Goal: Task Accomplishment & Management: Complete application form

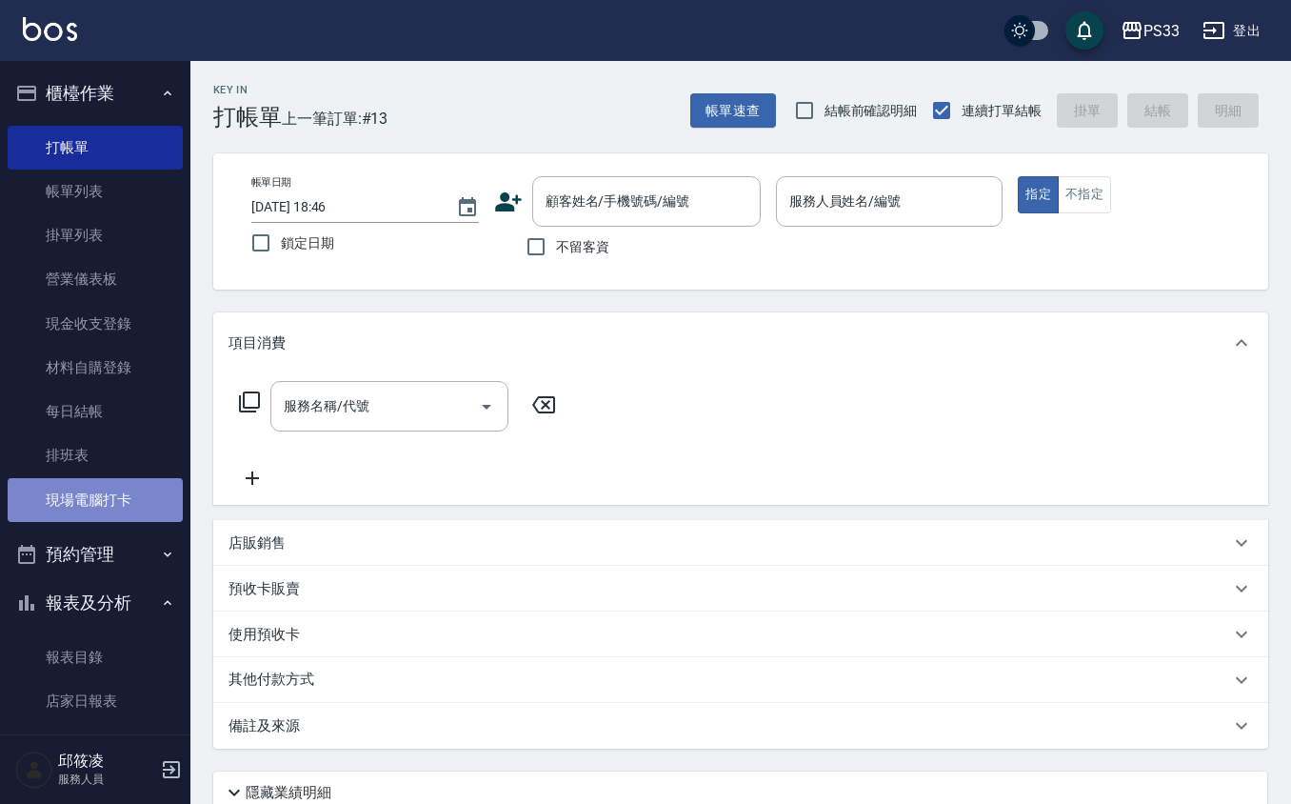
click at [154, 486] on link "現場電腦打卡" at bounding box center [95, 500] width 175 height 44
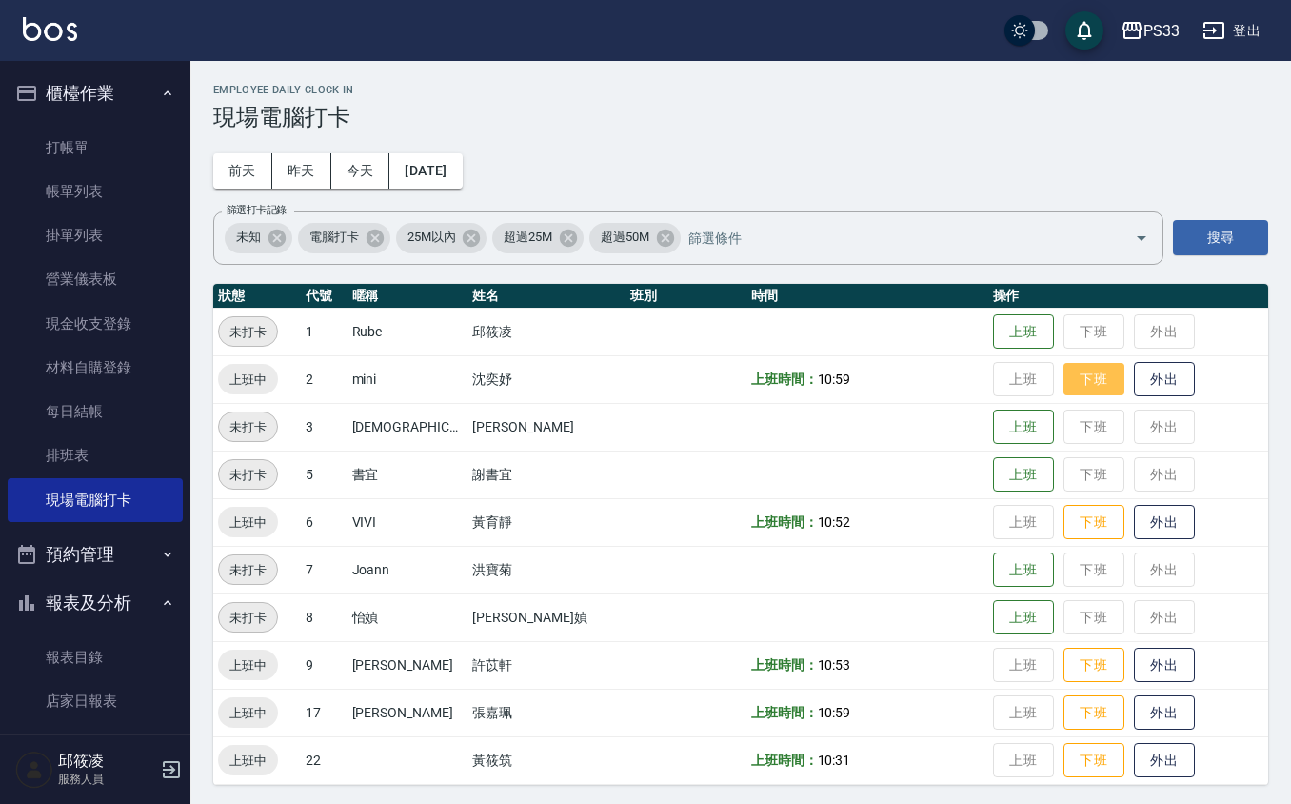
click at [1072, 382] on button "下班" at bounding box center [1094, 379] width 61 height 33
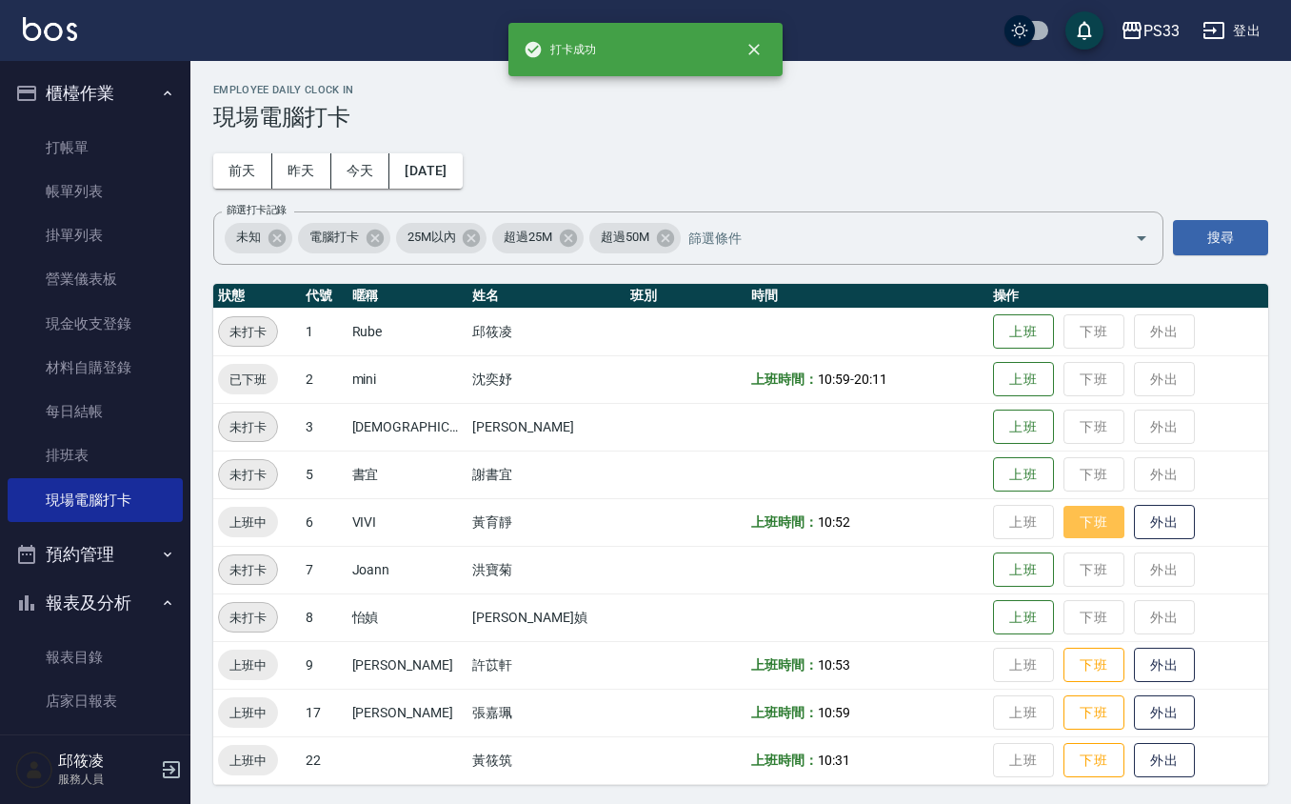
click at [1064, 531] on button "下班" at bounding box center [1094, 522] width 61 height 33
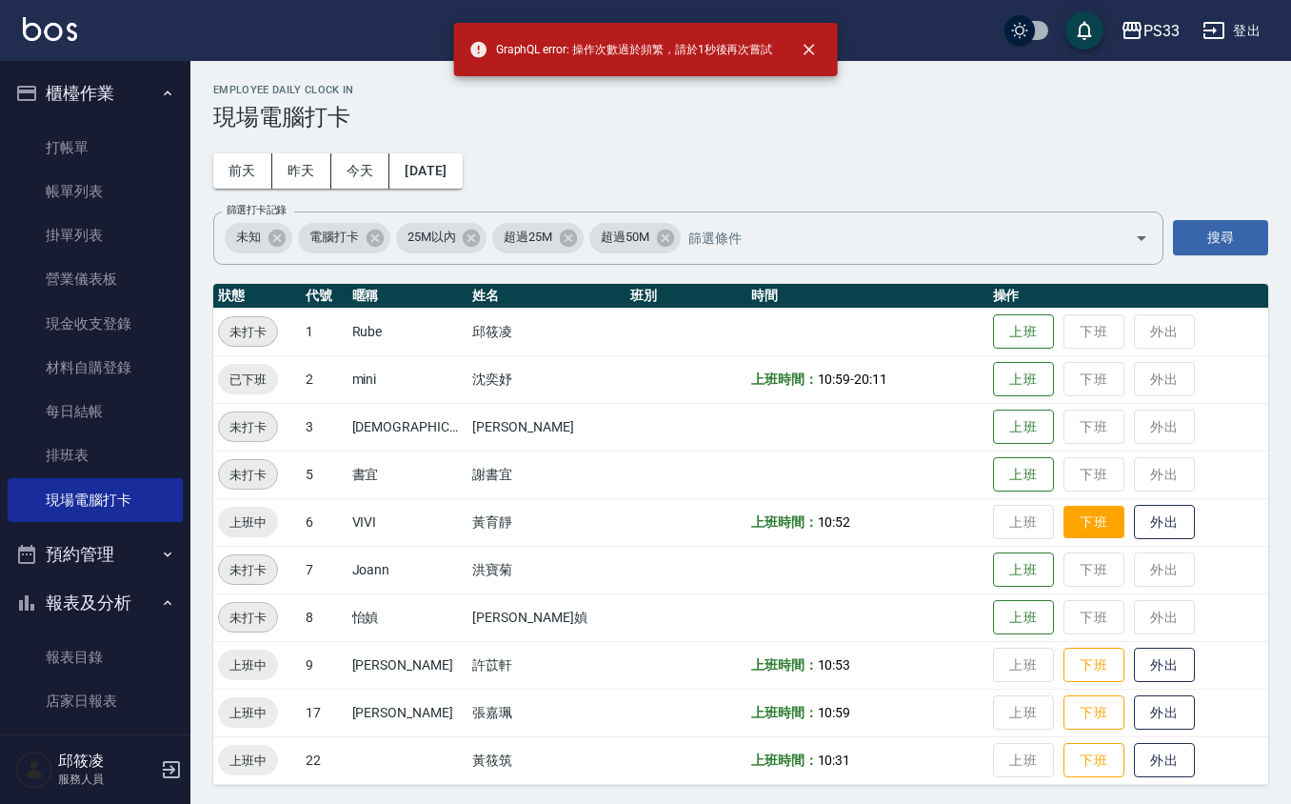
click at [1060, 539] on td "上班 下班 外出" at bounding box center [1128, 522] width 280 height 48
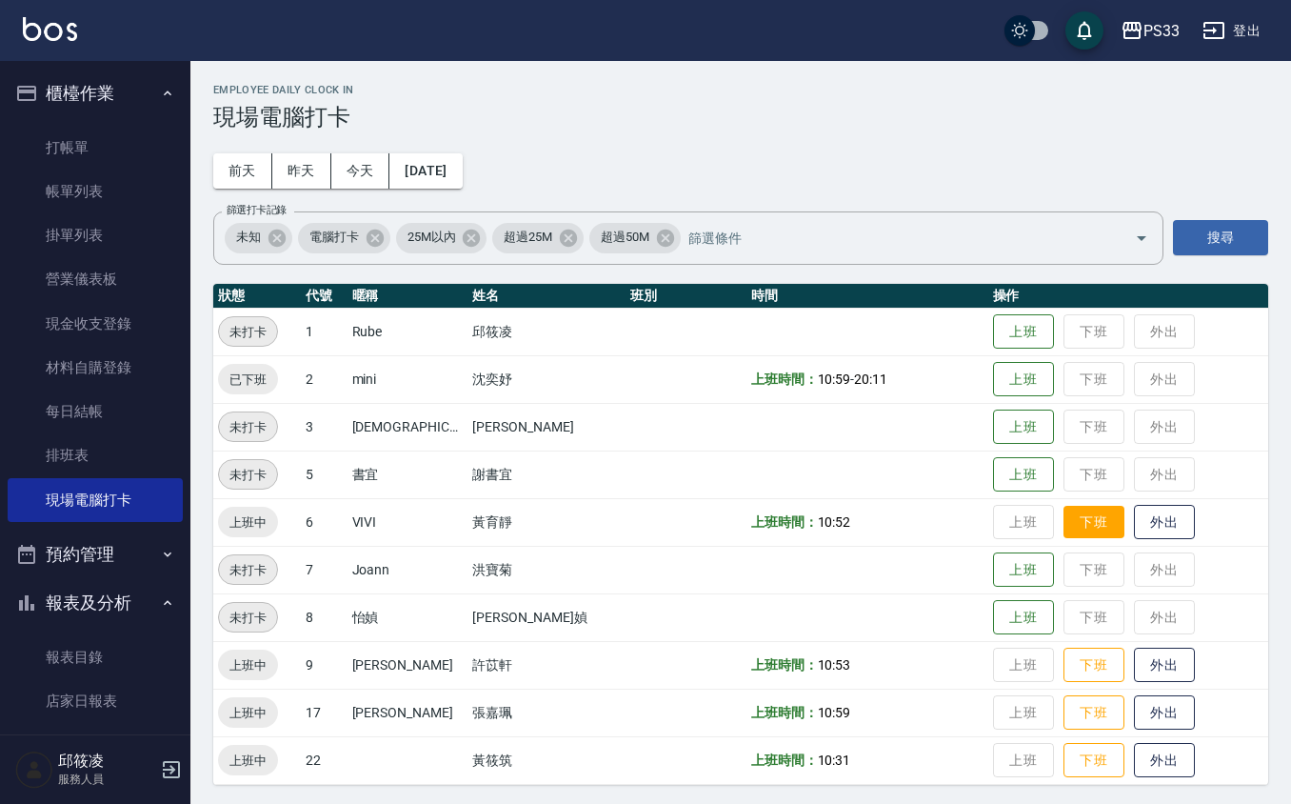
click at [1064, 538] on button "下班" at bounding box center [1094, 522] width 61 height 33
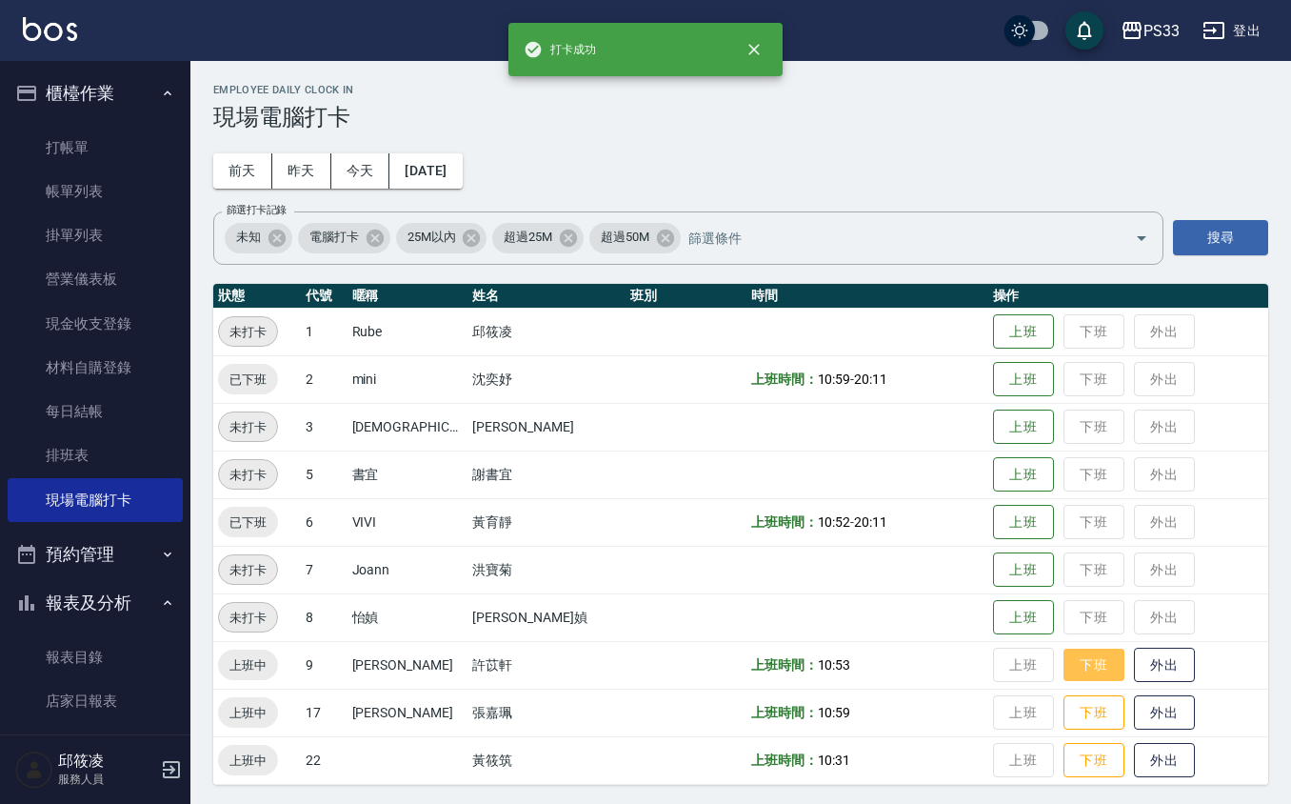
click at [1080, 649] on button "下班" at bounding box center [1094, 665] width 61 height 33
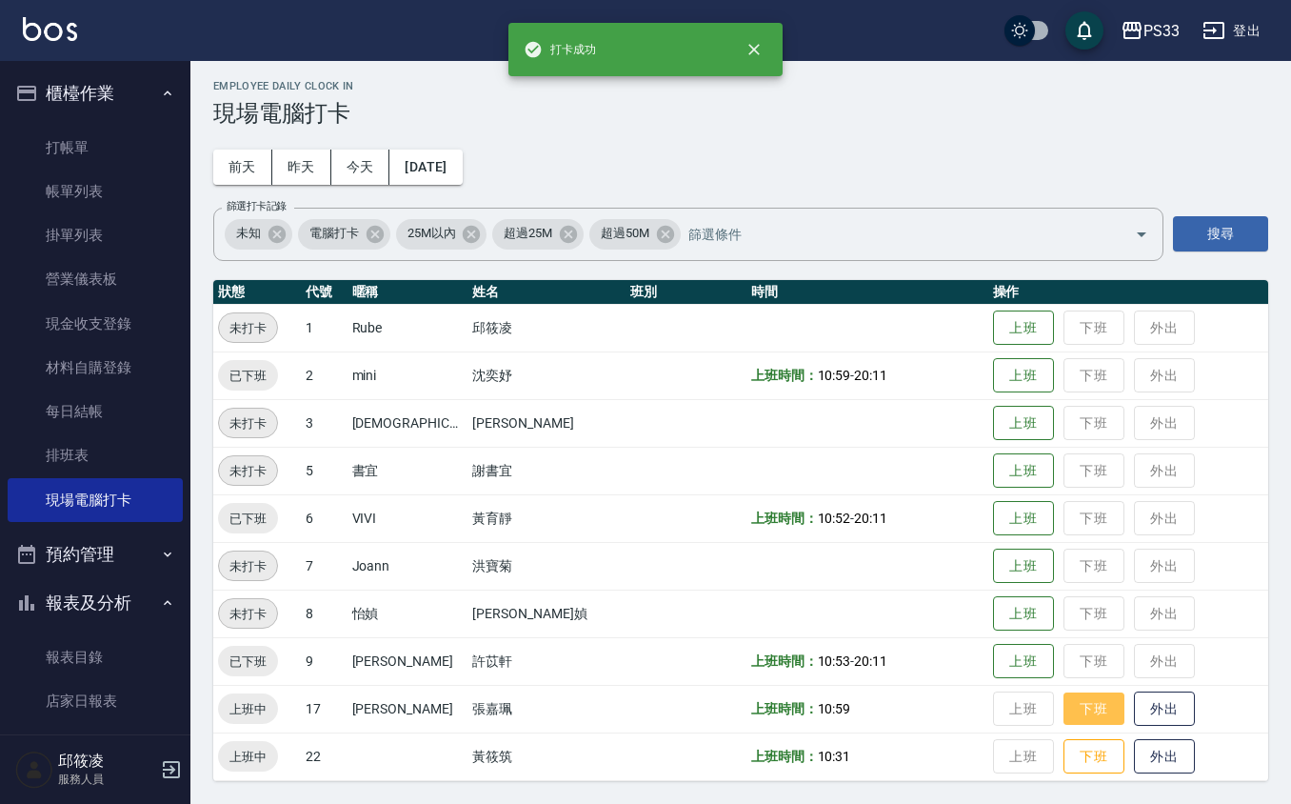
click at [1064, 707] on button "下班" at bounding box center [1094, 708] width 61 height 33
click at [1064, 750] on button "下班" at bounding box center [1094, 756] width 61 height 33
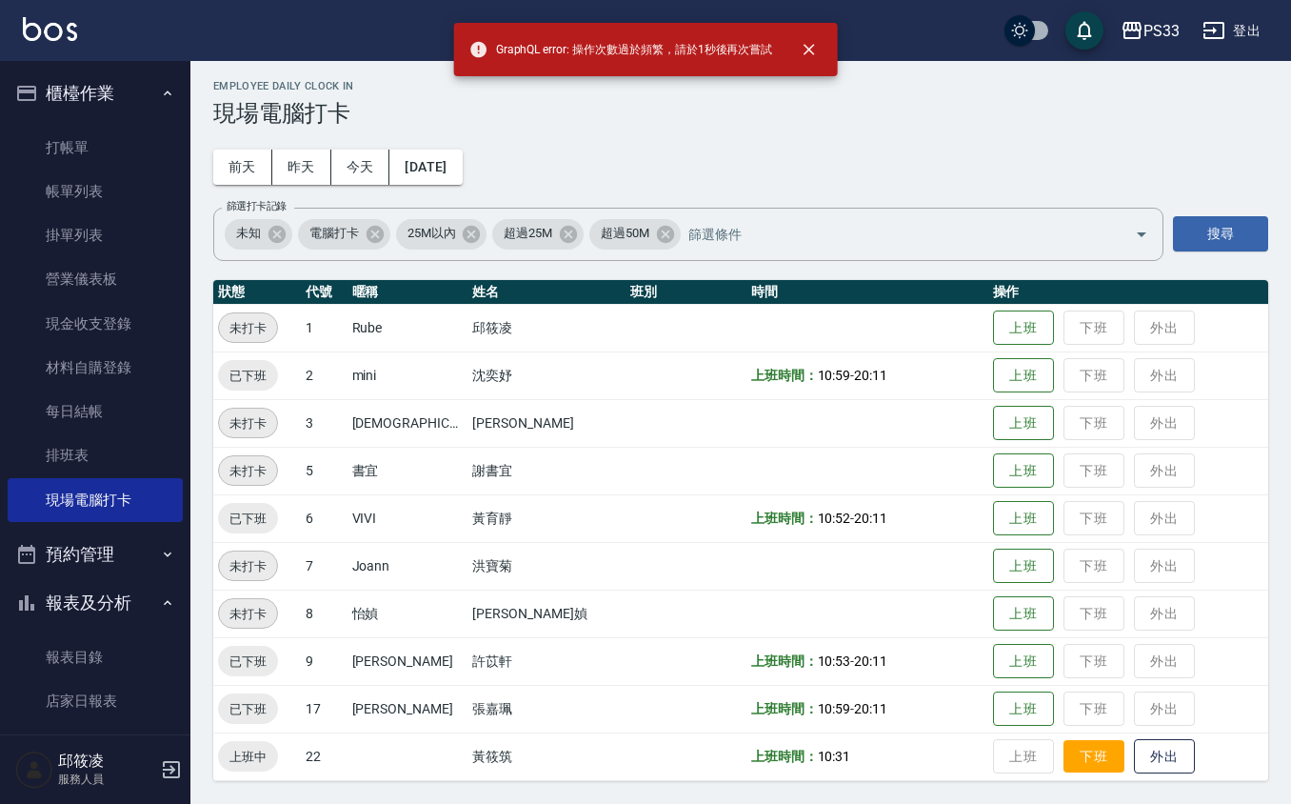
click at [1064, 749] on button "下班" at bounding box center [1094, 756] width 61 height 33
click at [1068, 745] on button "下班" at bounding box center [1094, 756] width 61 height 33
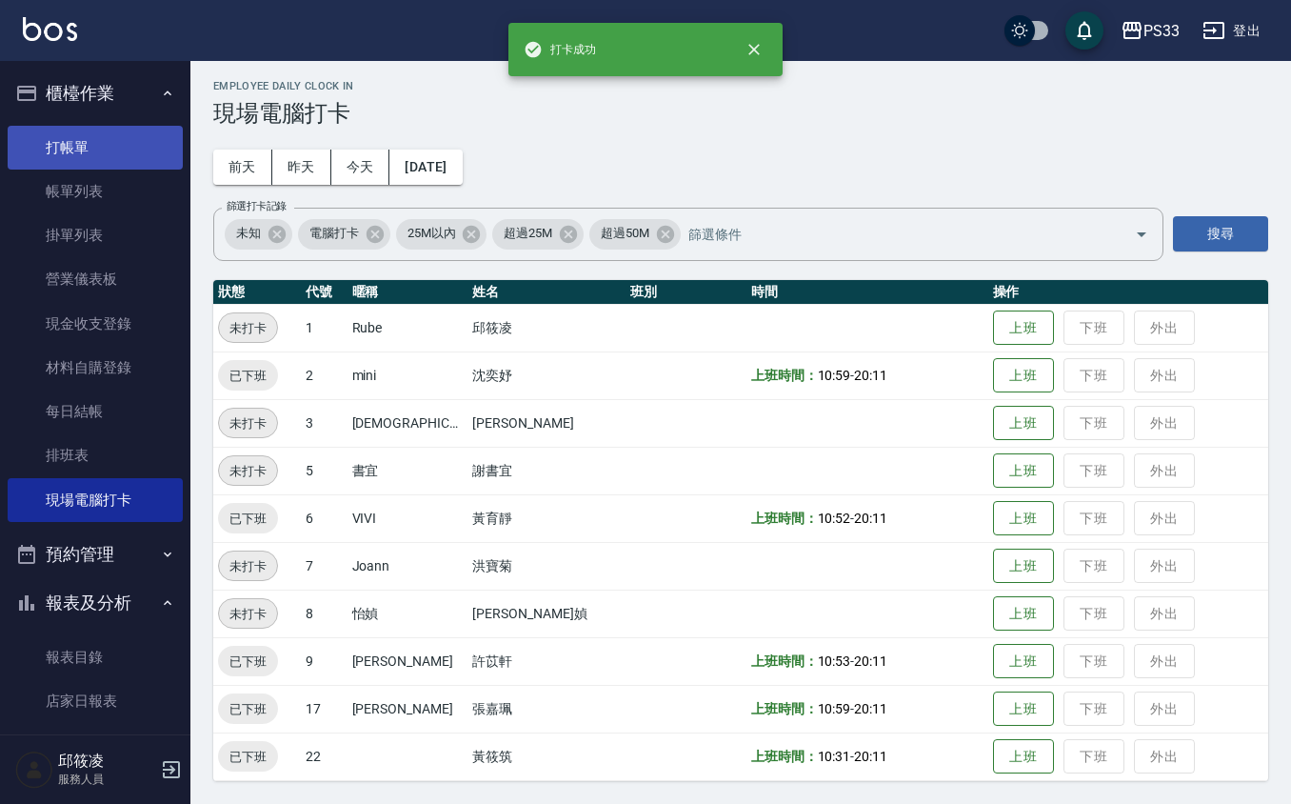
click at [81, 147] on link "打帳單" at bounding box center [95, 148] width 175 height 44
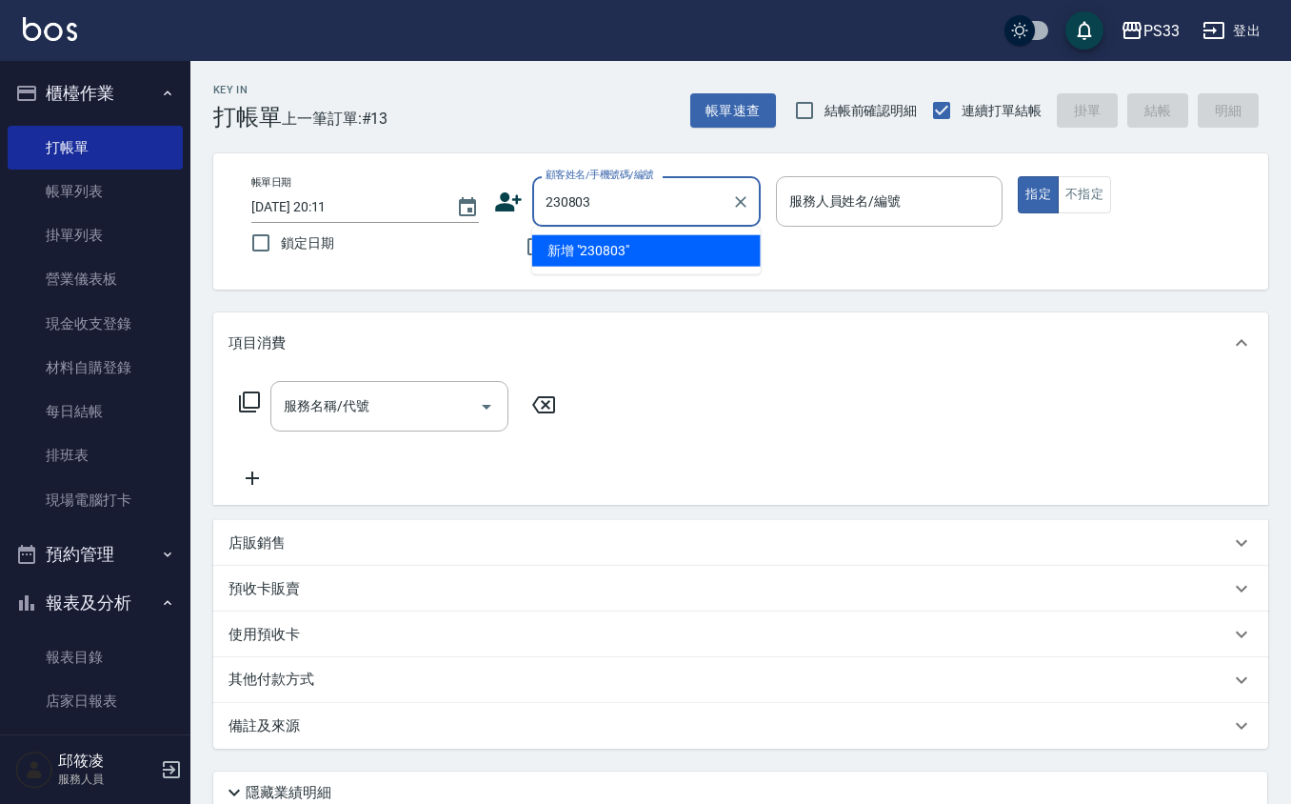
type input "230803"
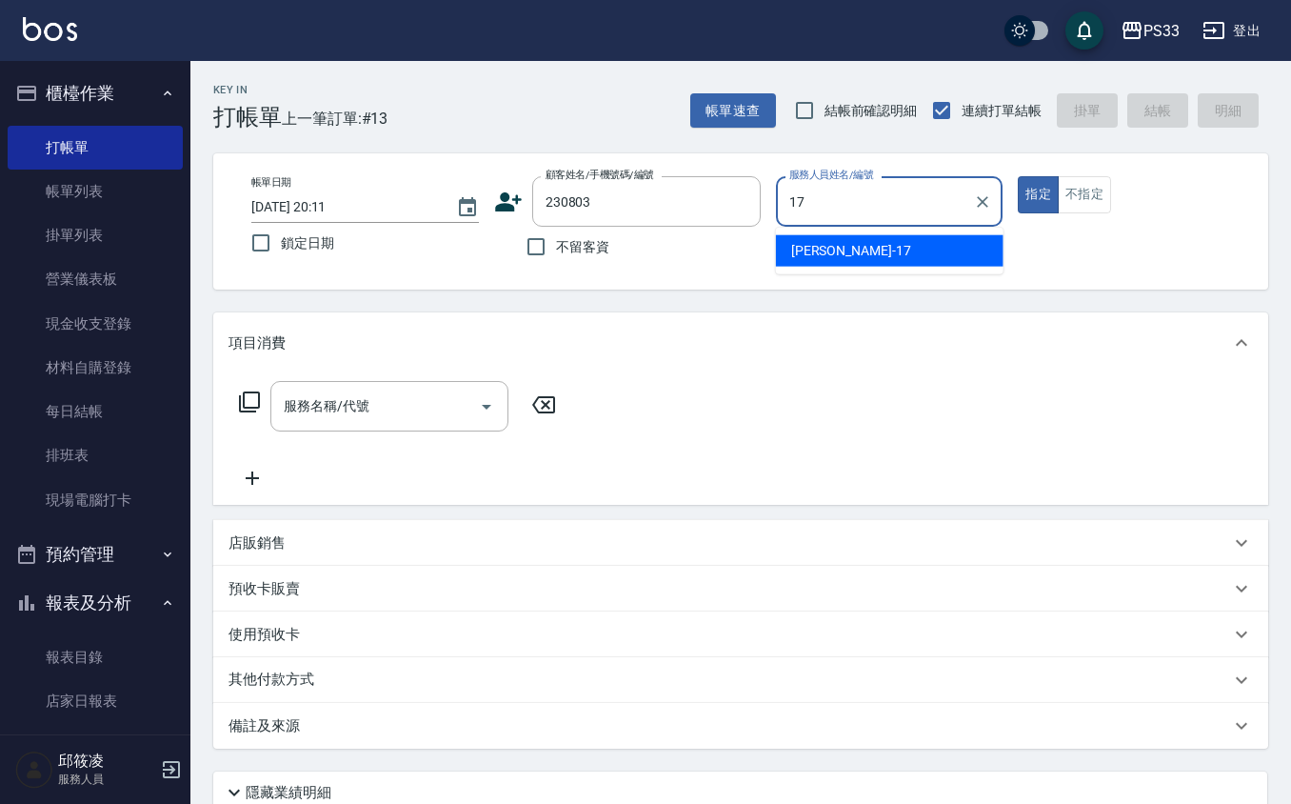
type input "[PERSON_NAME]-17"
type button "true"
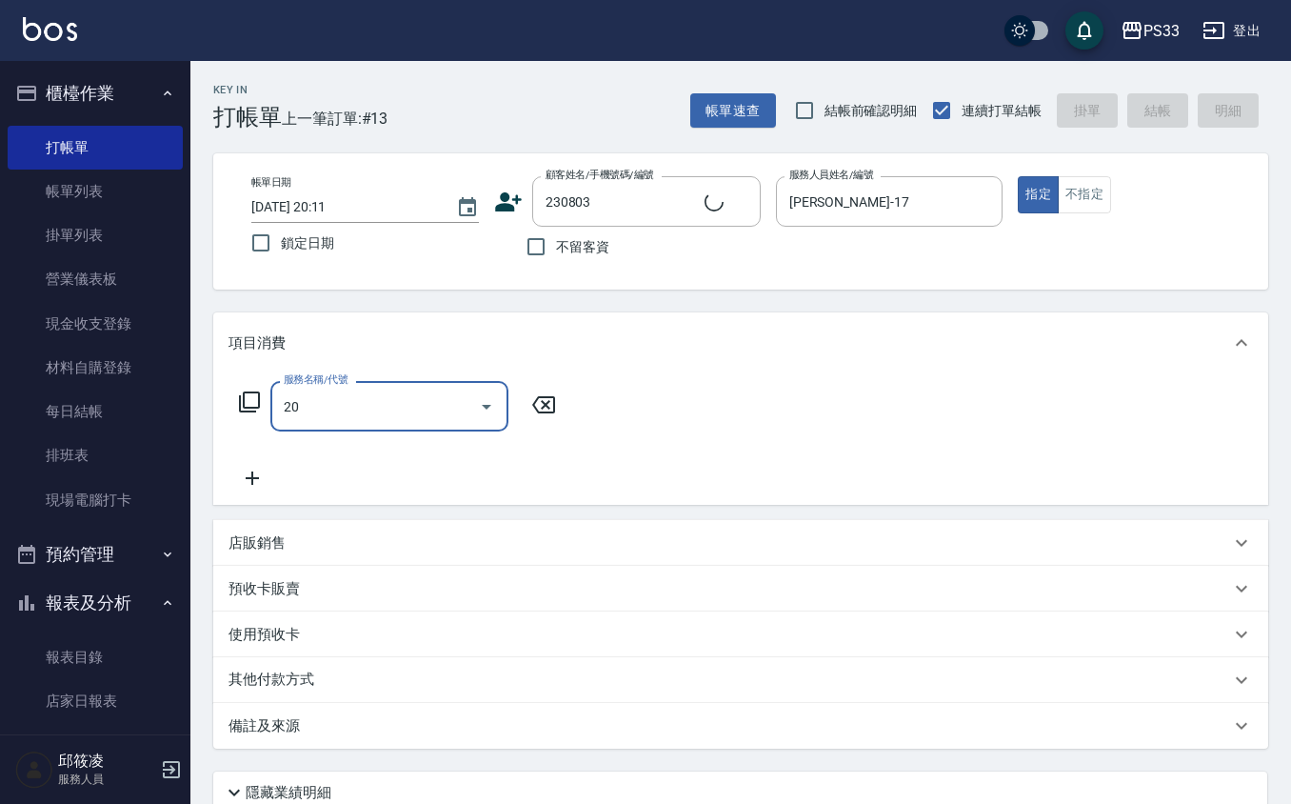
type input "203"
type input "[PERSON_NAME]/0910106266/230803"
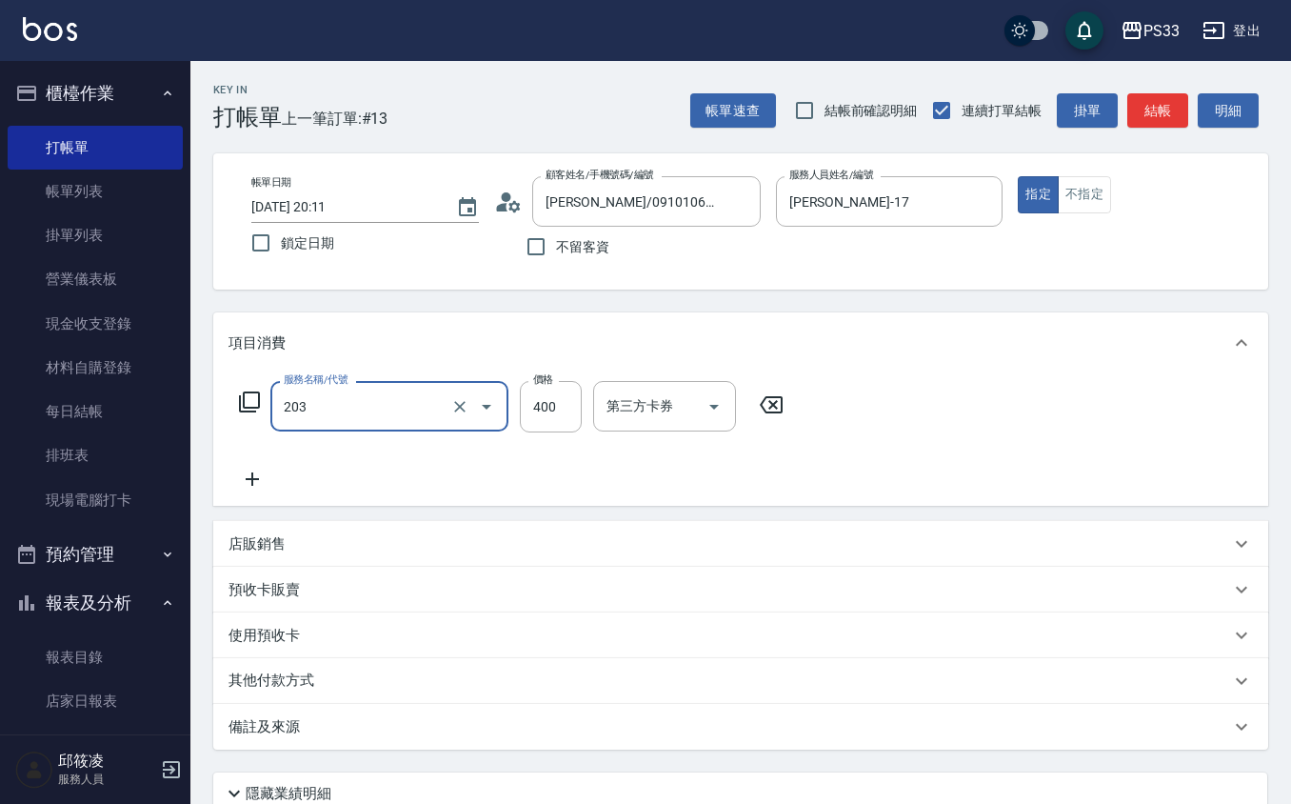
type input "指定單剪(203)"
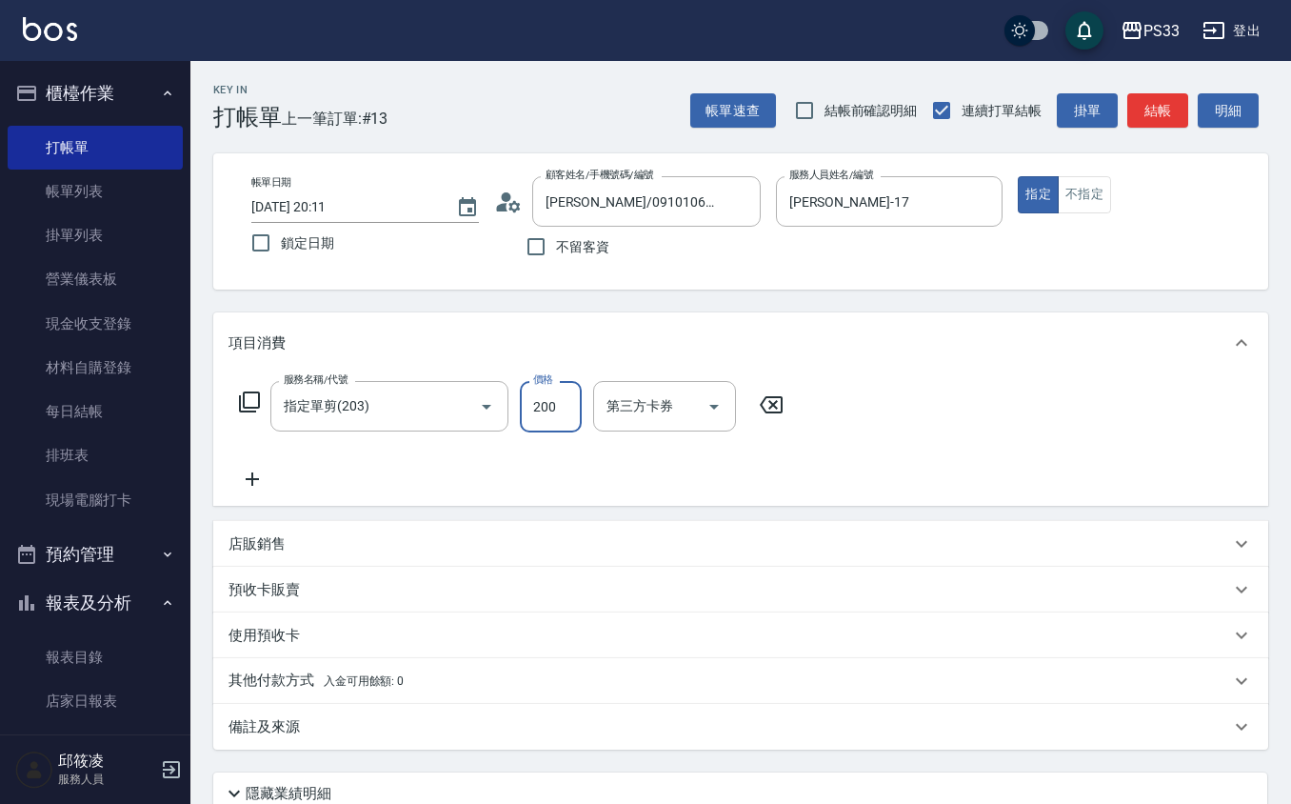
type input "200"
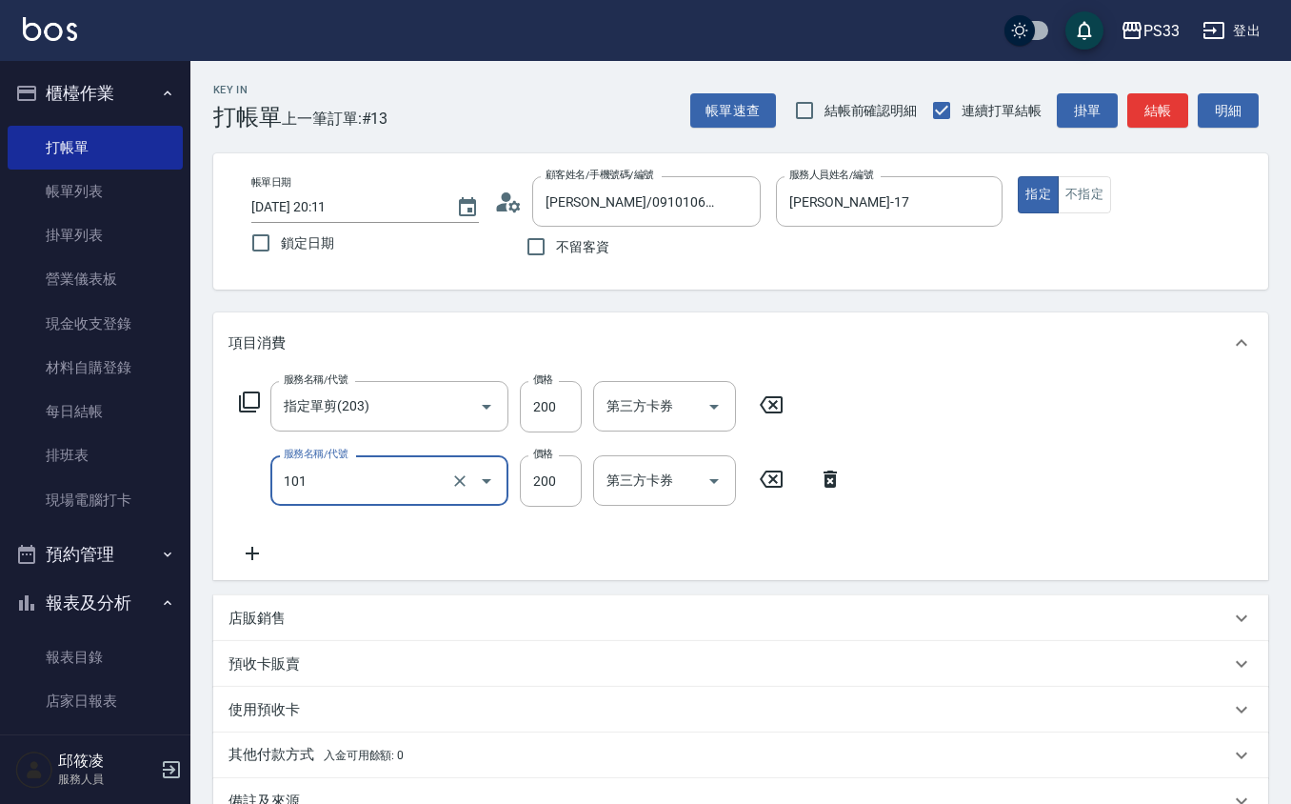
type input "洗髮(101)"
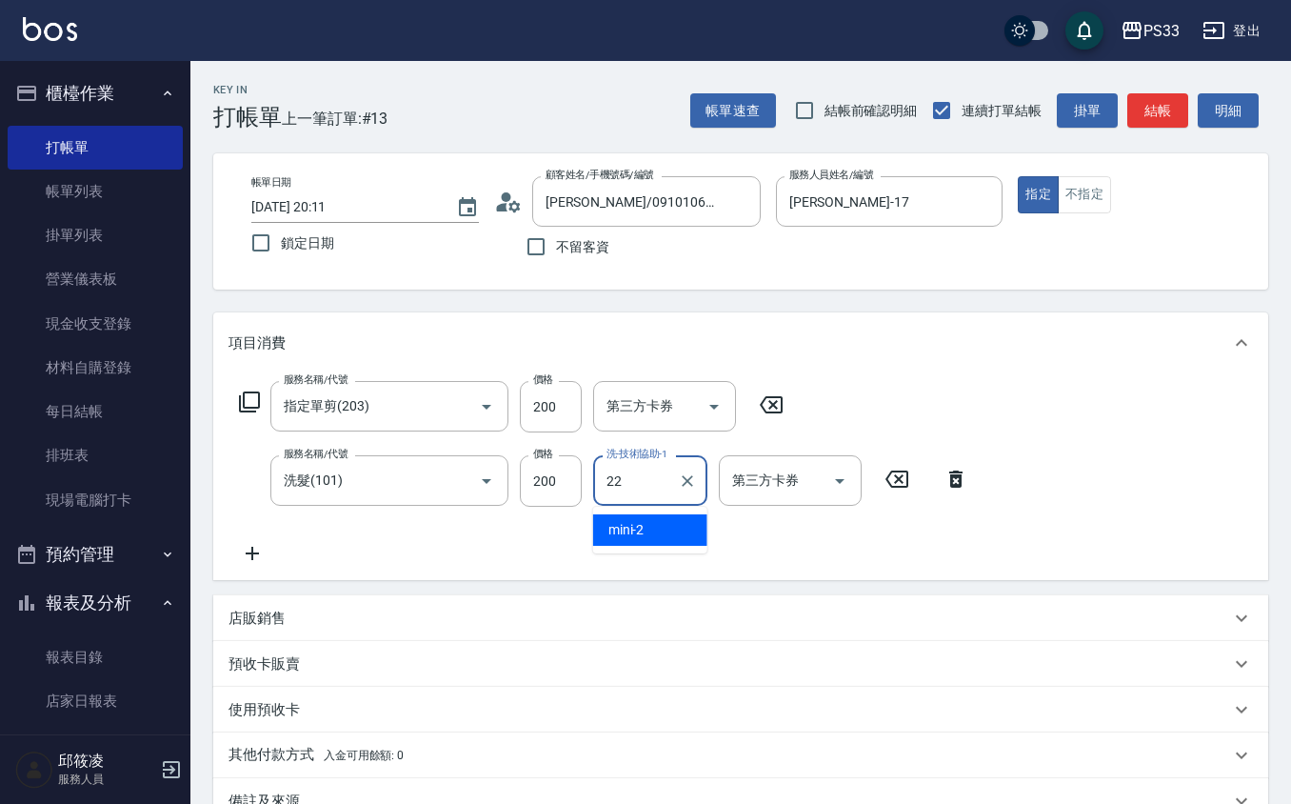
type input "[PERSON_NAME]-22"
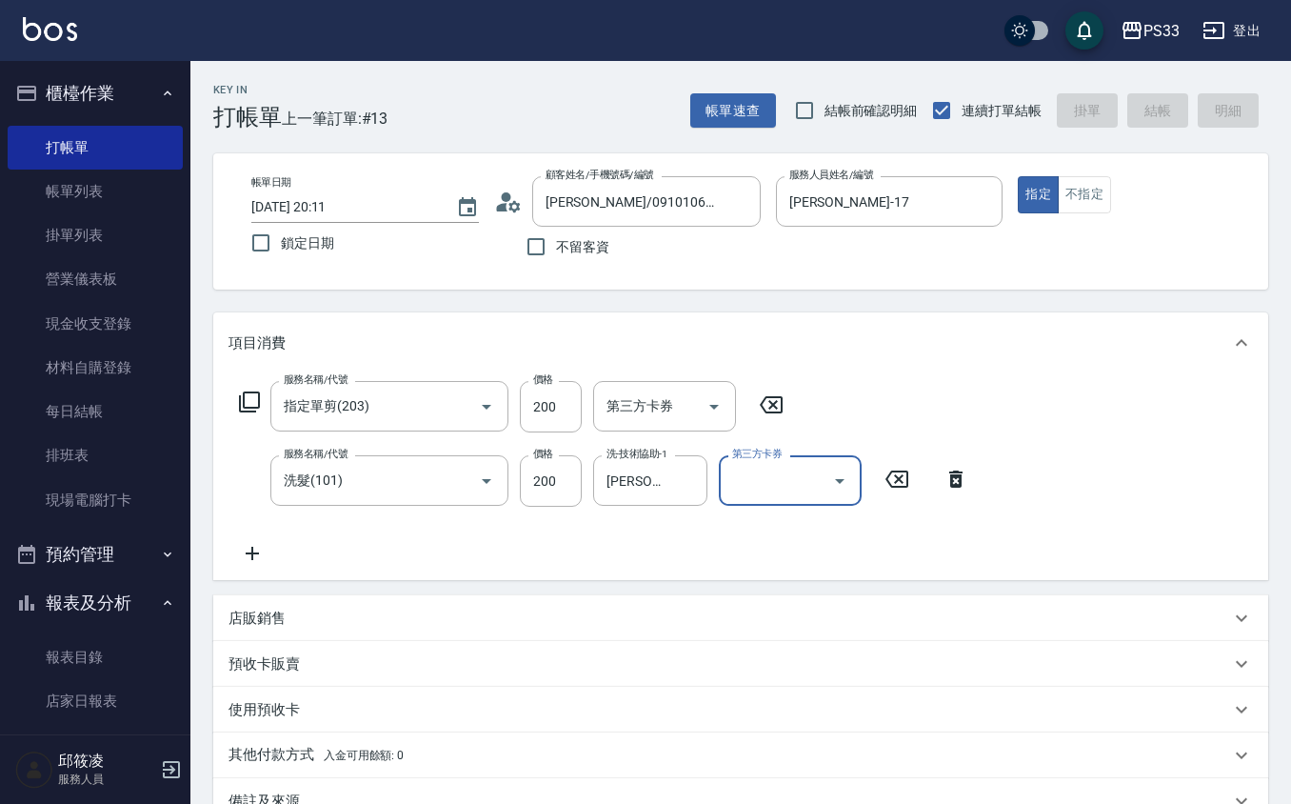
type input "[DATE] 20:26"
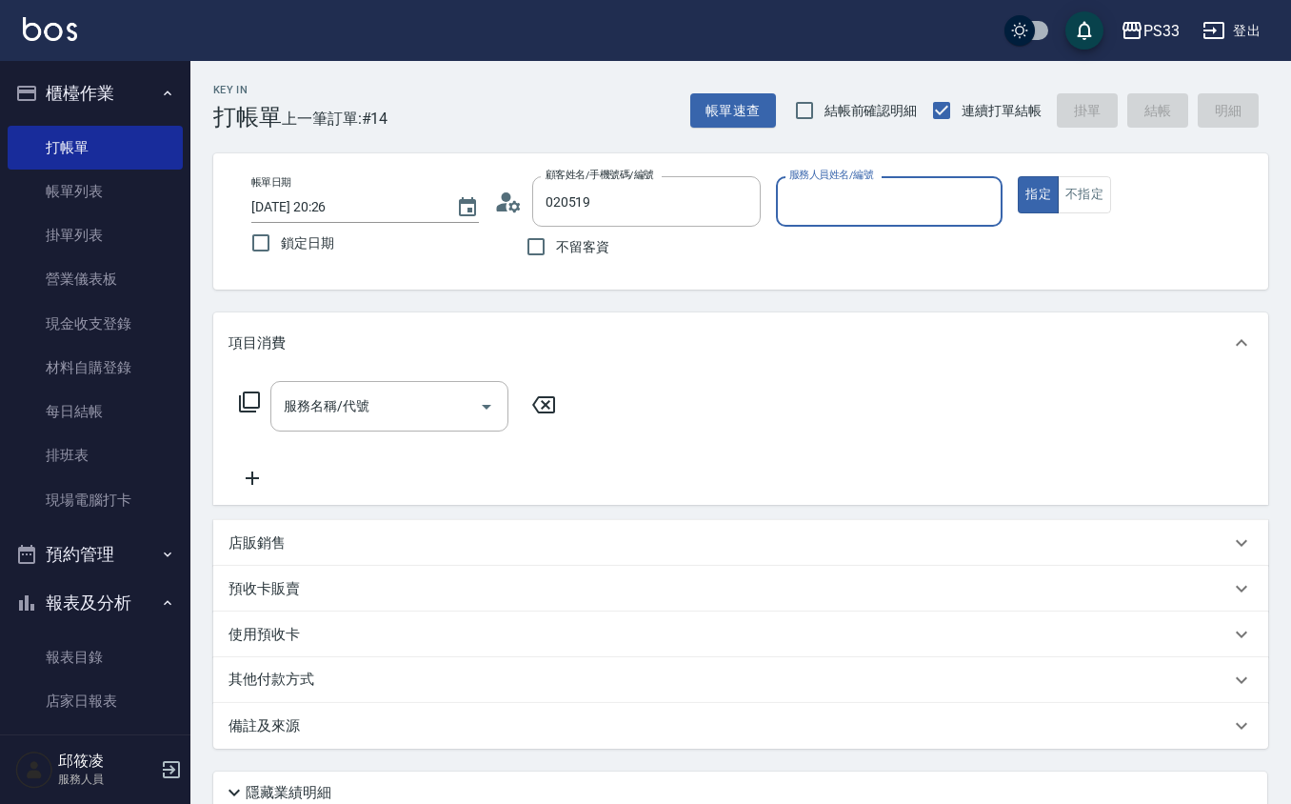
type input "[PERSON_NAME]/0929248618/020519"
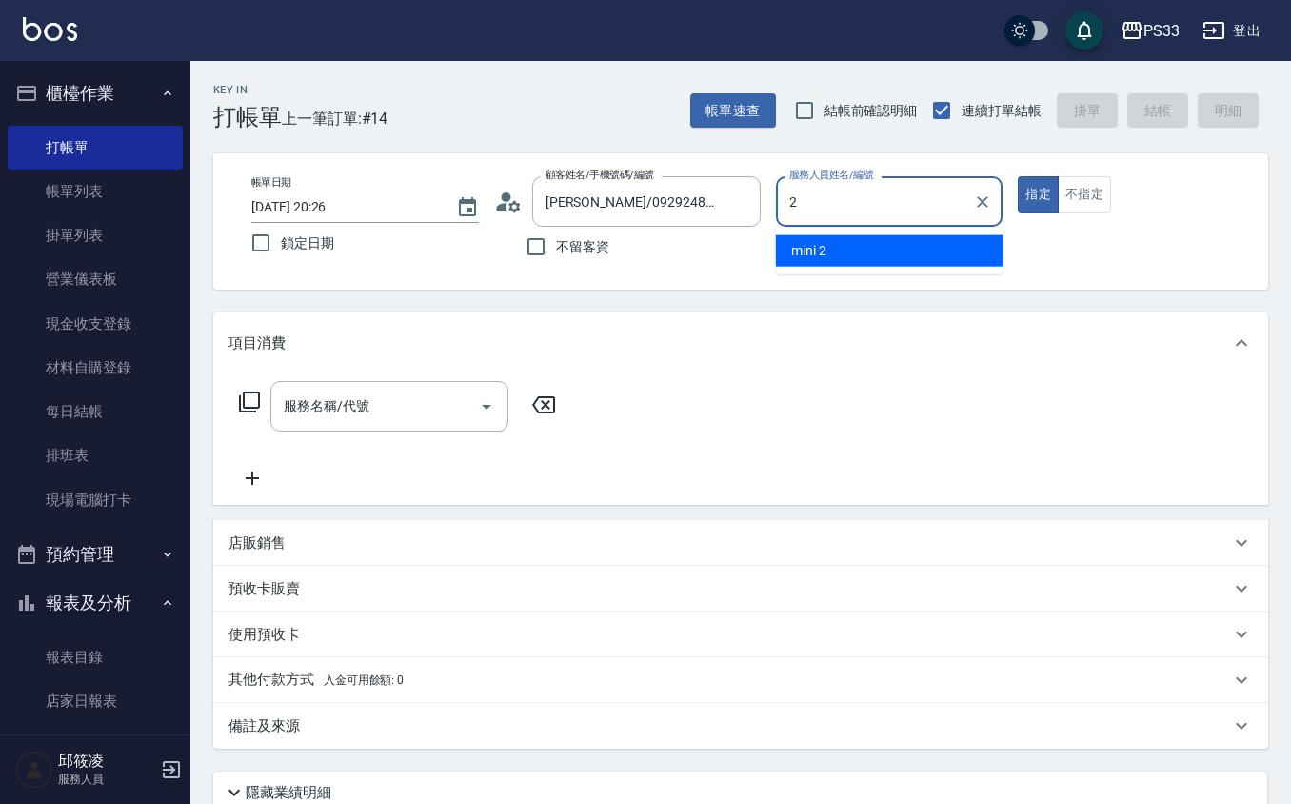
type input "mini-2"
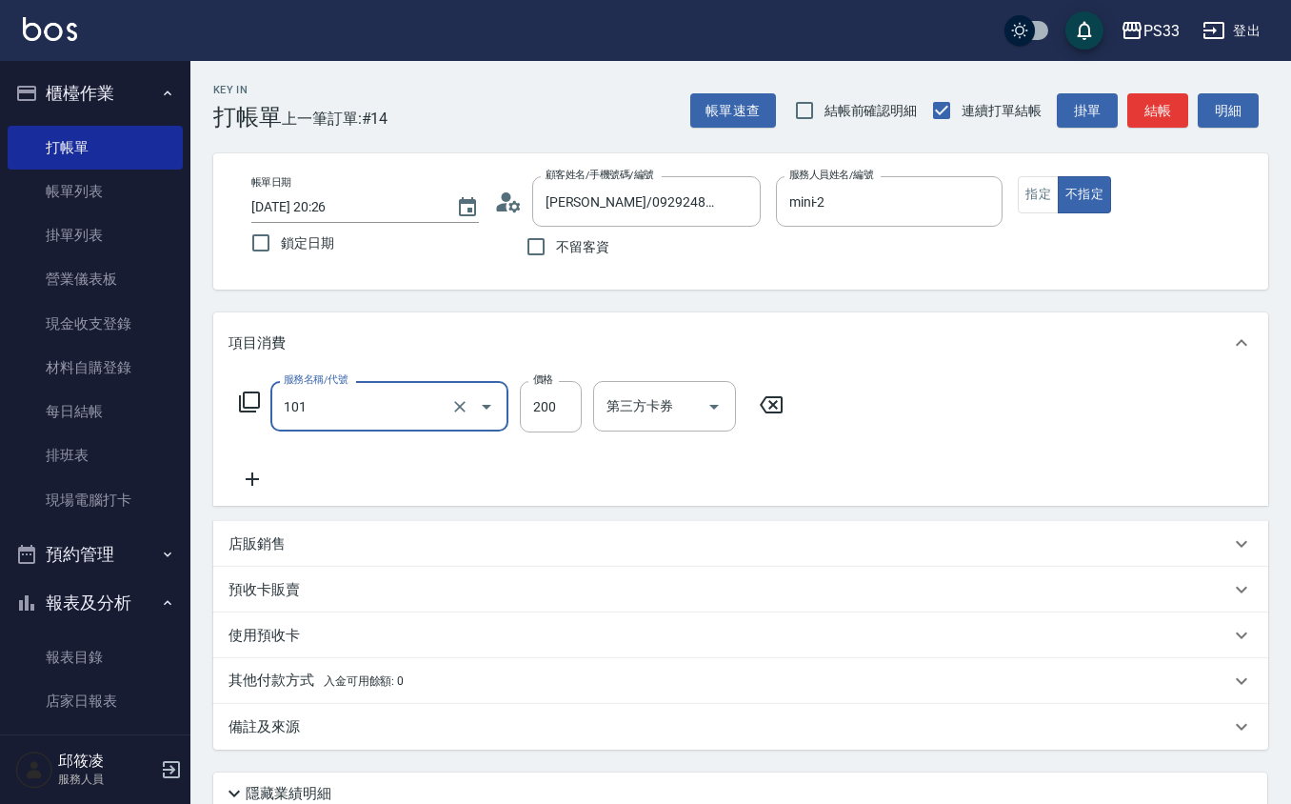
type input "洗髮(101)"
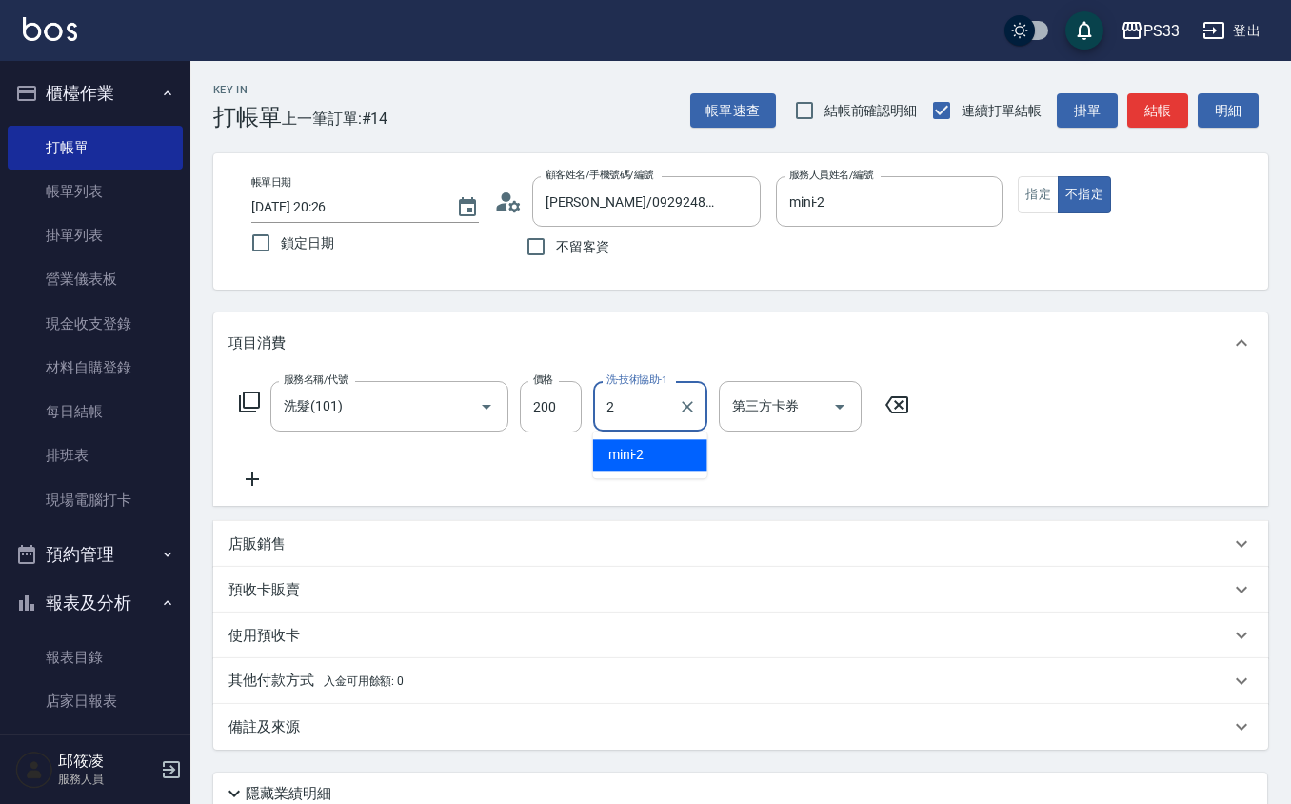
type input "mini-2"
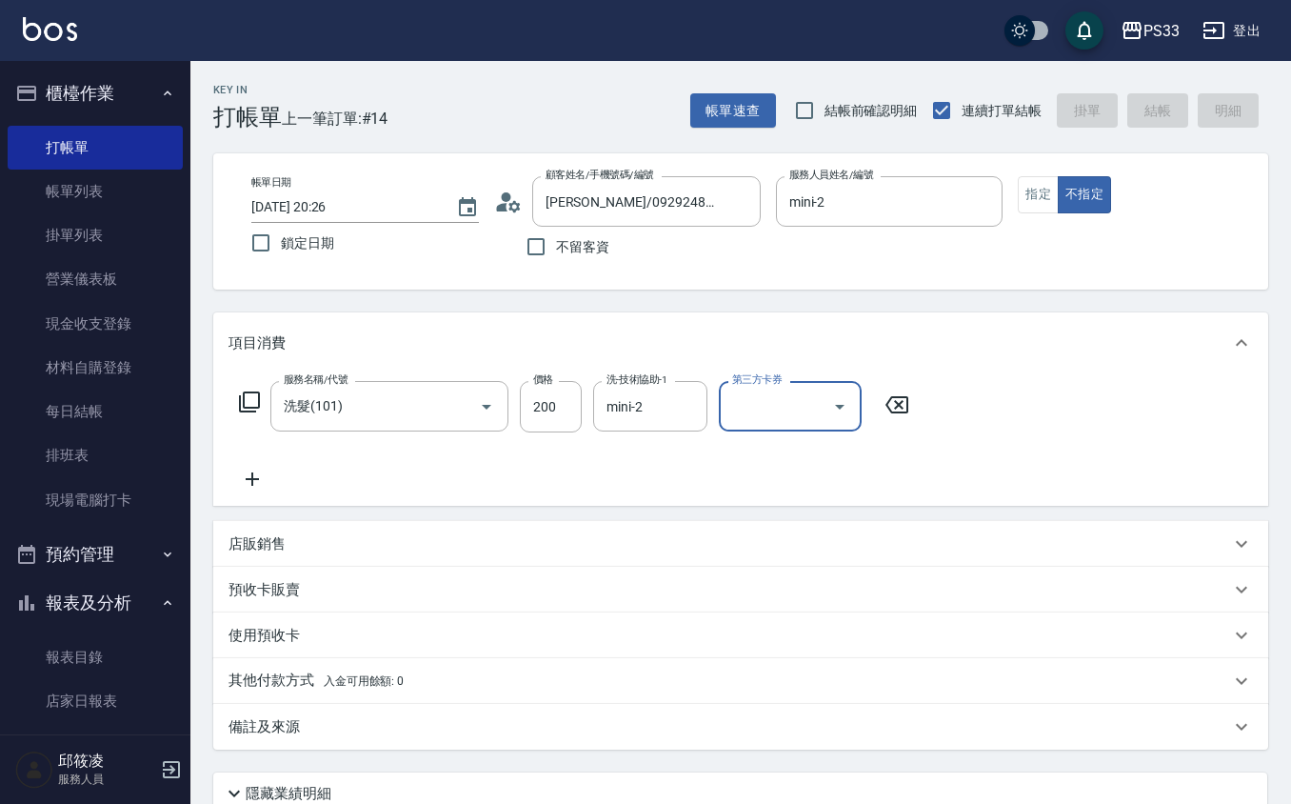
type input "[DATE] 20:27"
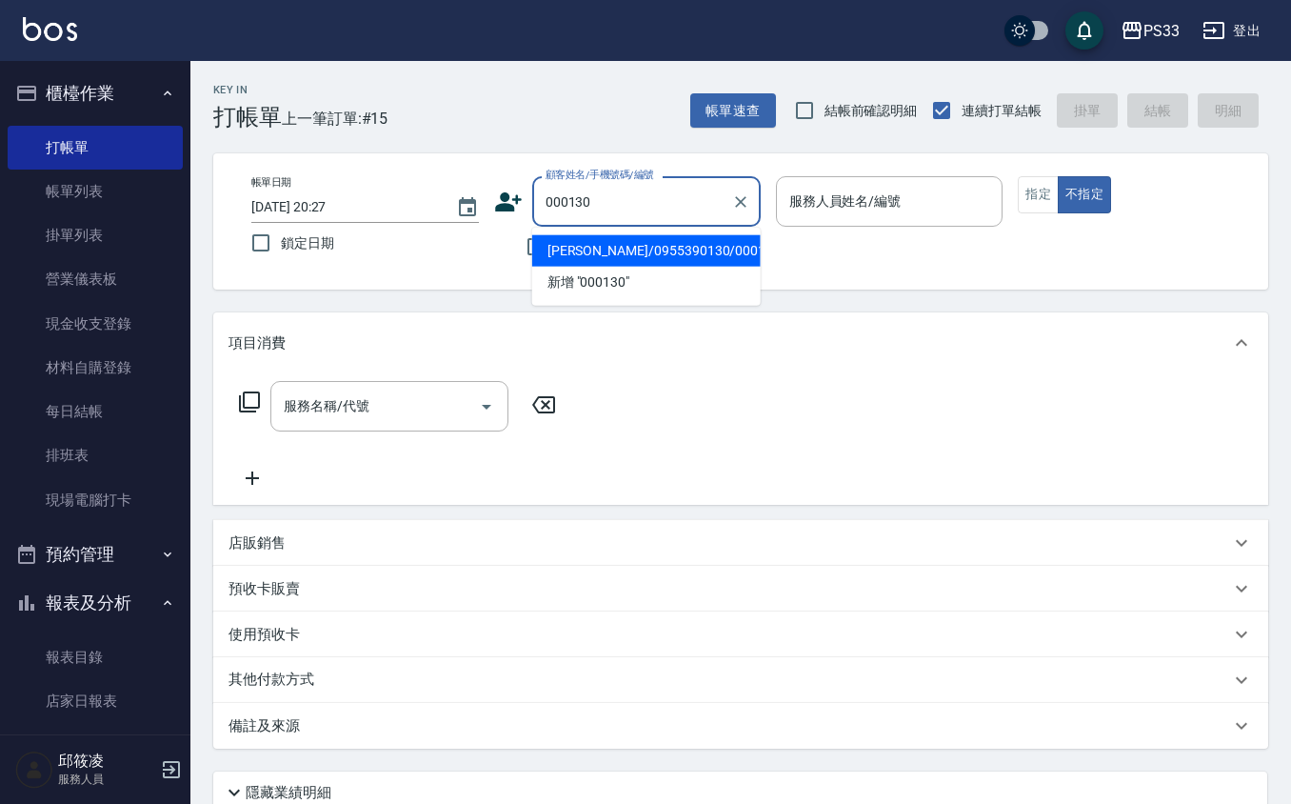
type input "[PERSON_NAME]/0955390130/000130"
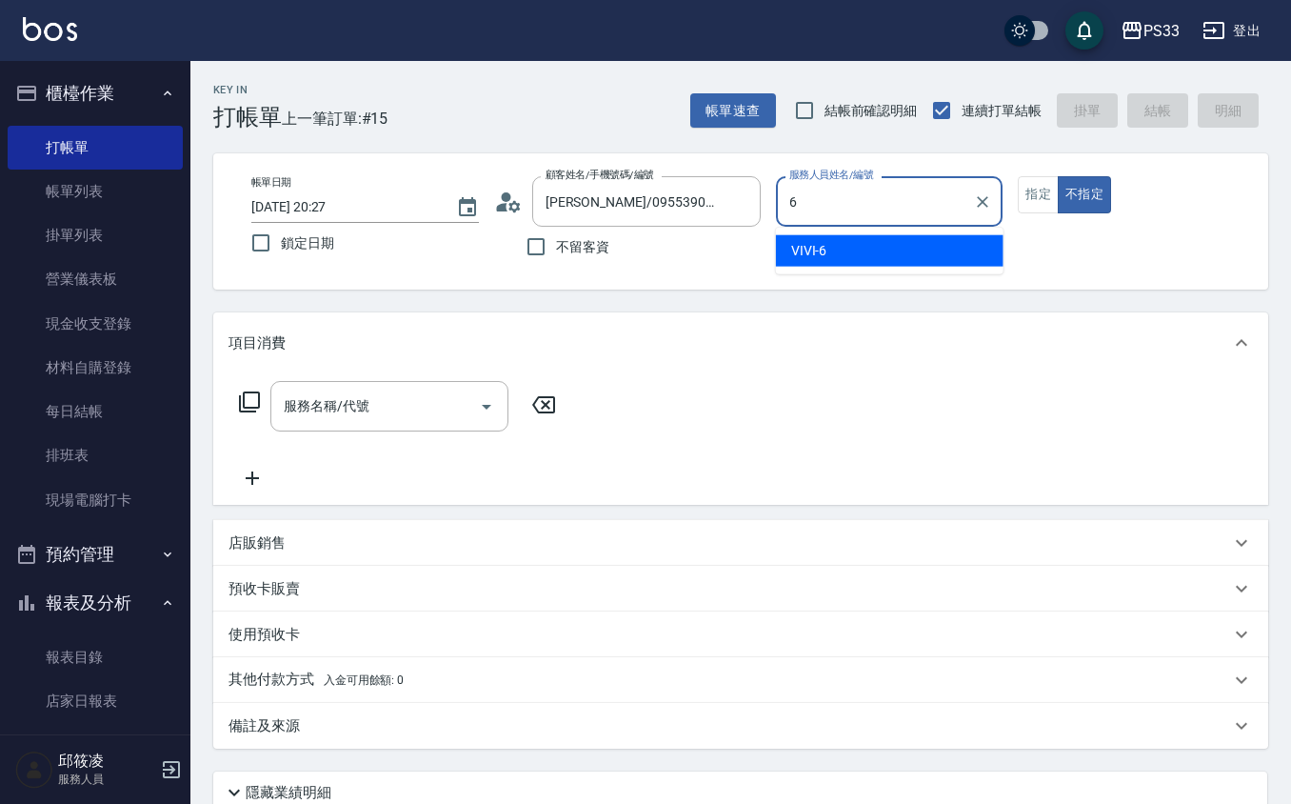
type input "VIVI-6"
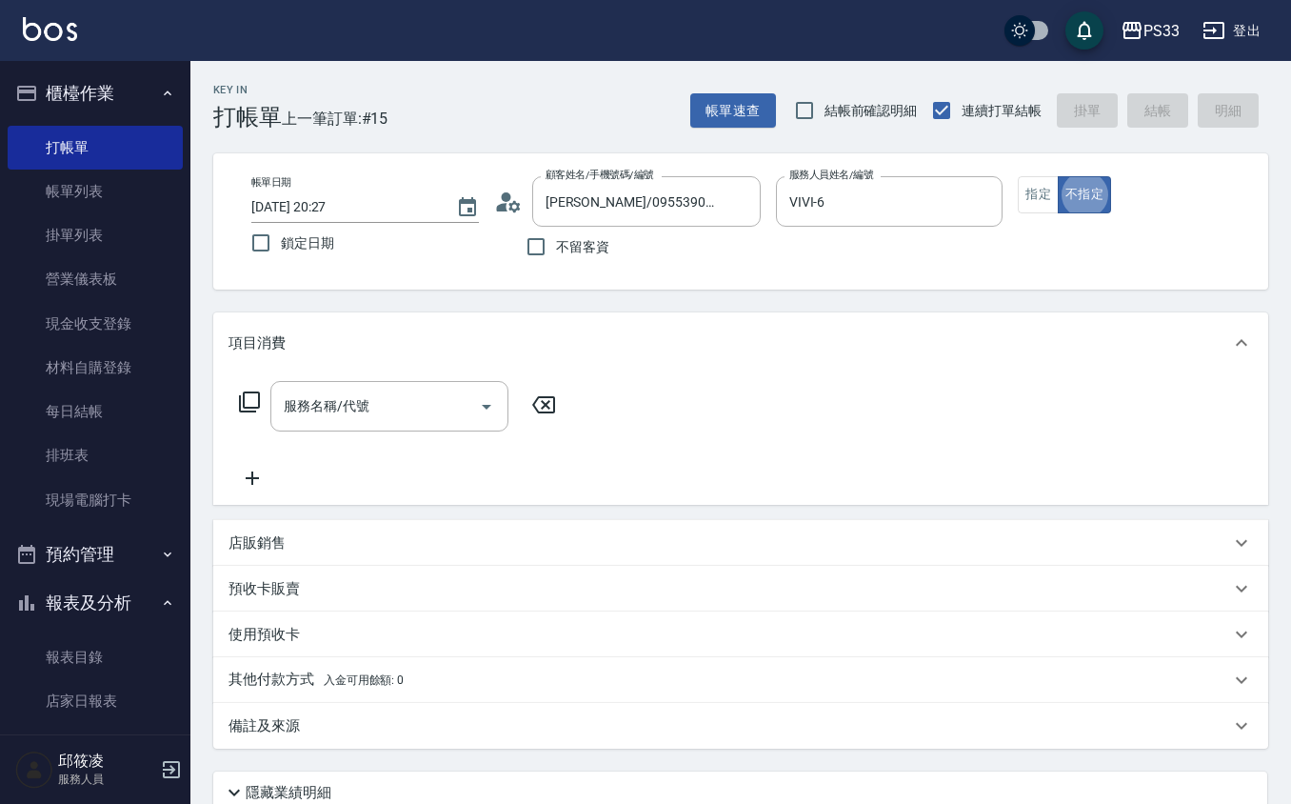
type button "false"
click at [1023, 187] on button "指定" at bounding box center [1038, 194] width 41 height 37
click at [408, 389] on input "服務名稱/代號" at bounding box center [375, 405] width 192 height 33
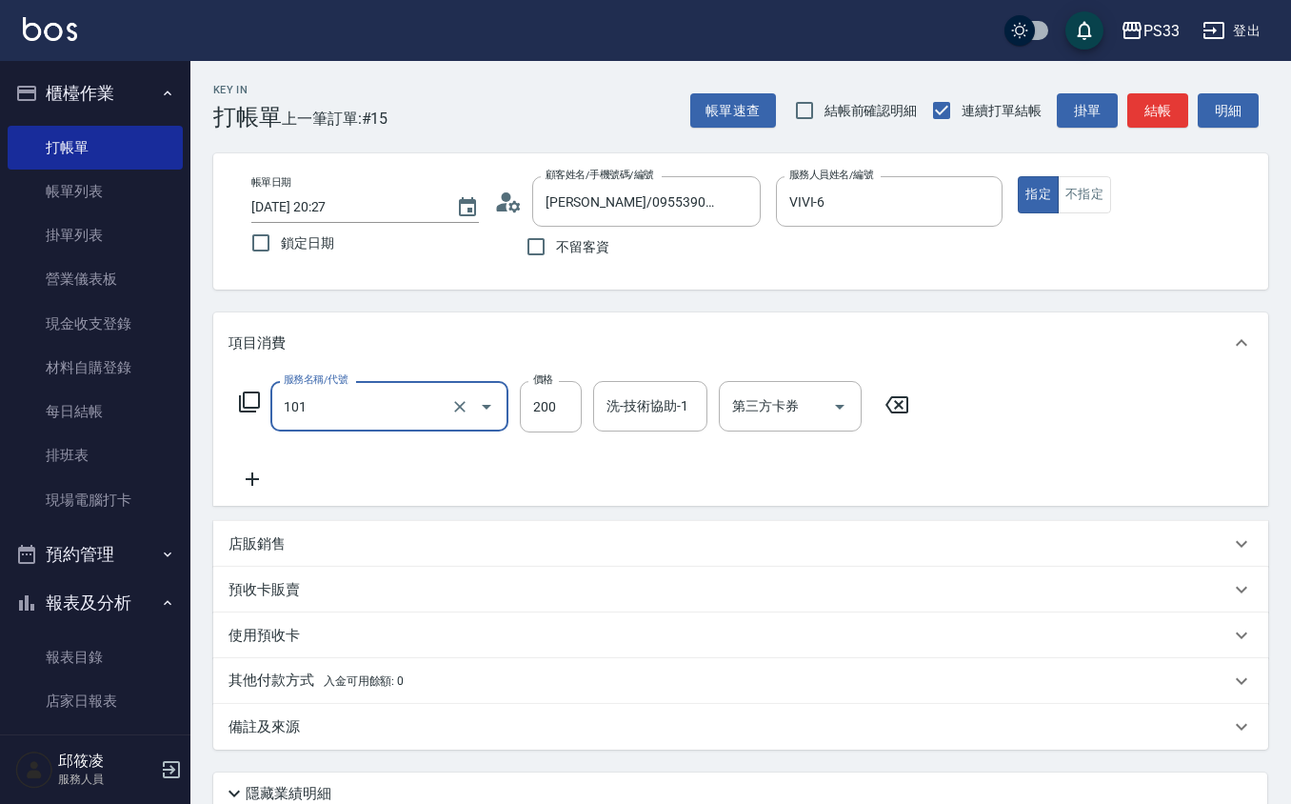
type input "洗髮(101)"
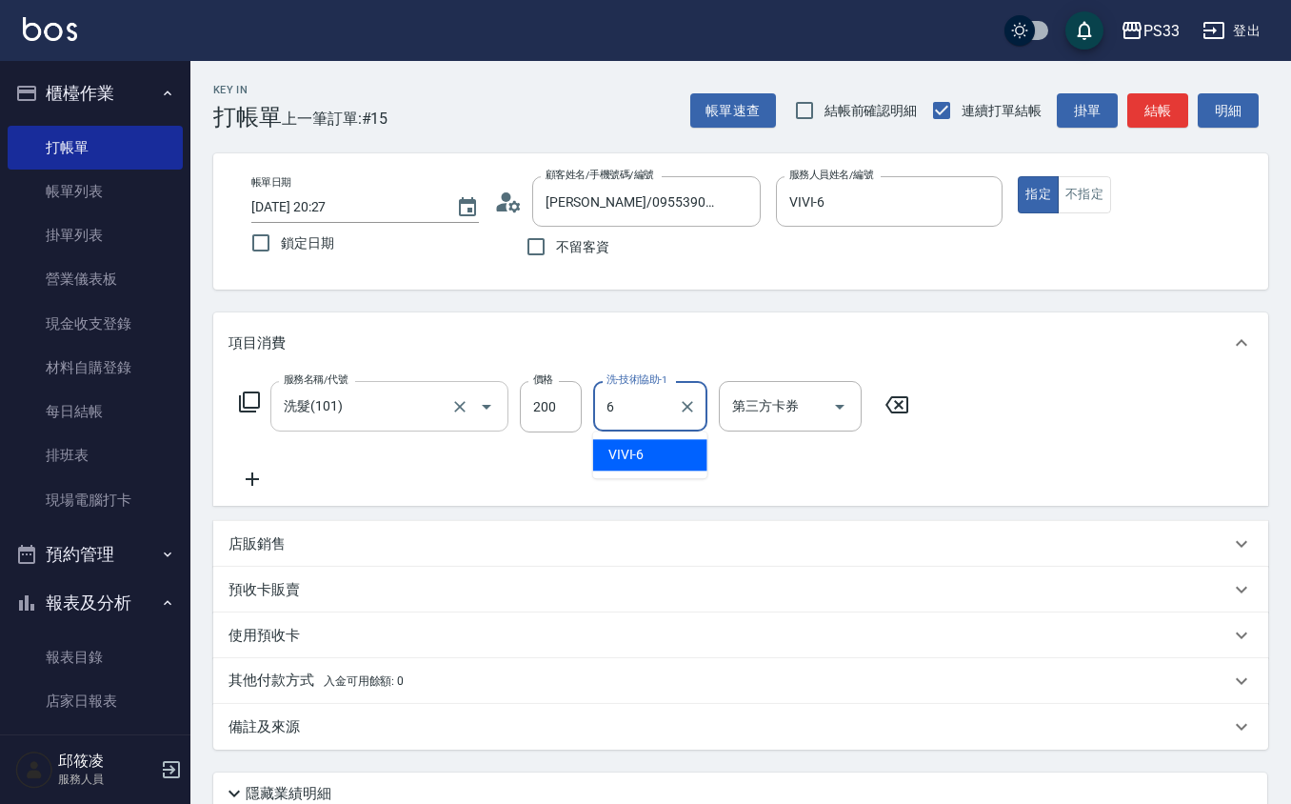
type input "VIVI-6"
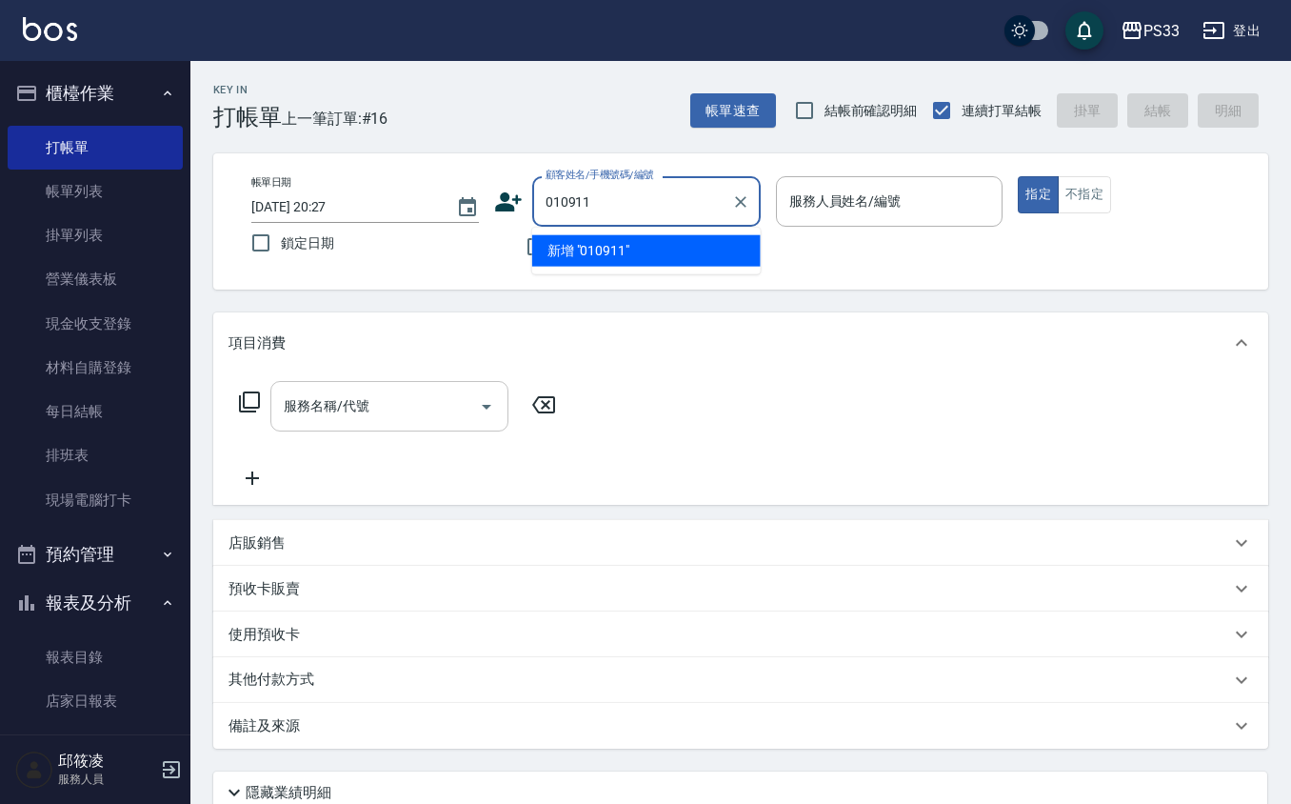
type input "010911"
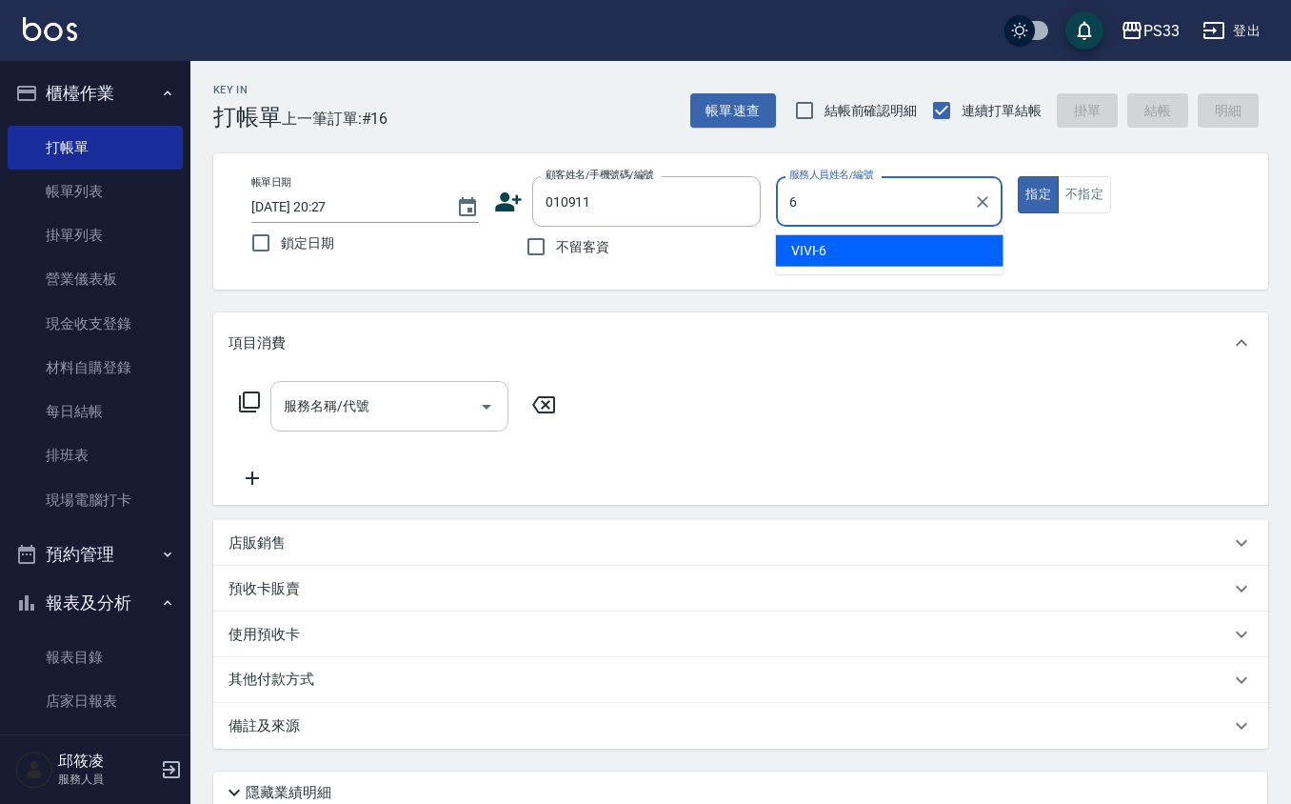
type input "VIVI-6"
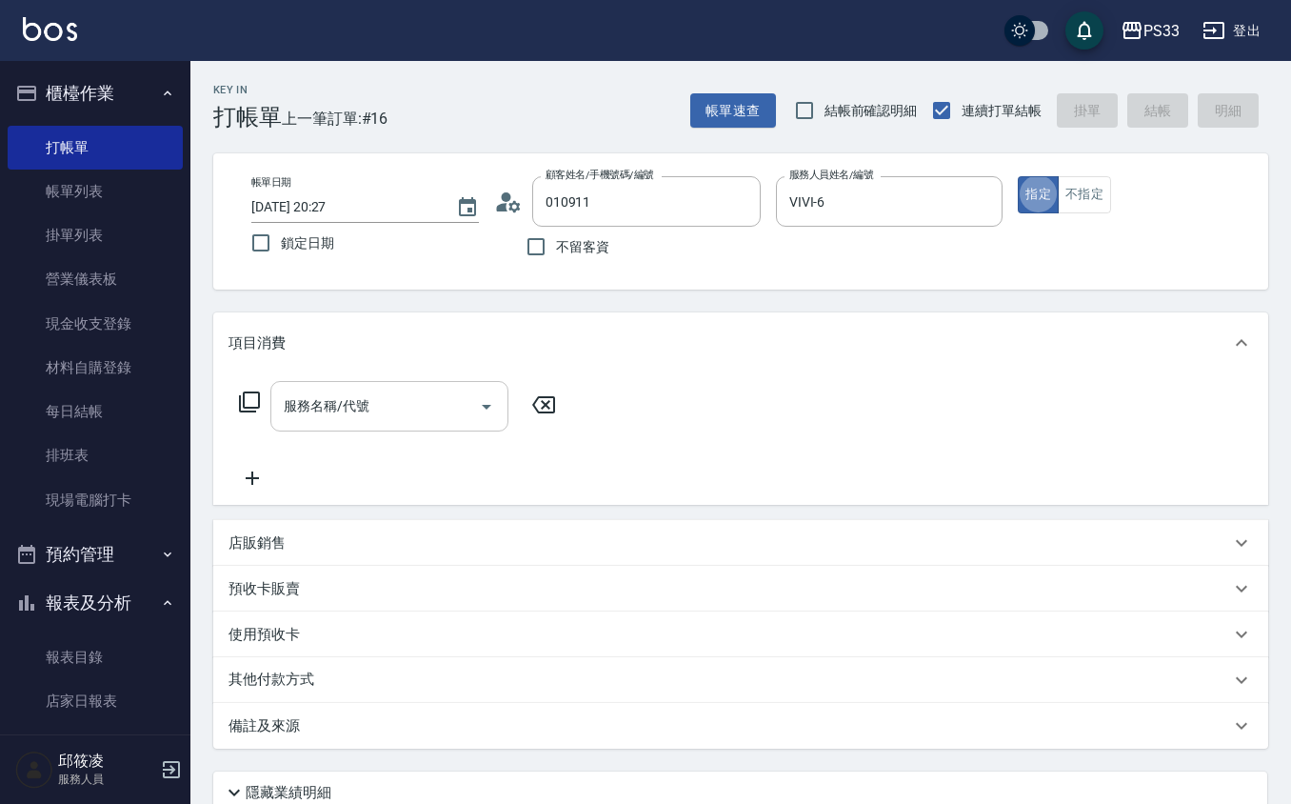
type input "[PERSON_NAME]/0976295911/010911"
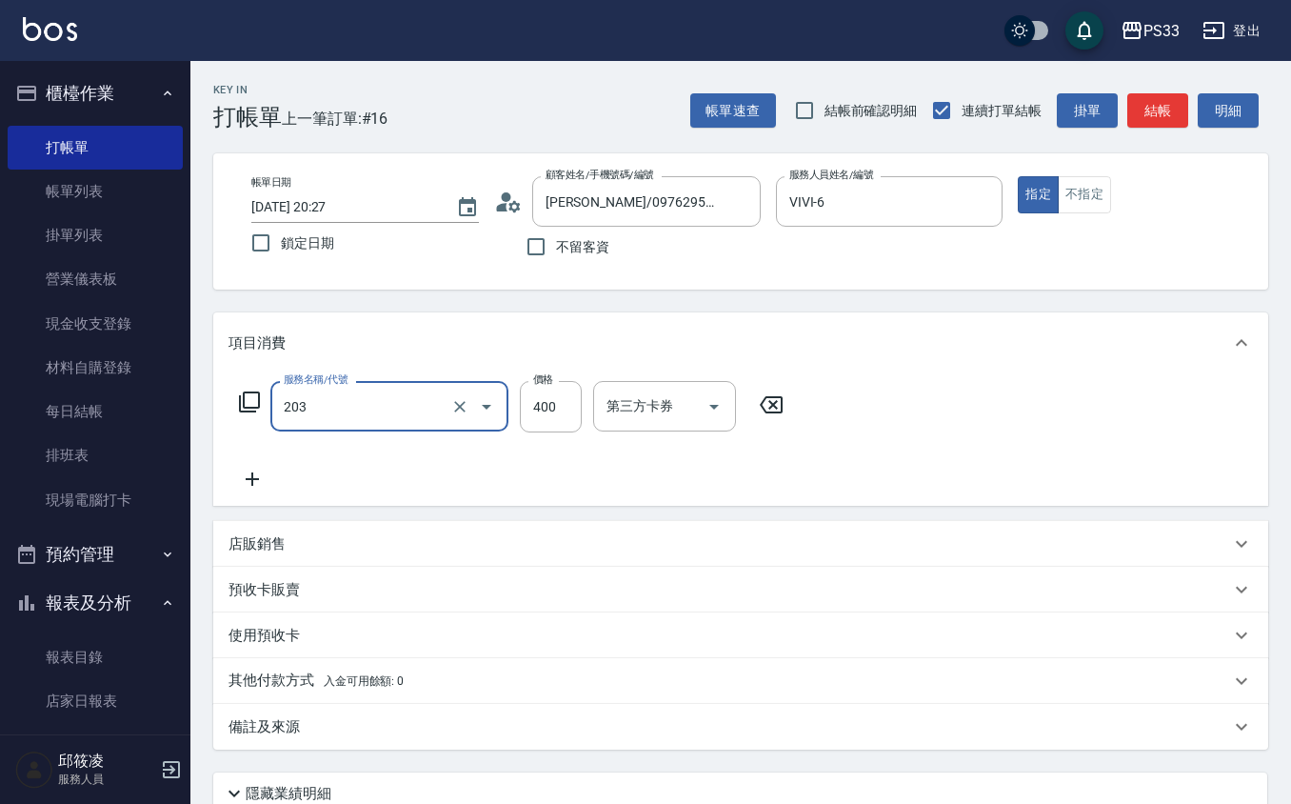
type input "指定單剪(203)"
type input "300"
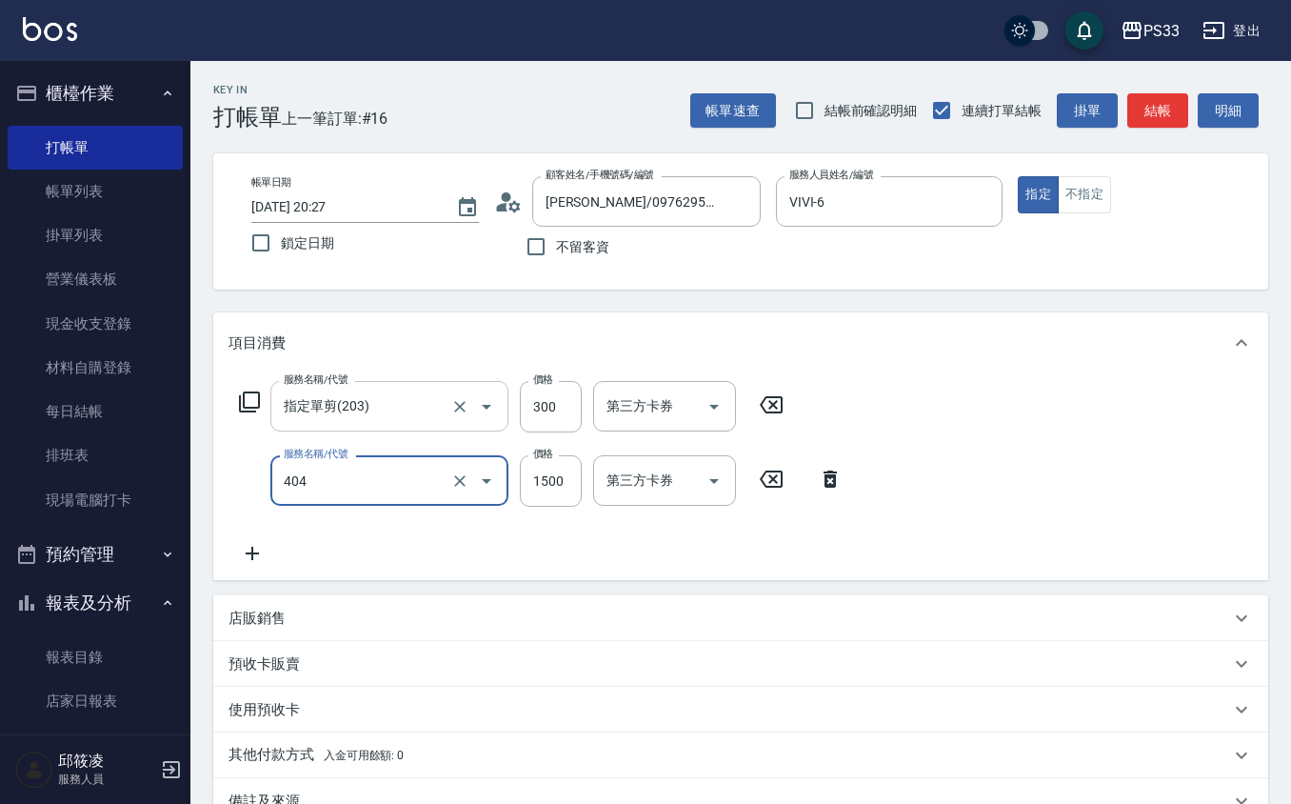
type input "設計染髮(404)"
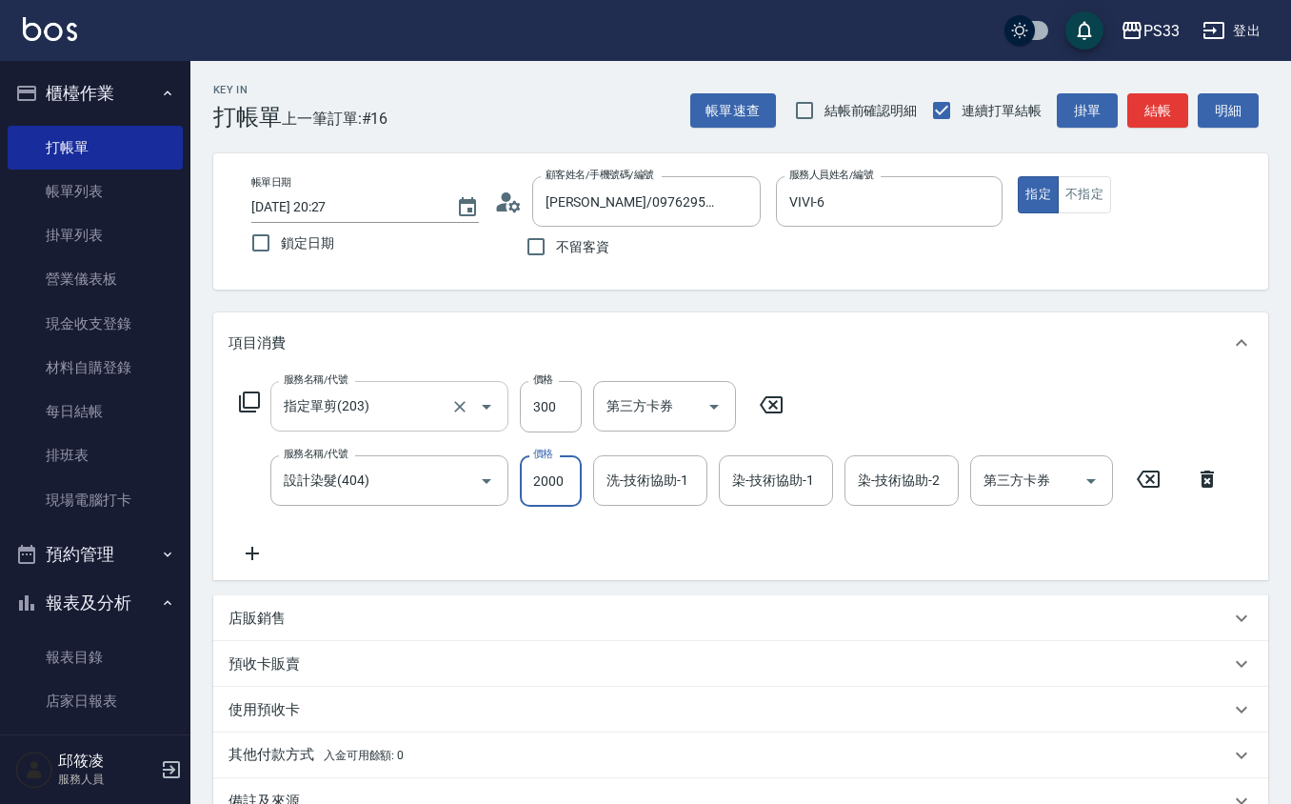
type input "2000"
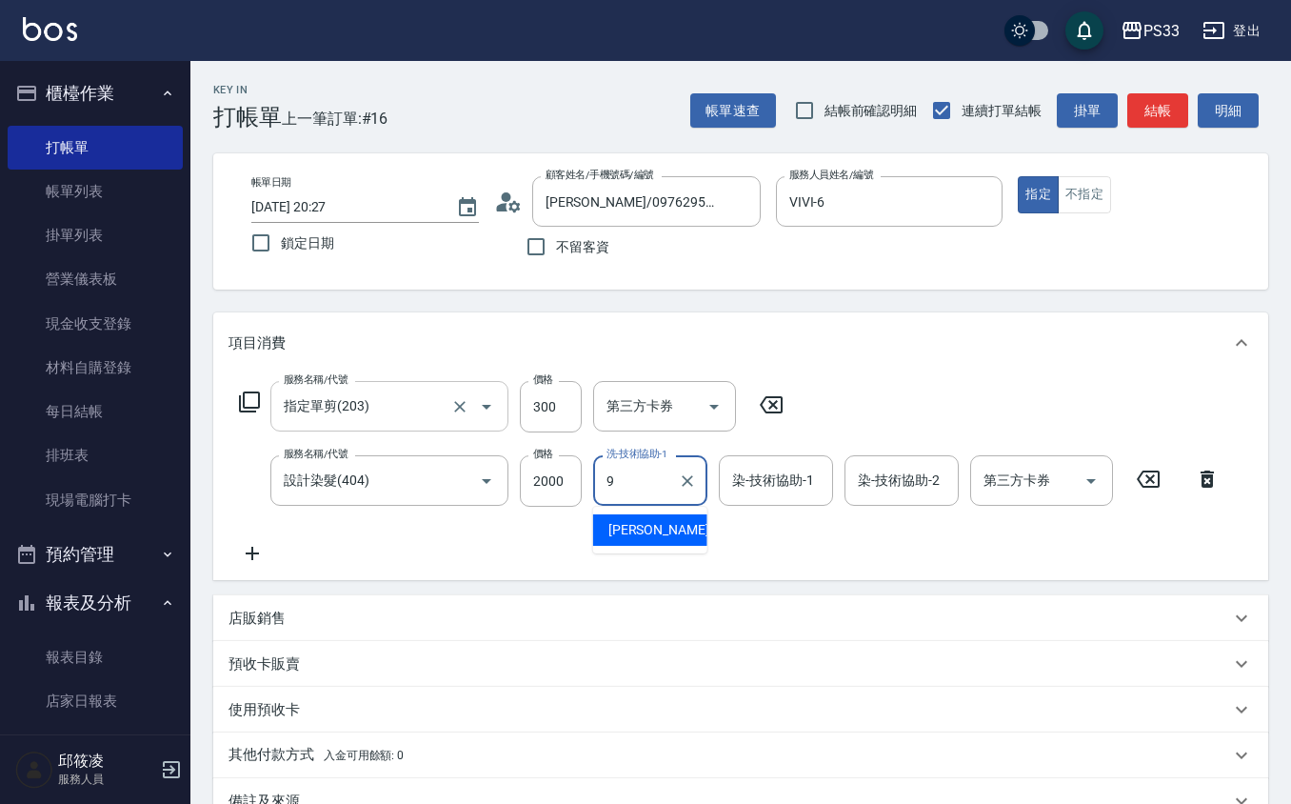
type input "苡軒-9"
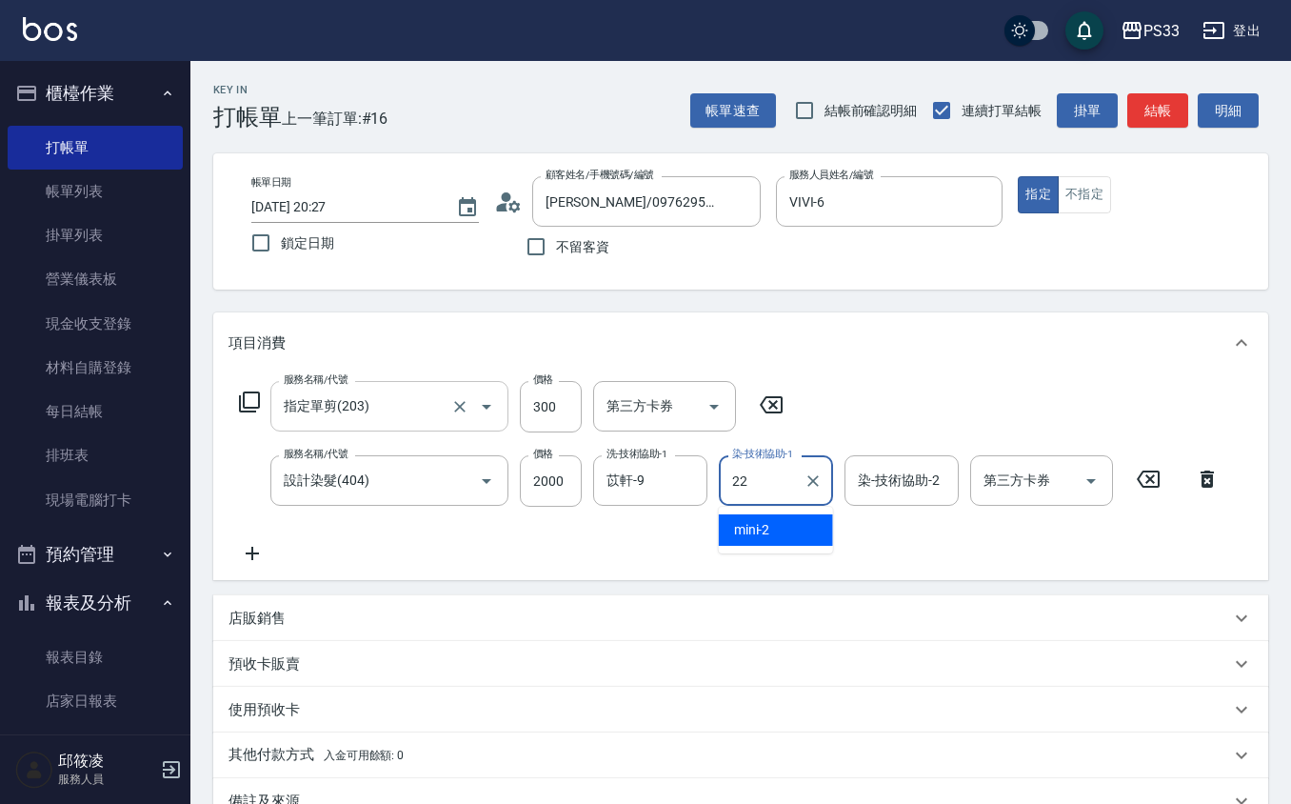
type input "[PERSON_NAME]-22"
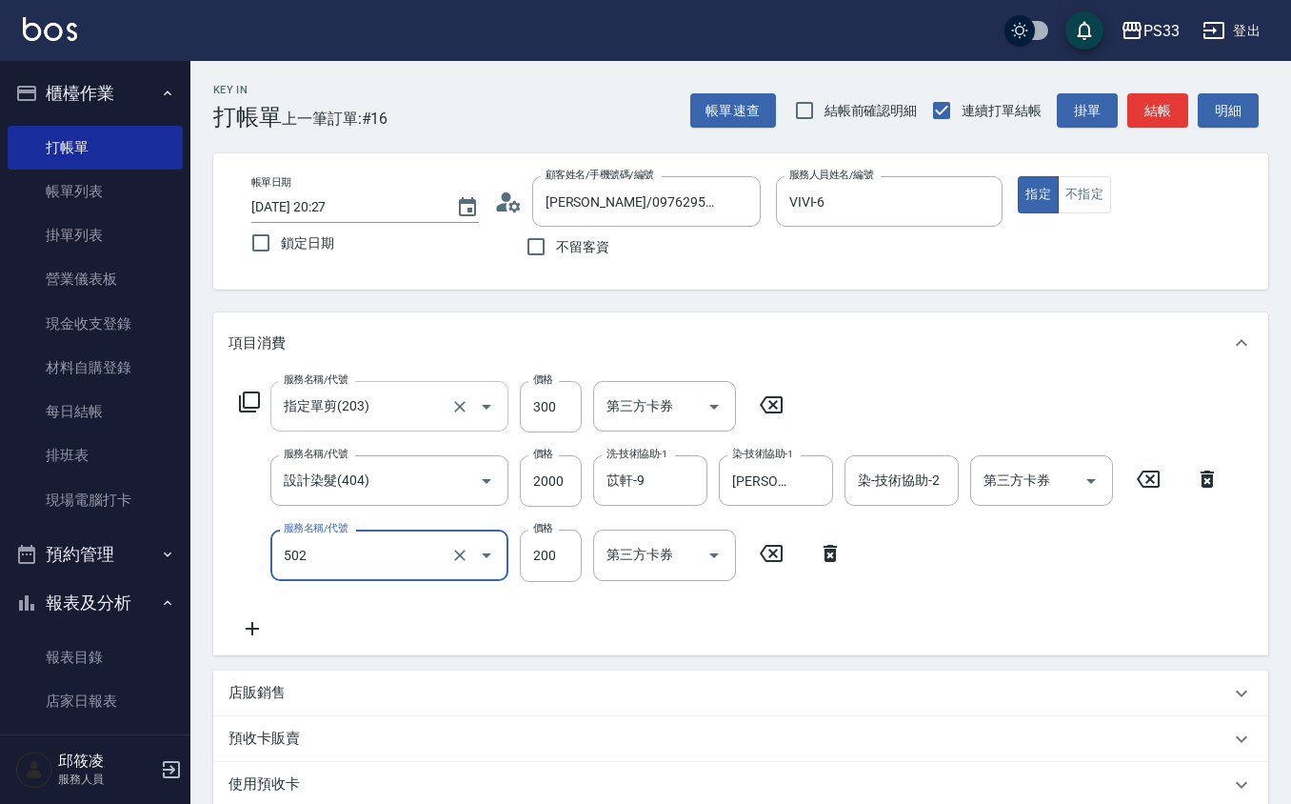
type input "自備護髮(502)"
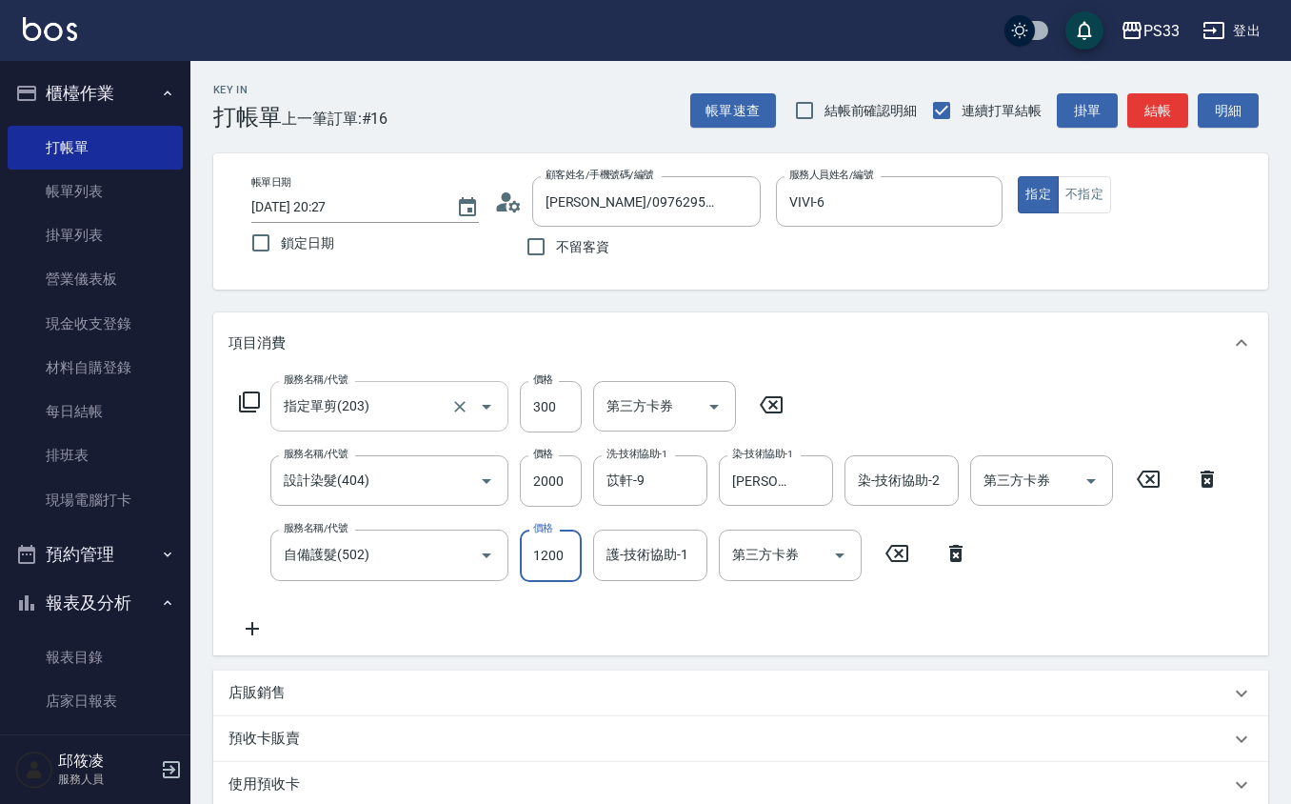
type input "1200"
type input "VIVI-6"
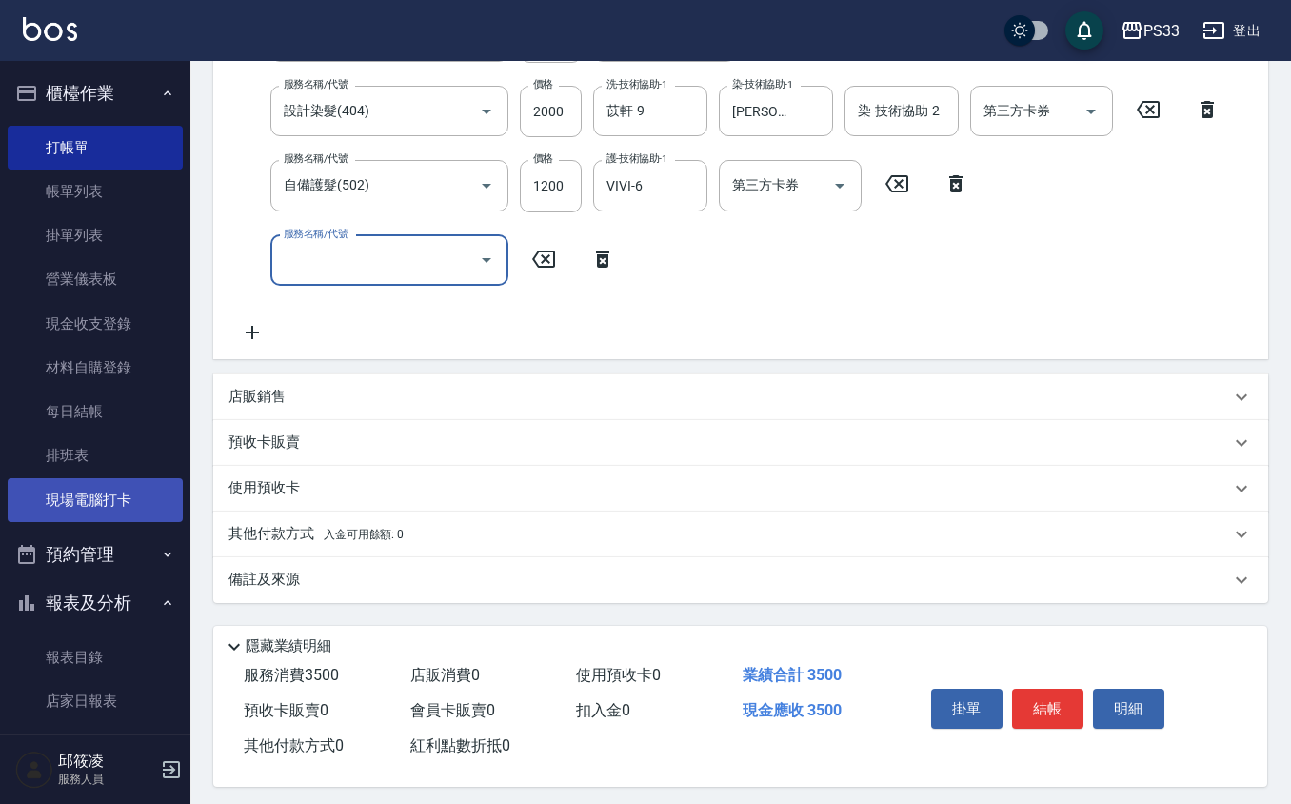
scroll to position [379, 0]
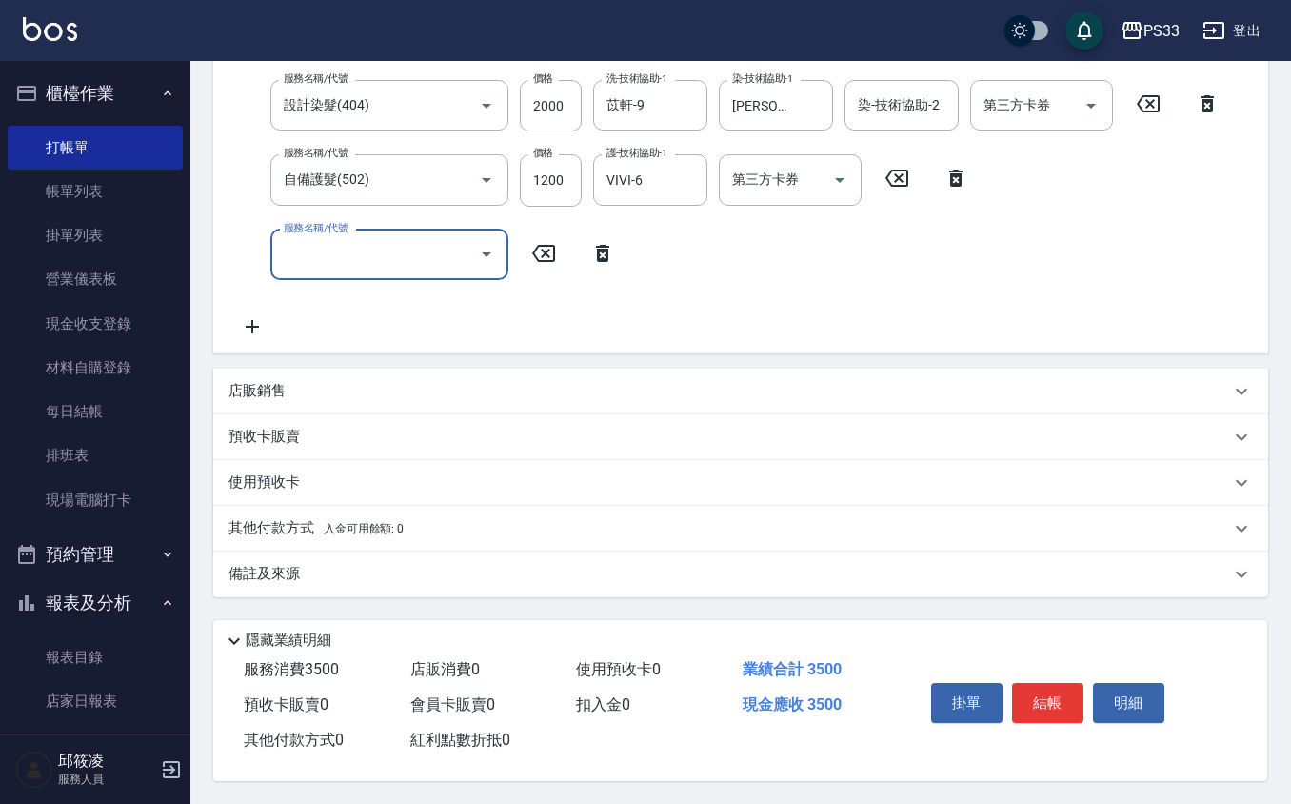
click at [404, 385] on div "店販銷售" at bounding box center [730, 391] width 1002 height 20
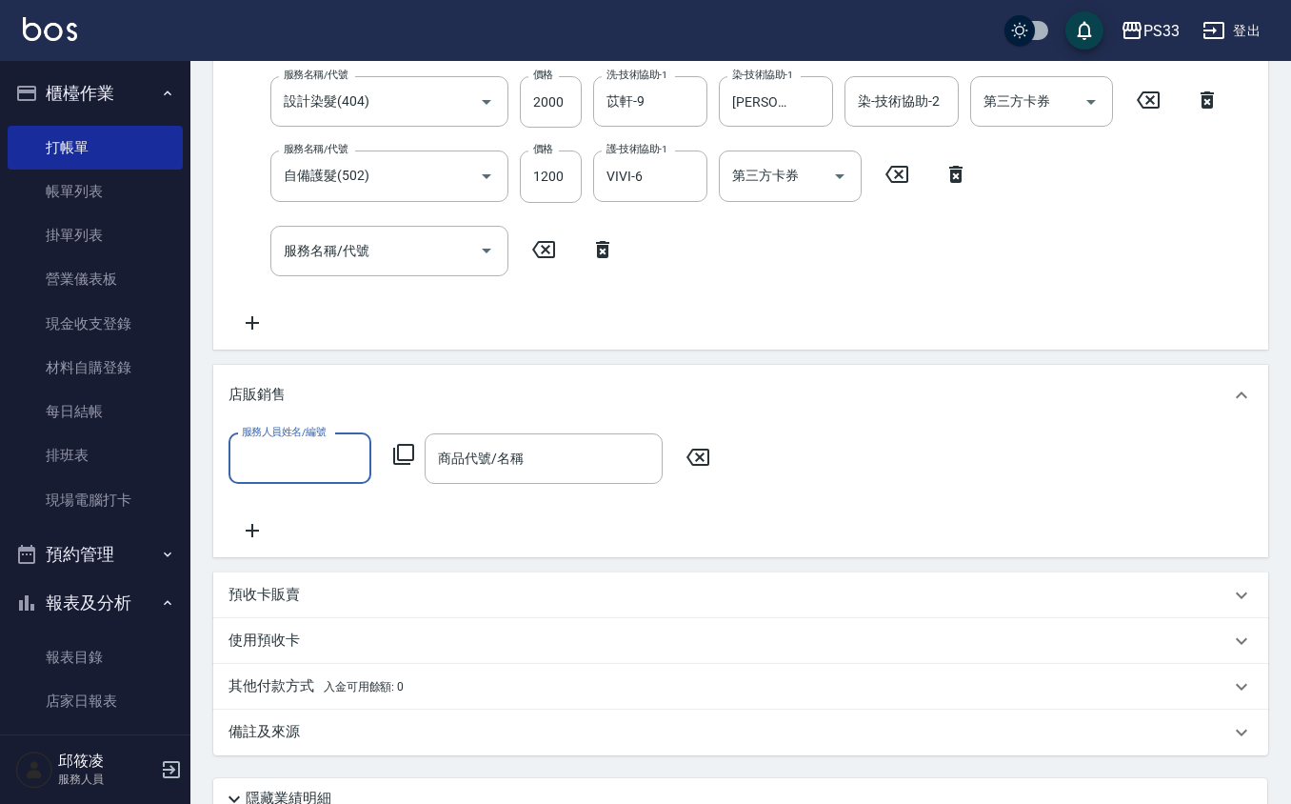
scroll to position [1, 0]
type input "VIVI-6"
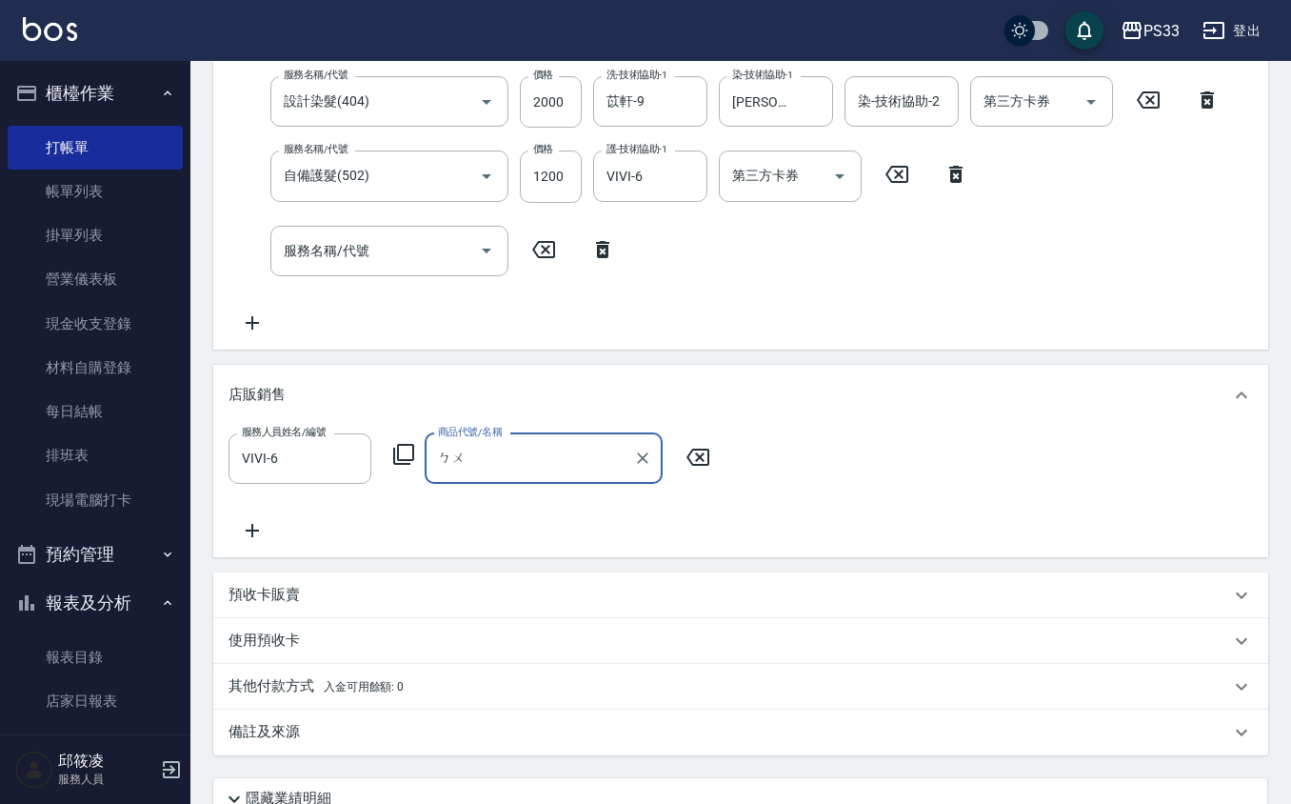
type input "補"
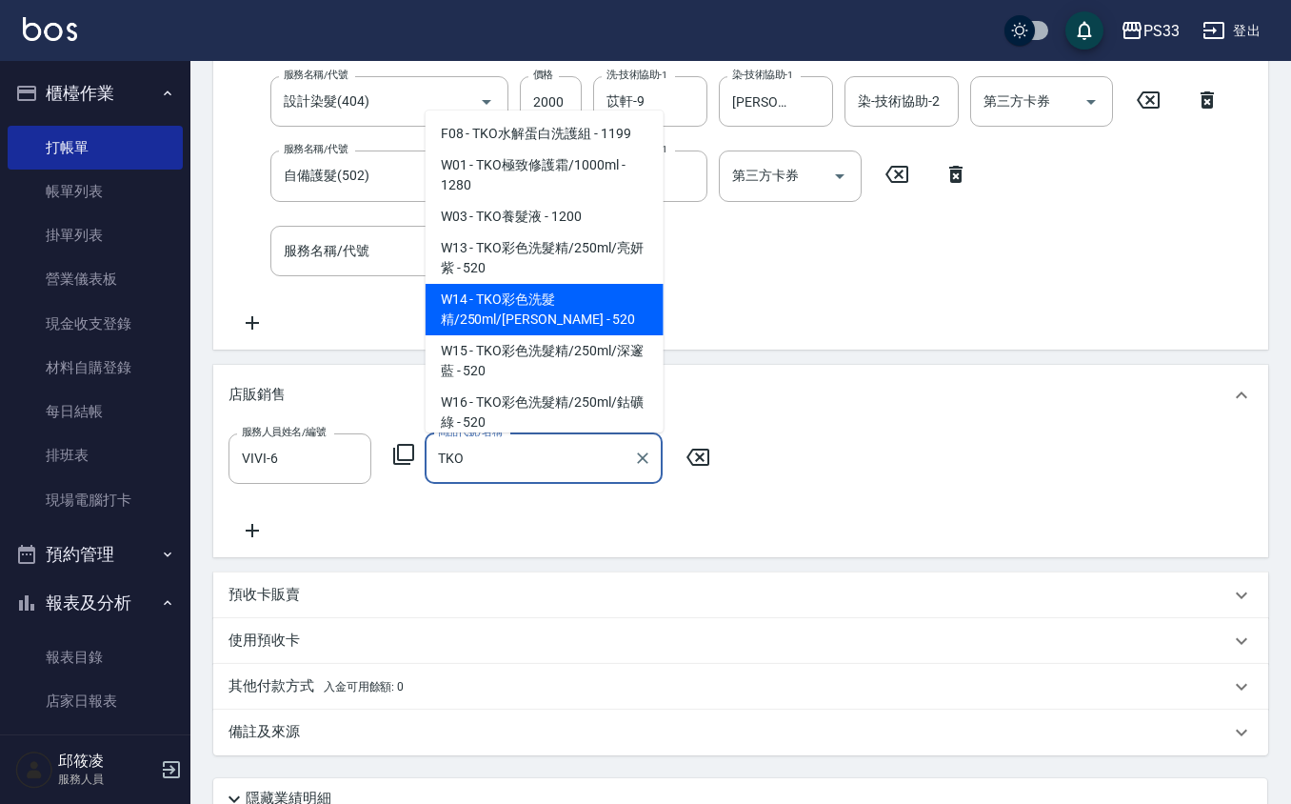
click at [577, 310] on span "W14 - TKO彩色洗髮精/250ml/[PERSON_NAME] - 520" at bounding box center [545, 309] width 238 height 51
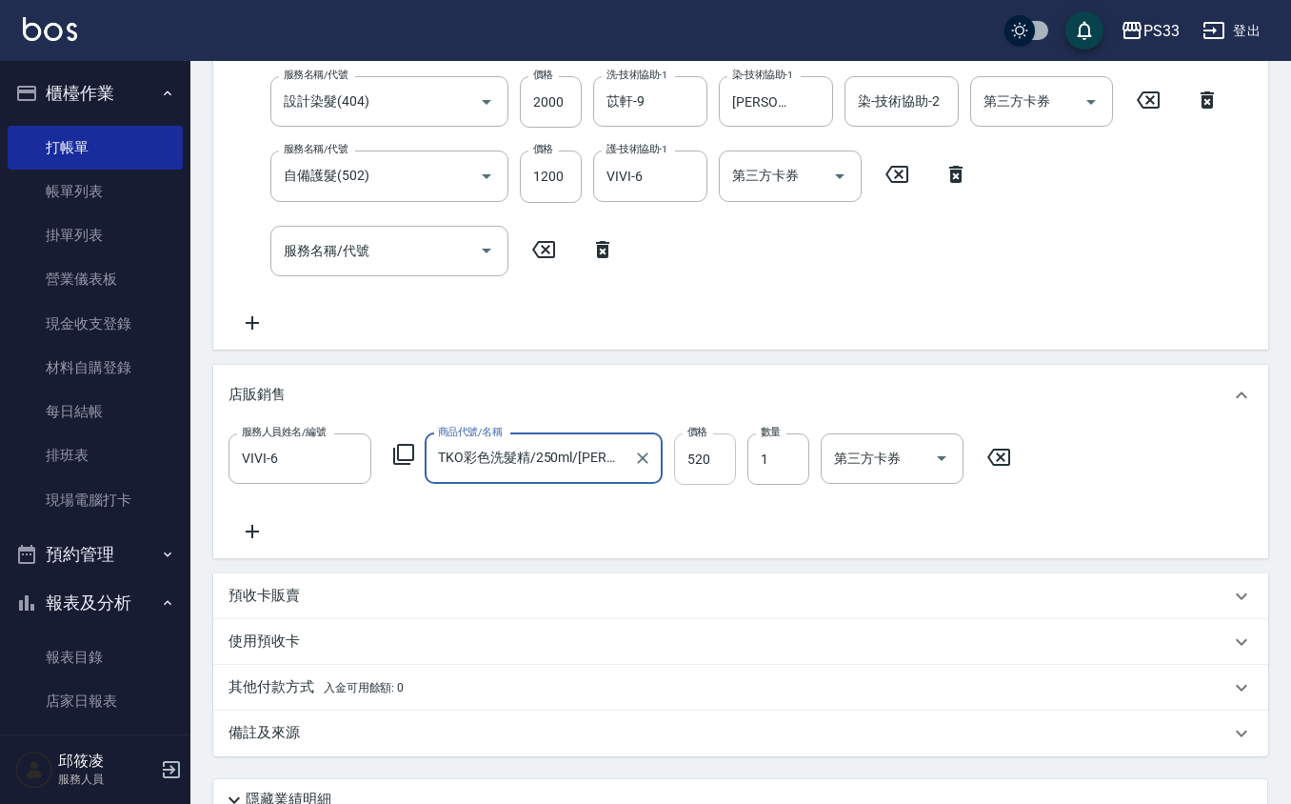
type input "TKO彩色洗髮精/250ml/[PERSON_NAME]"
click at [702, 463] on input "520" at bounding box center [705, 458] width 62 height 51
type input "500"
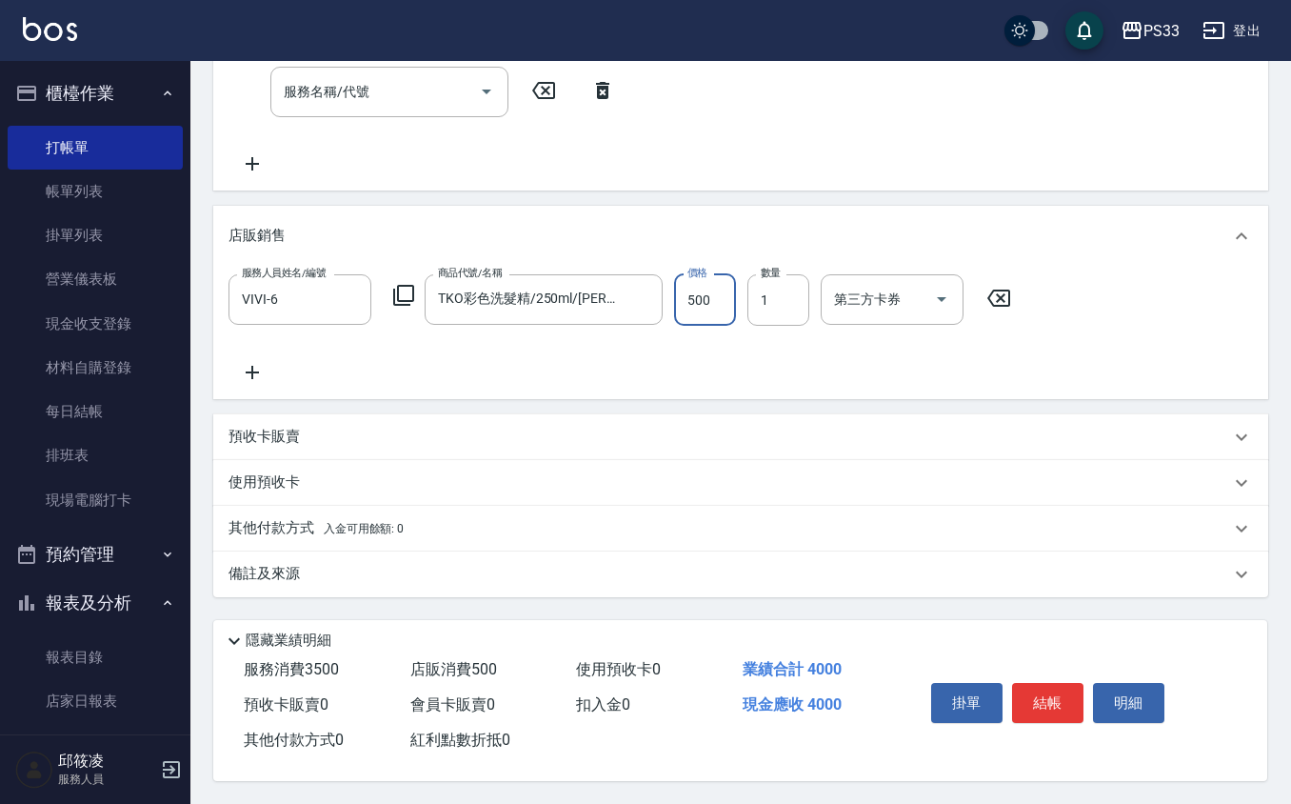
scroll to position [0, 0]
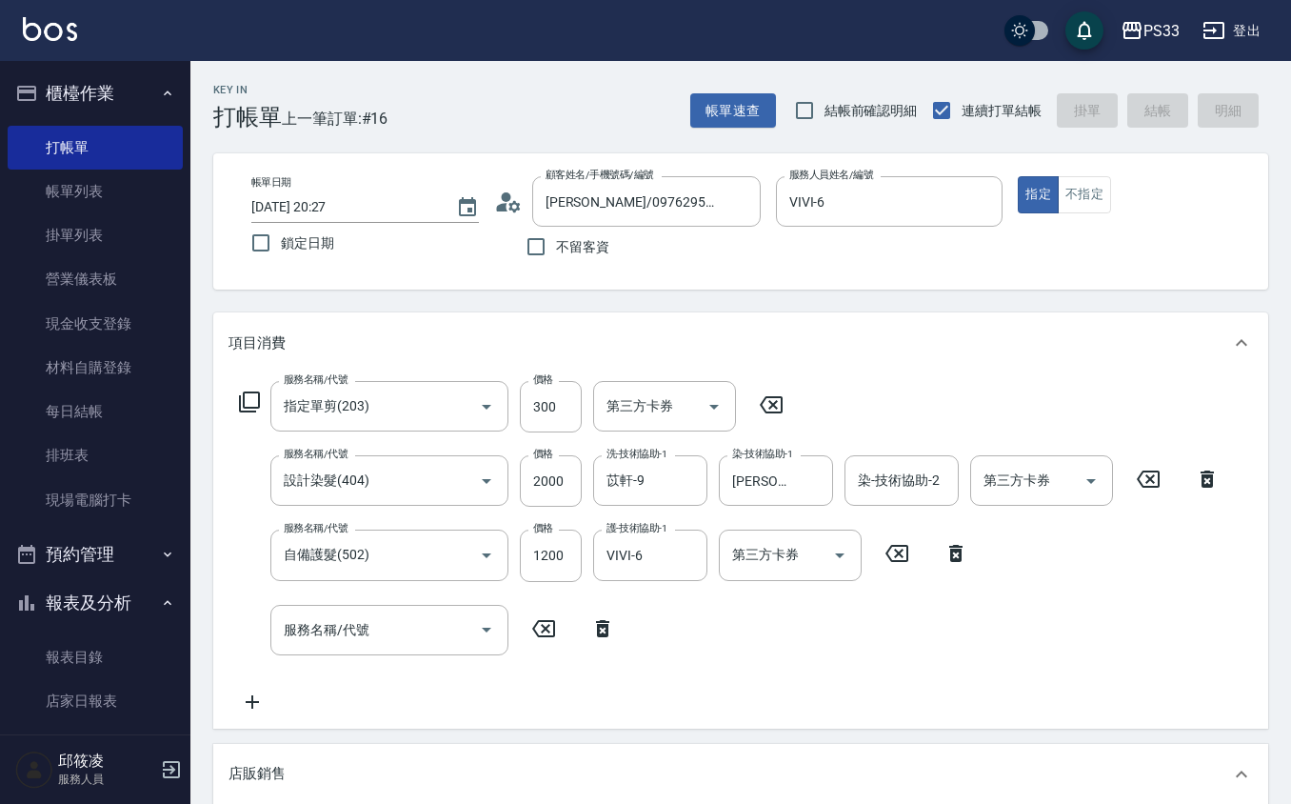
type input "[DATE] 20:28"
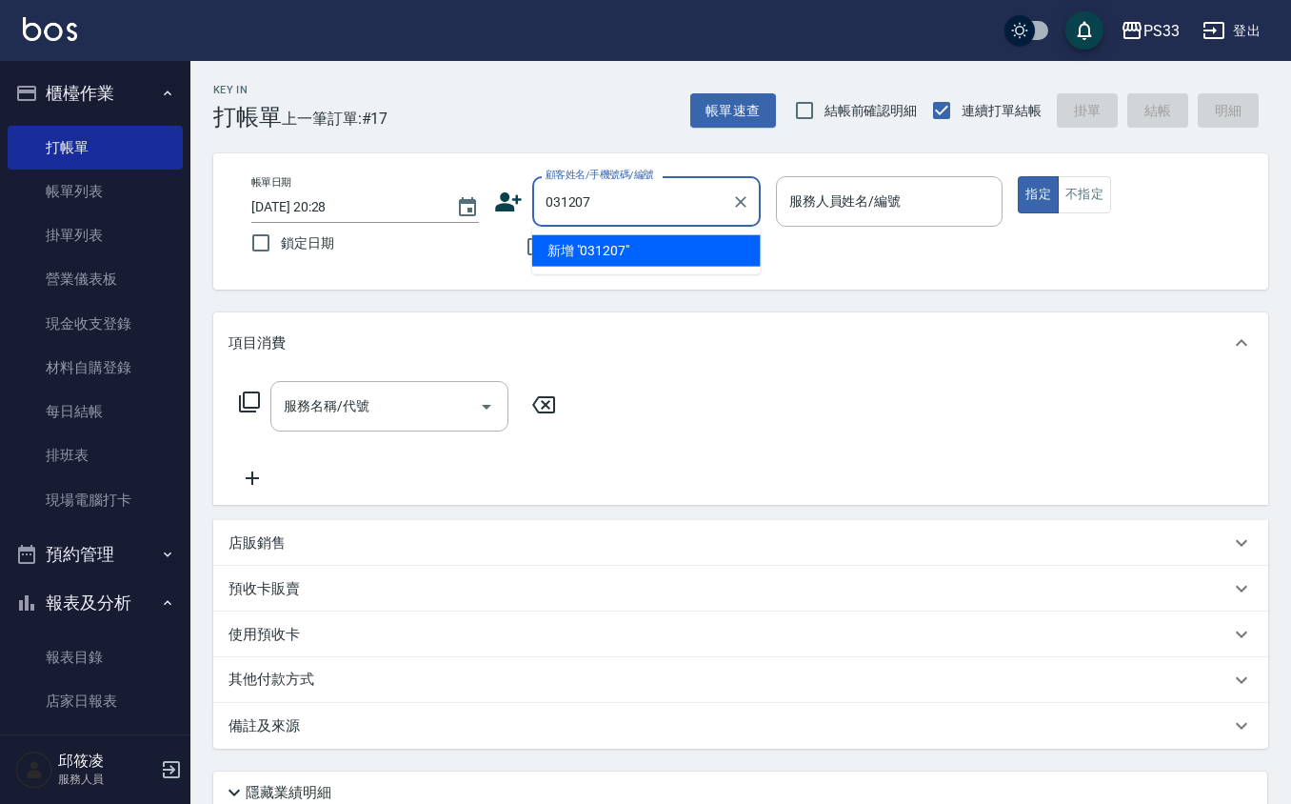
type input "031207"
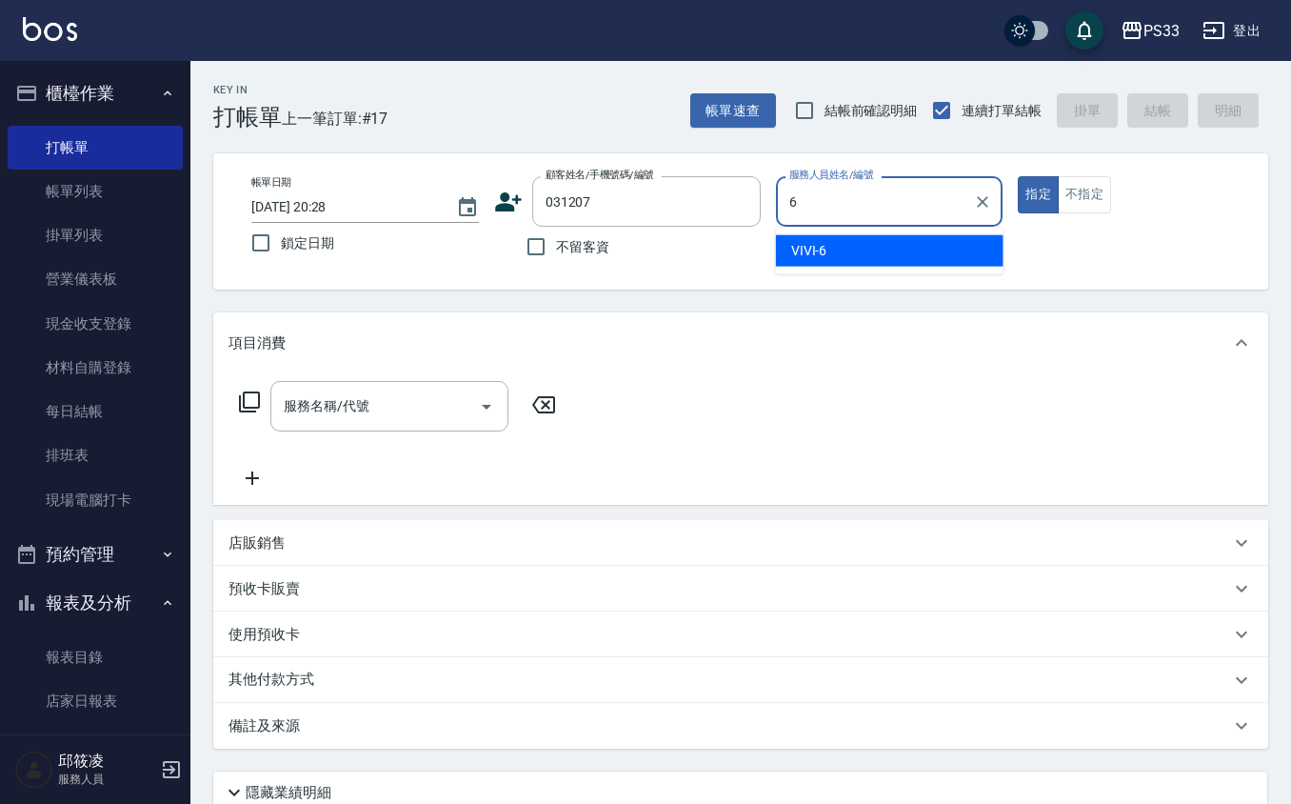
type input "VIVI-6"
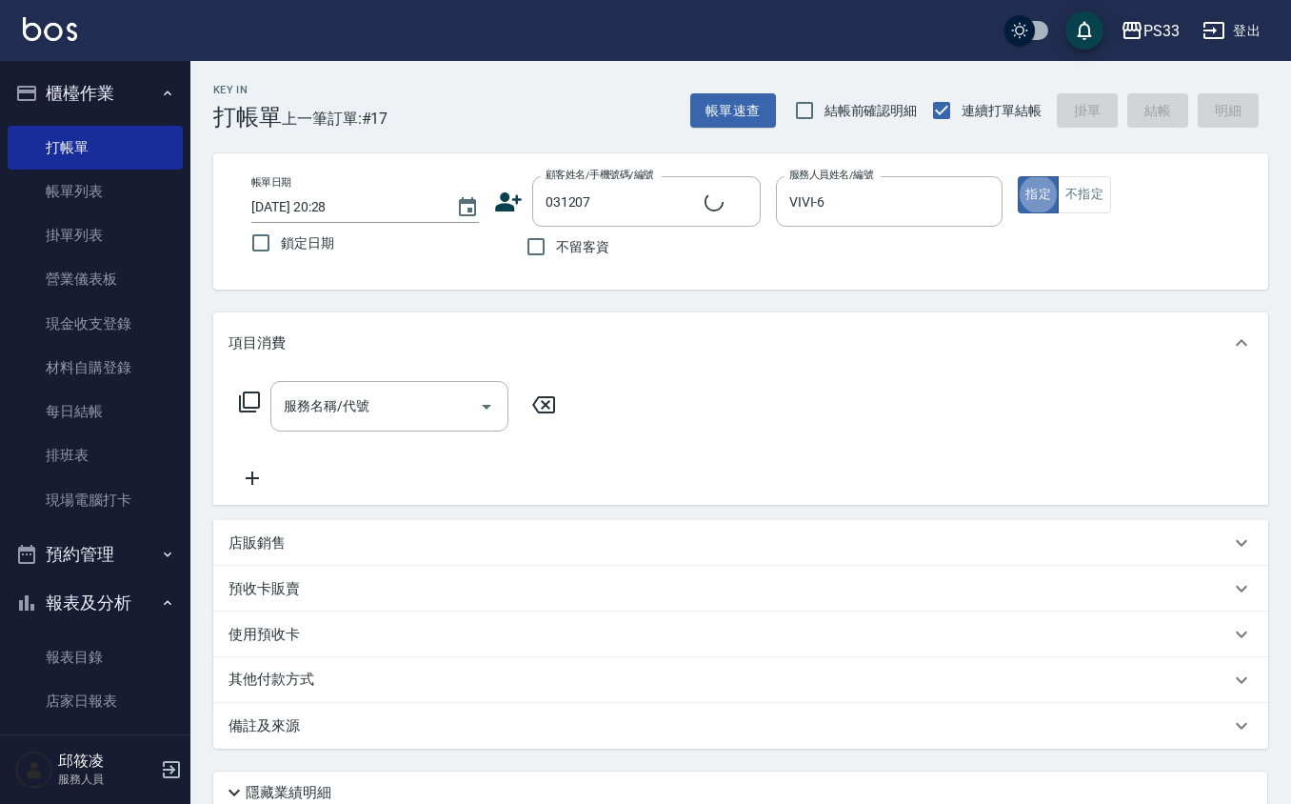
type input "[PERSON_NAME]/0978027583/031207"
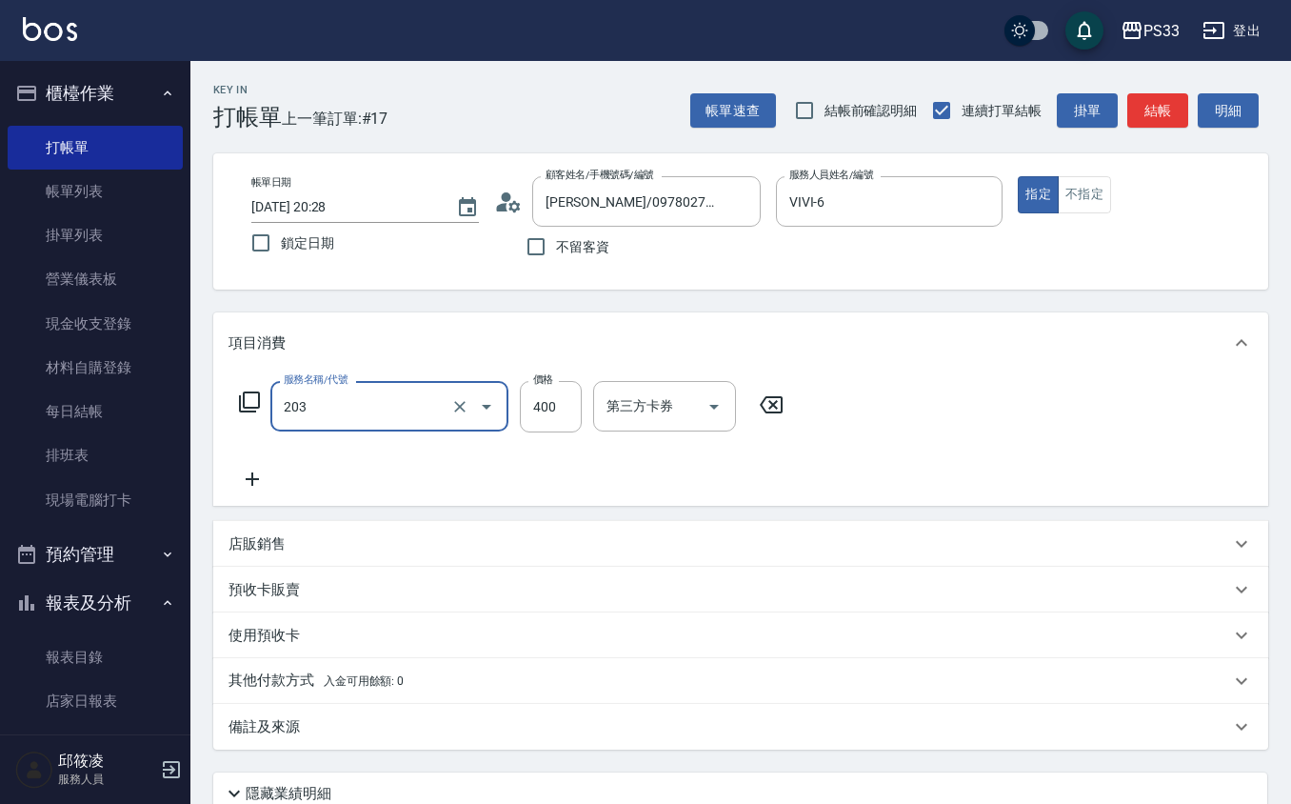
type input "指定單剪(203)"
type input "300"
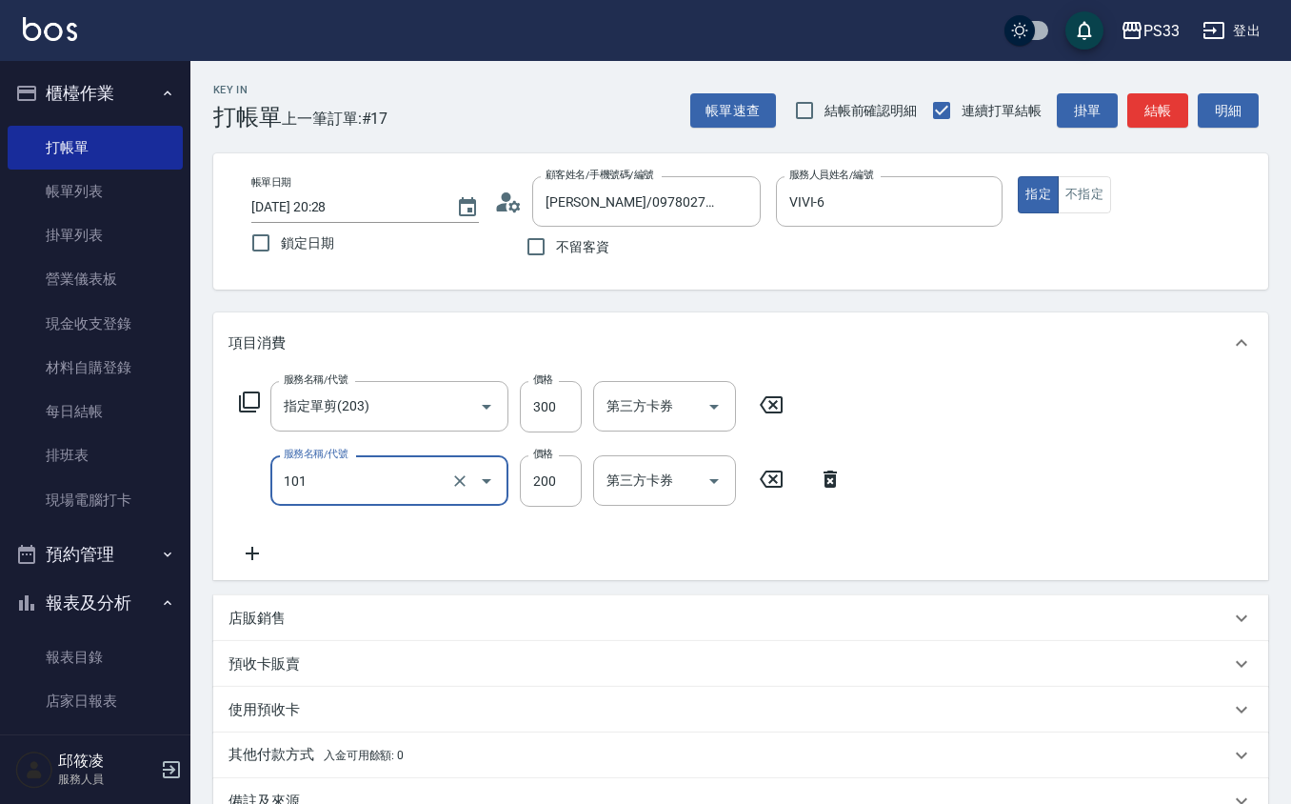
type input "洗髮(101)"
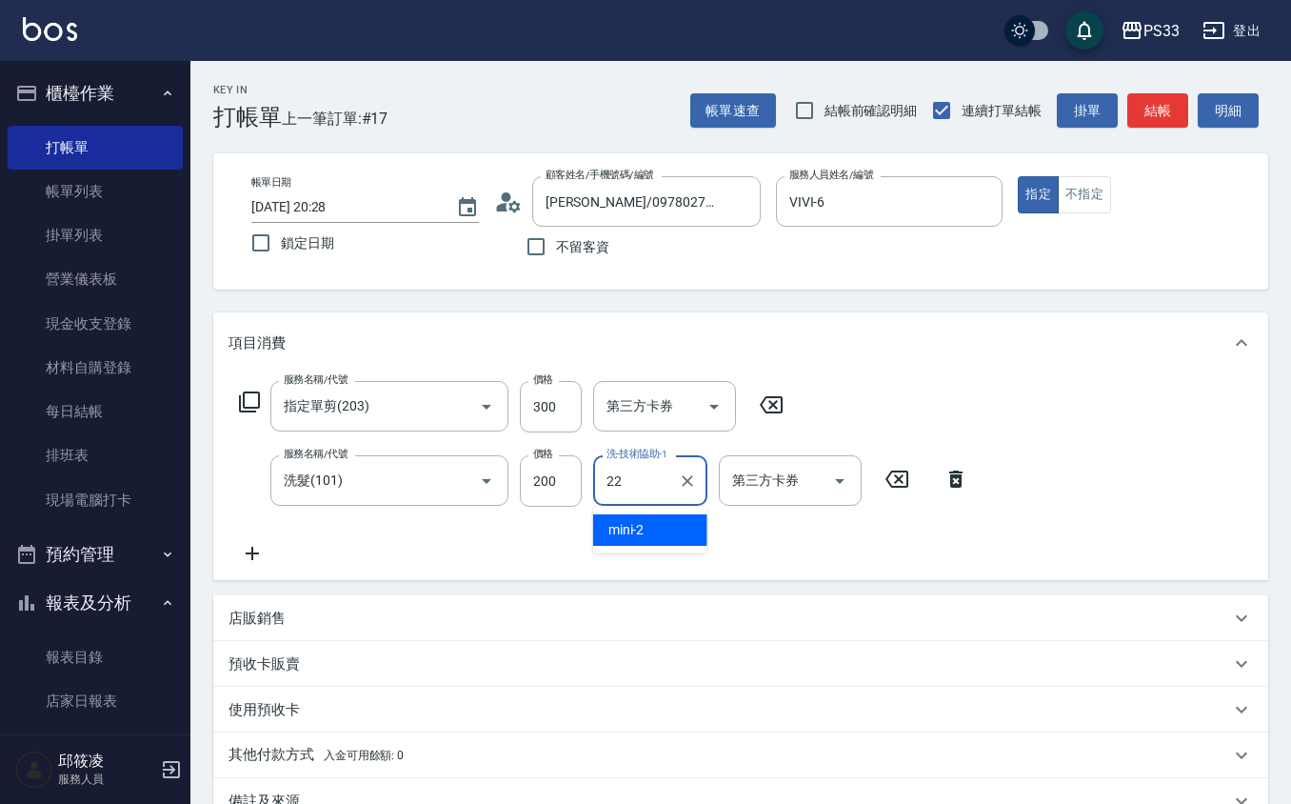
type input "[PERSON_NAME]-22"
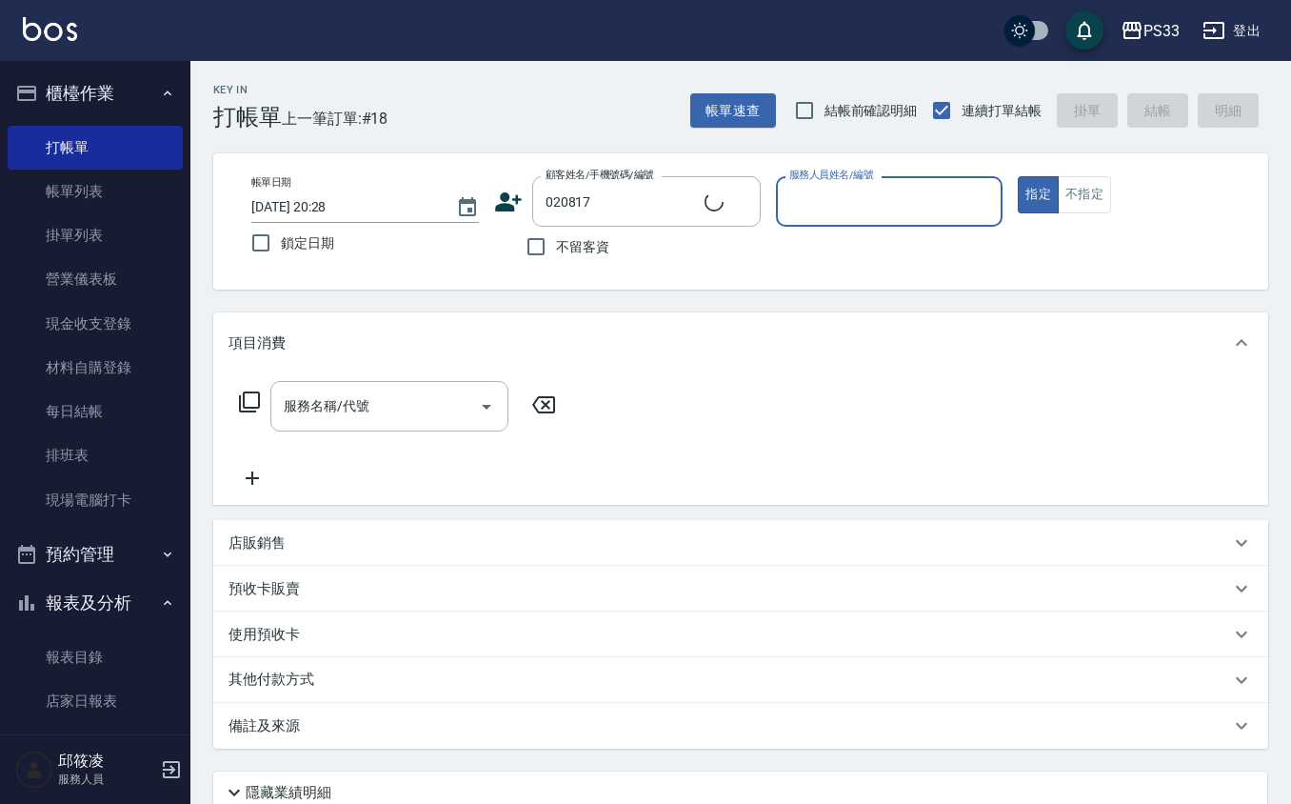
type input "[PERSON_NAME]/0974363585/020817"
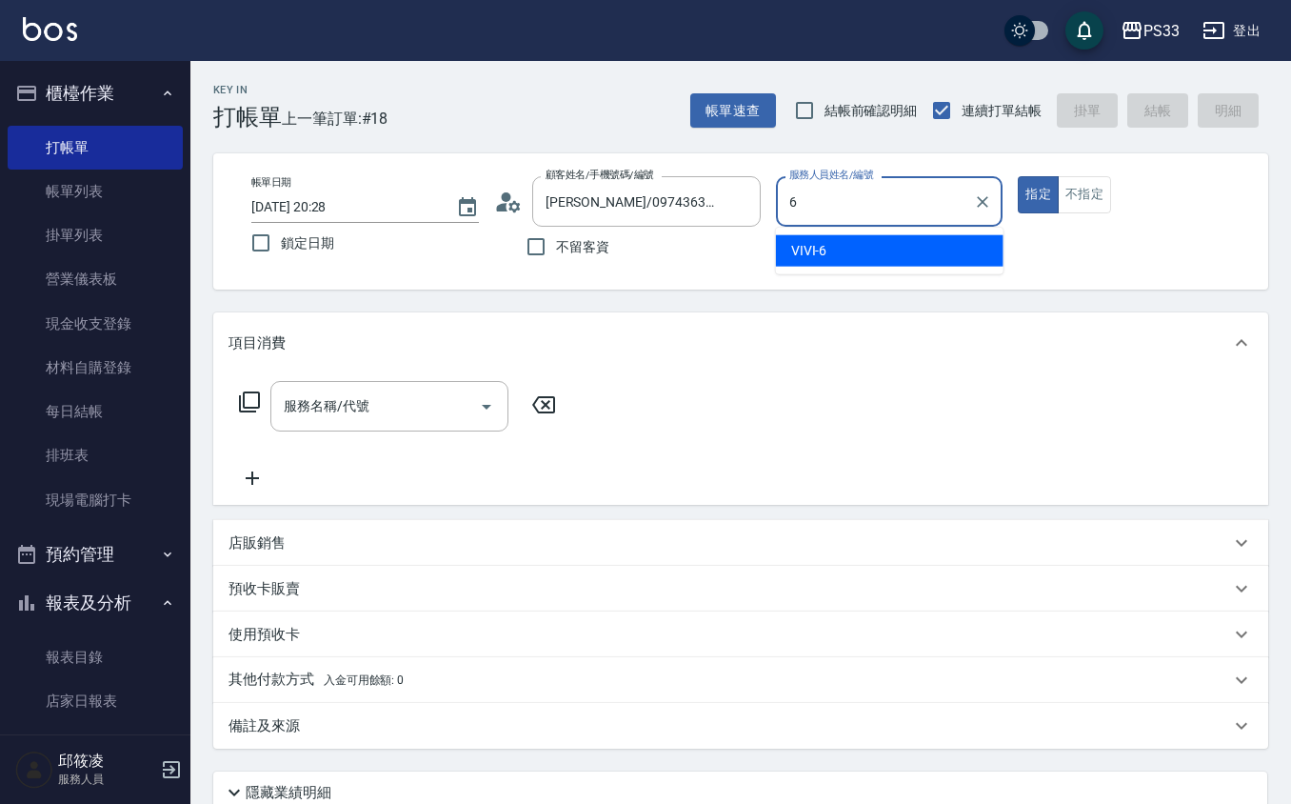
type input "VIVI-6"
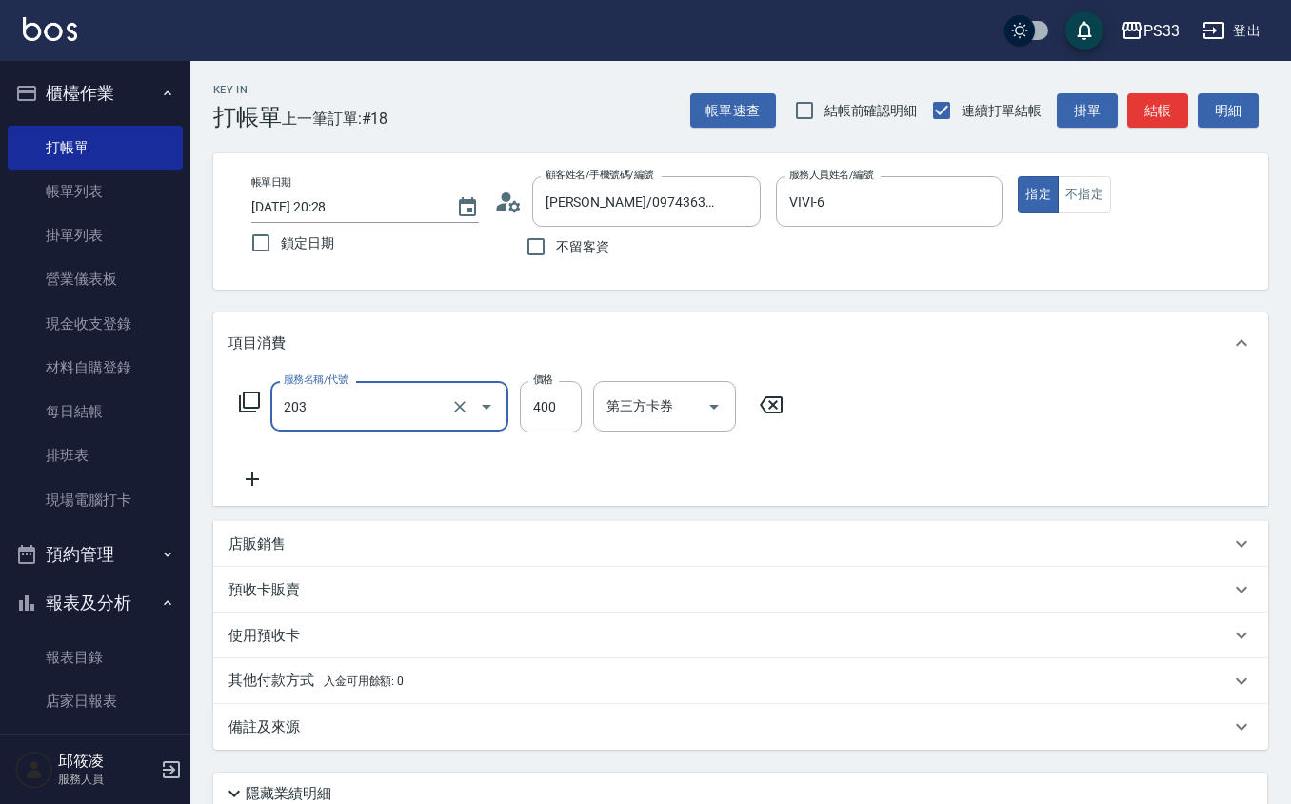
type input "指定單剪(203)"
type input "300"
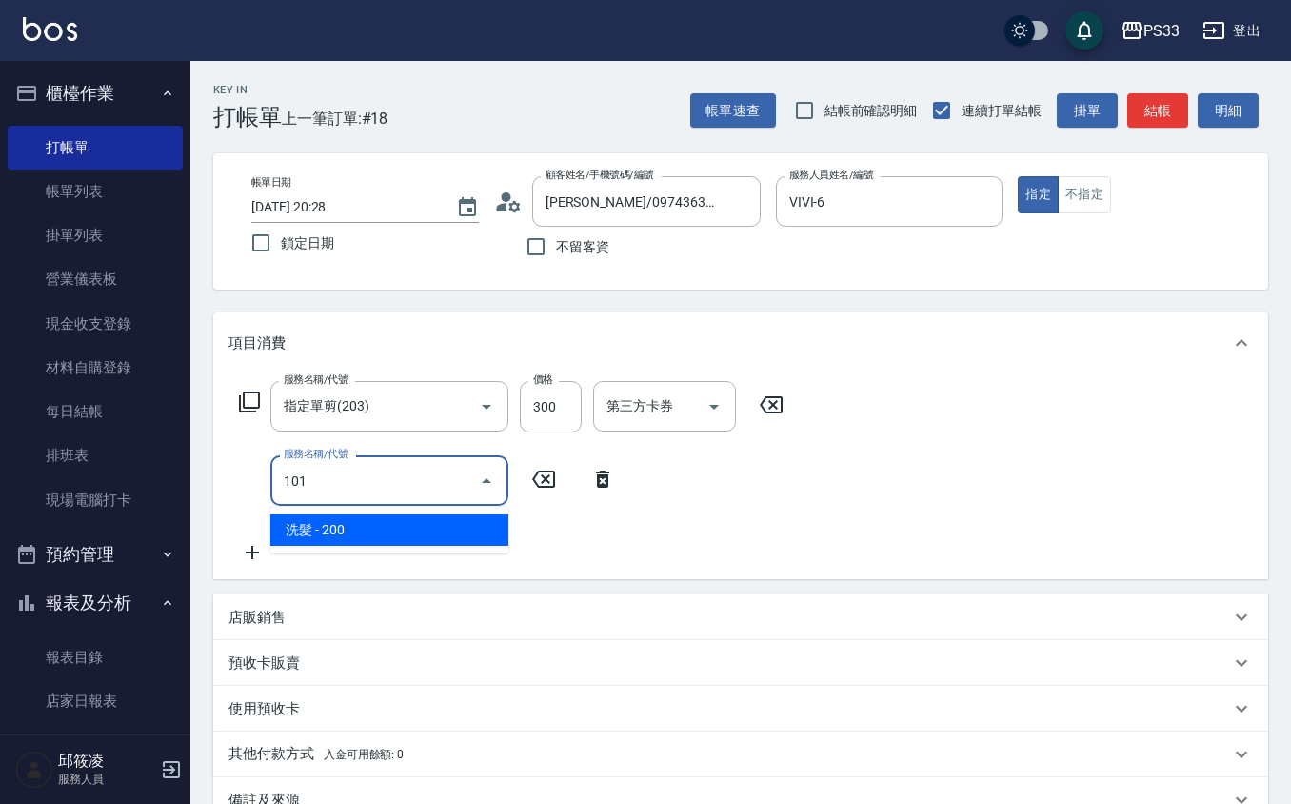
type input "洗髮(101)"
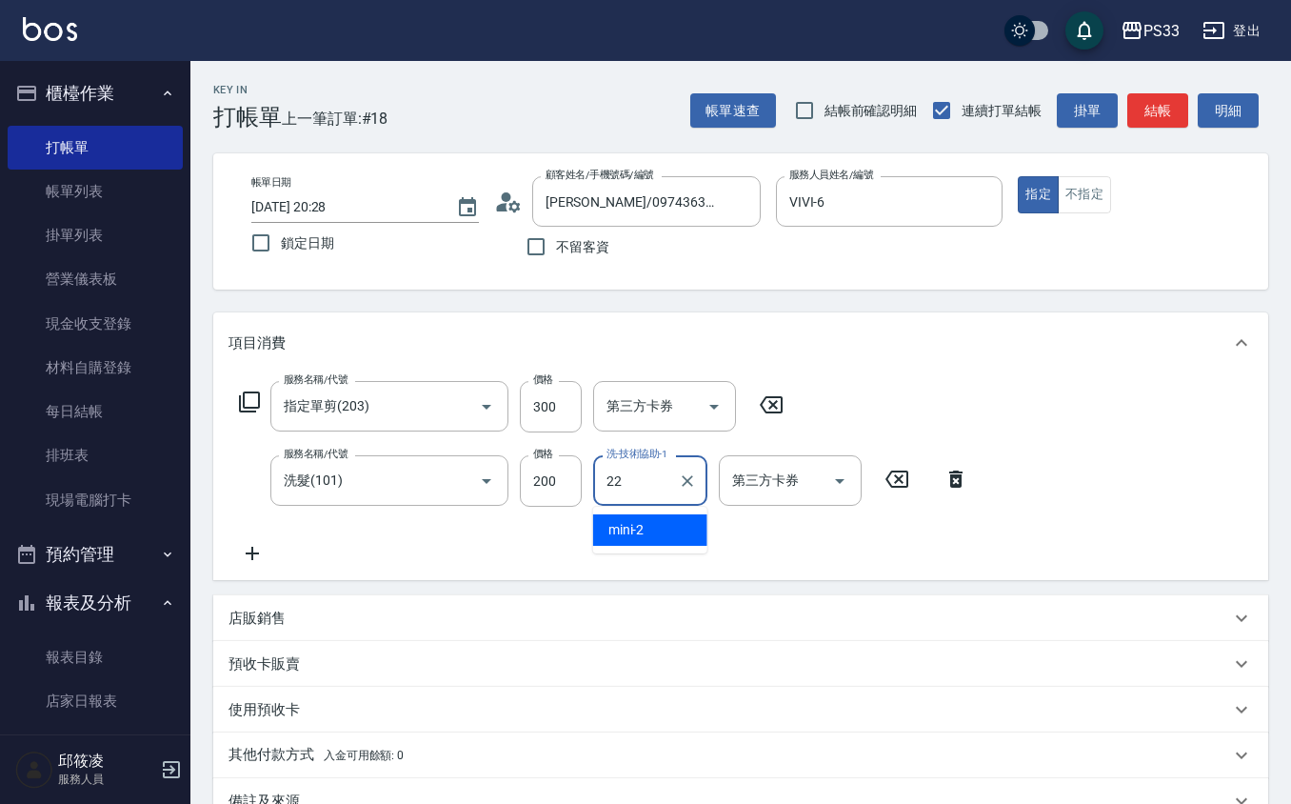
type input "[PERSON_NAME]-22"
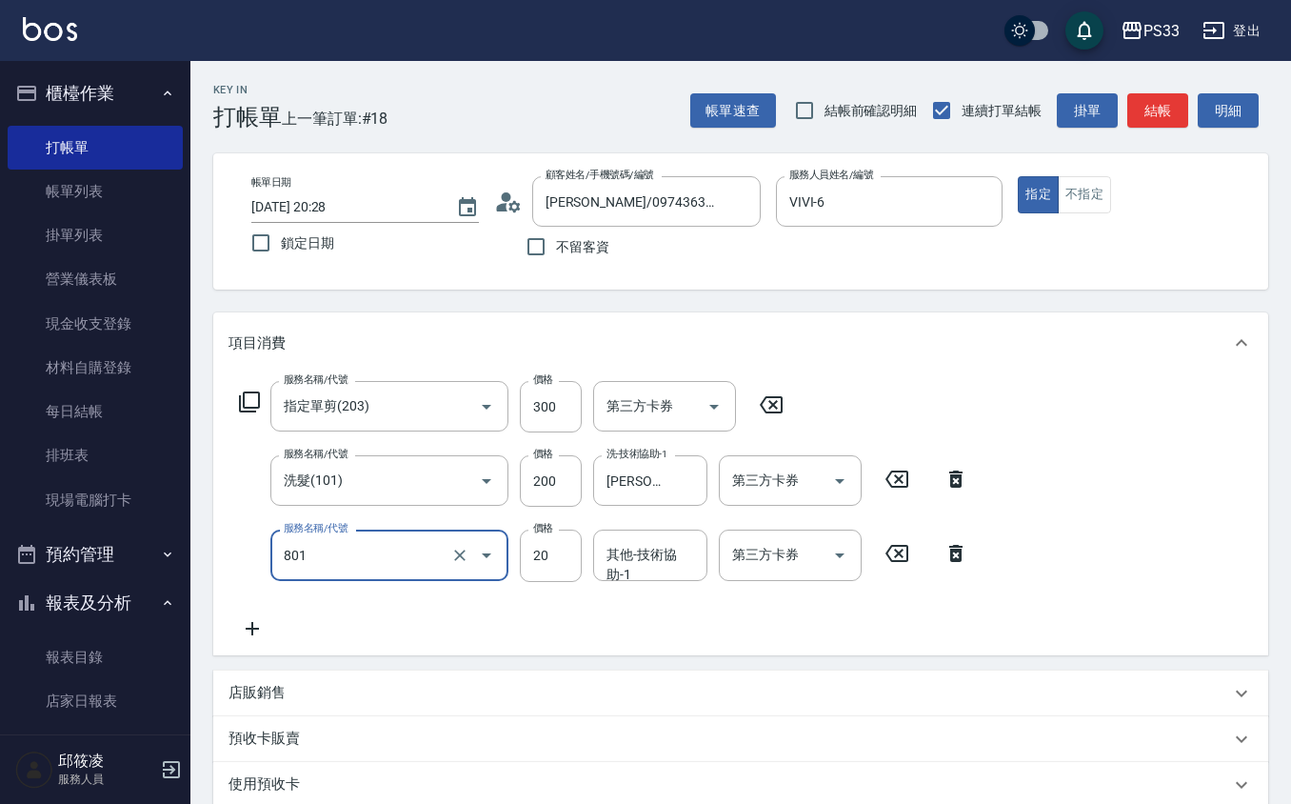
type input "潤絲(801)"
type input "10"
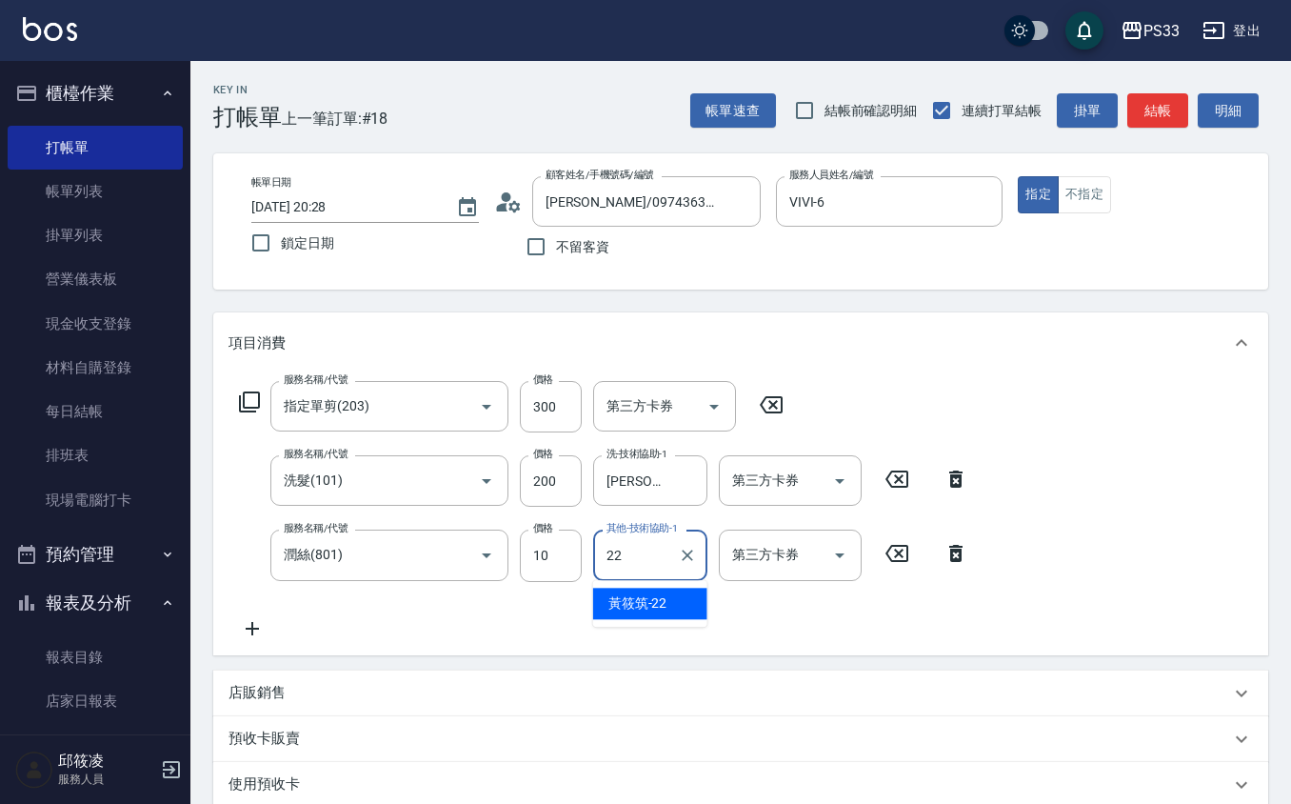
type input "[PERSON_NAME]-22"
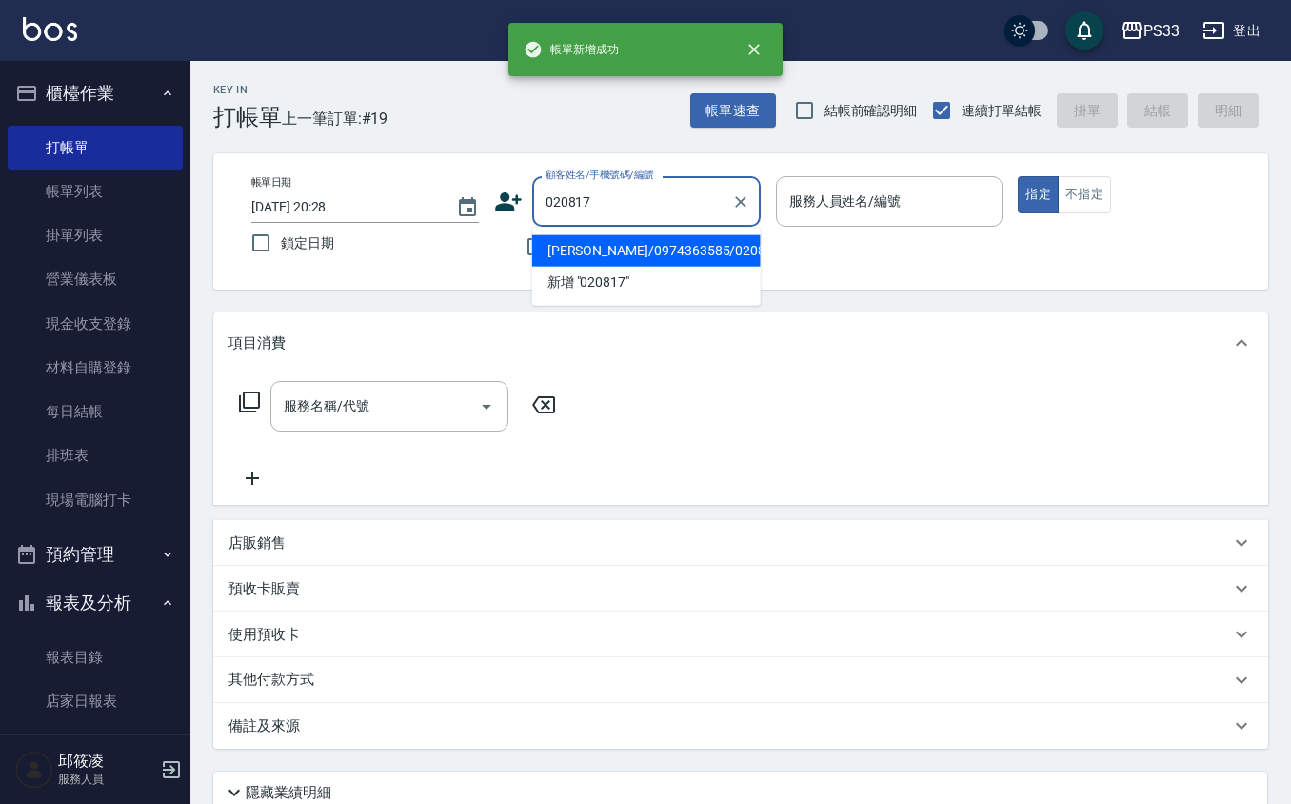
type input "[PERSON_NAME]/0974363585/020817"
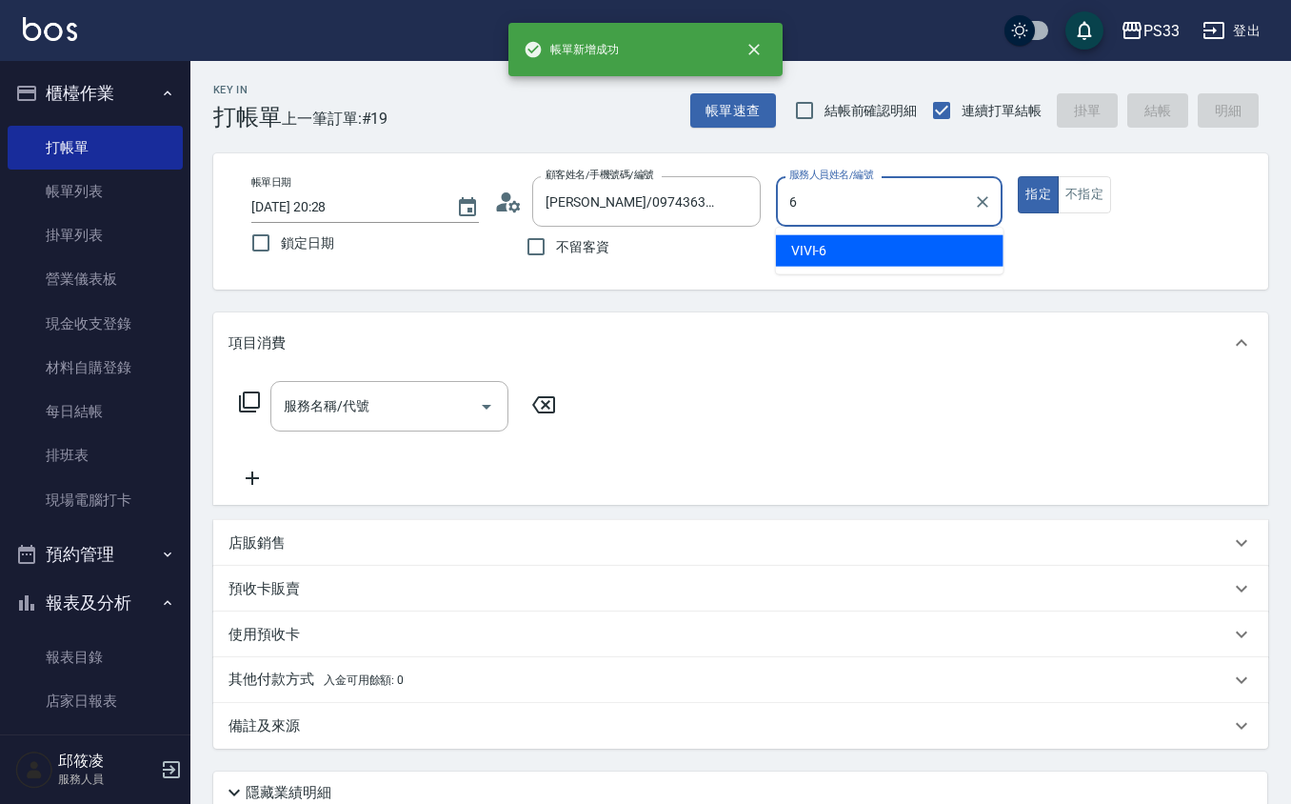
type input "VIVI-6"
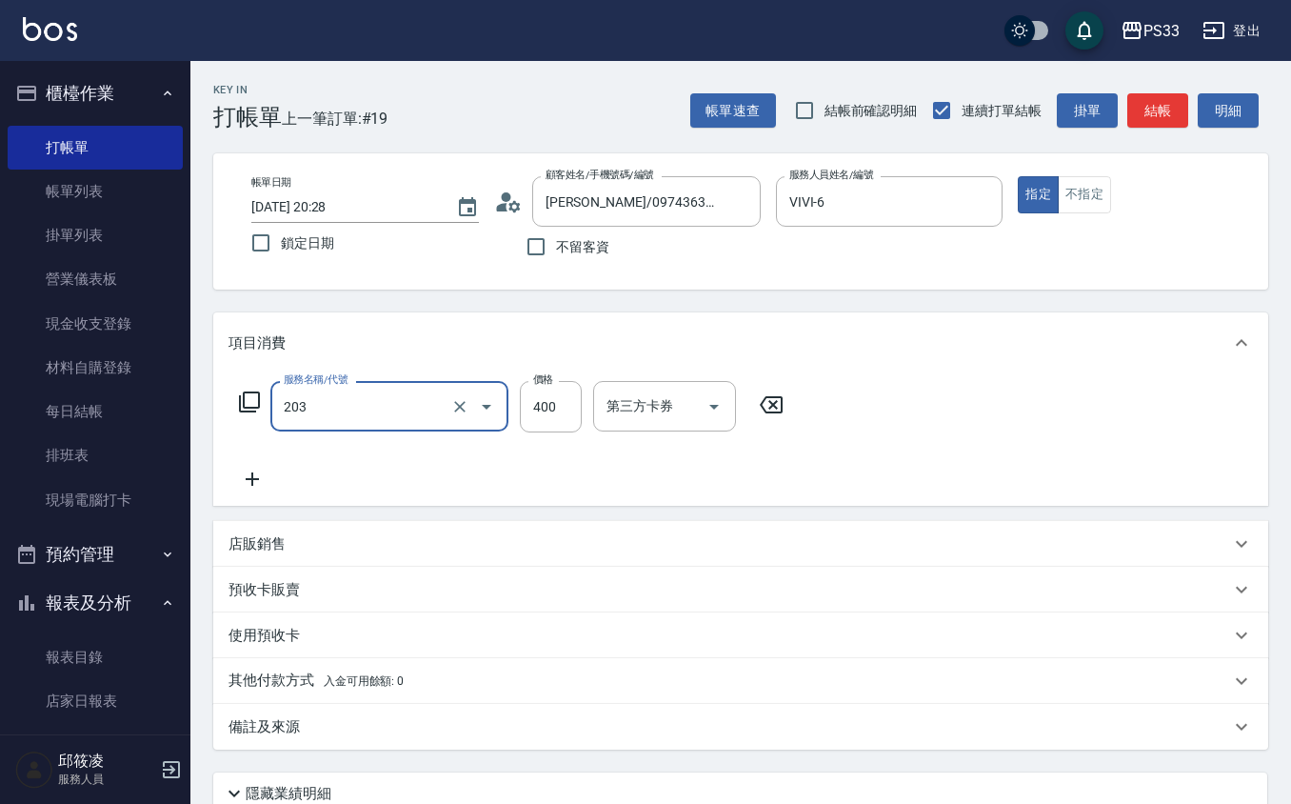
type input "指定單剪(203)"
type input "300"
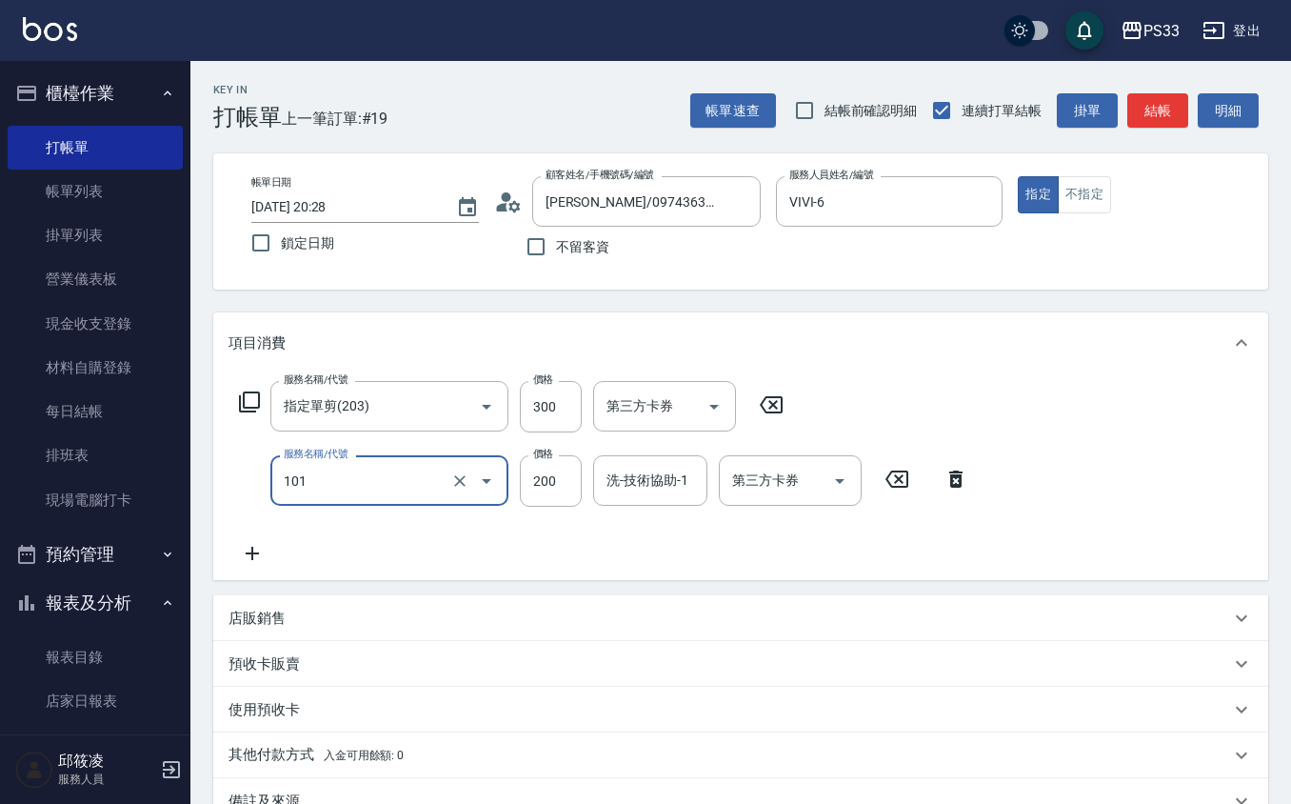
type input "洗髮(101)"
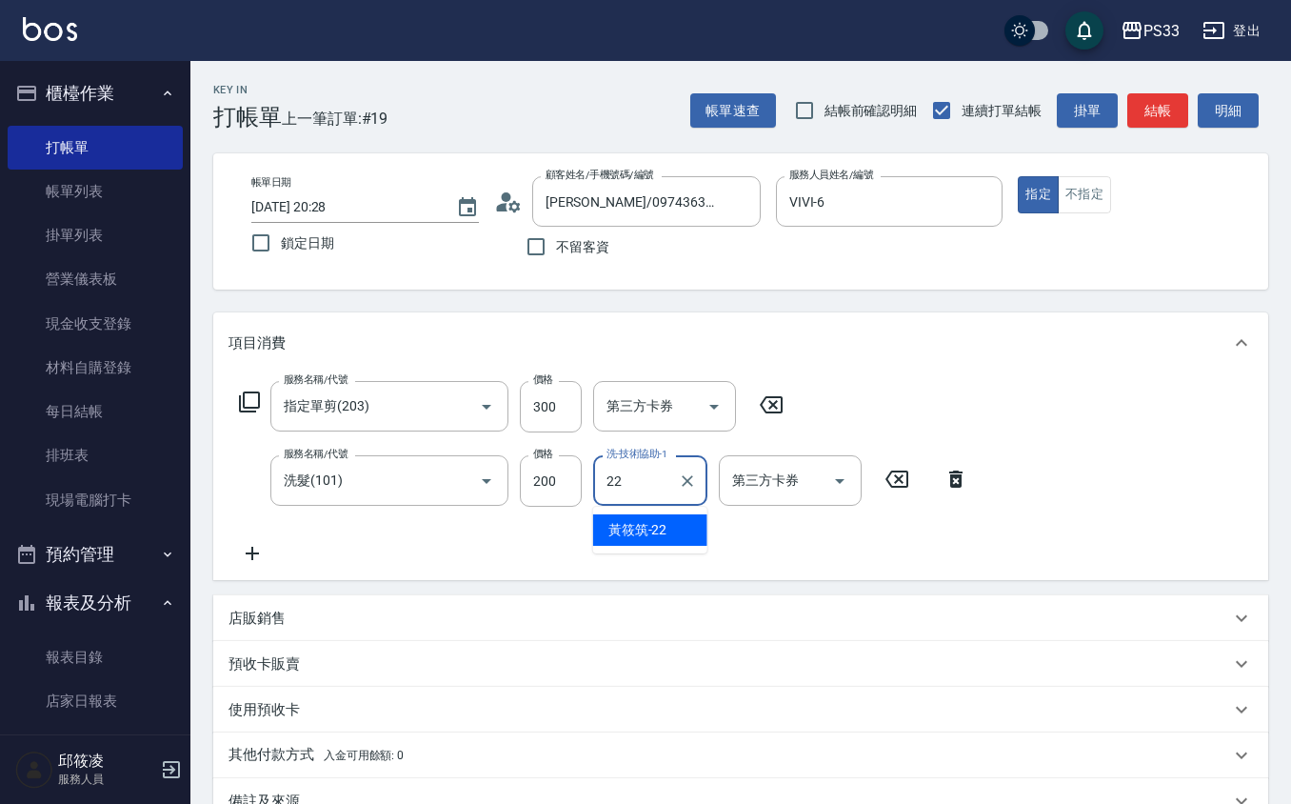
type input "[PERSON_NAME]-22"
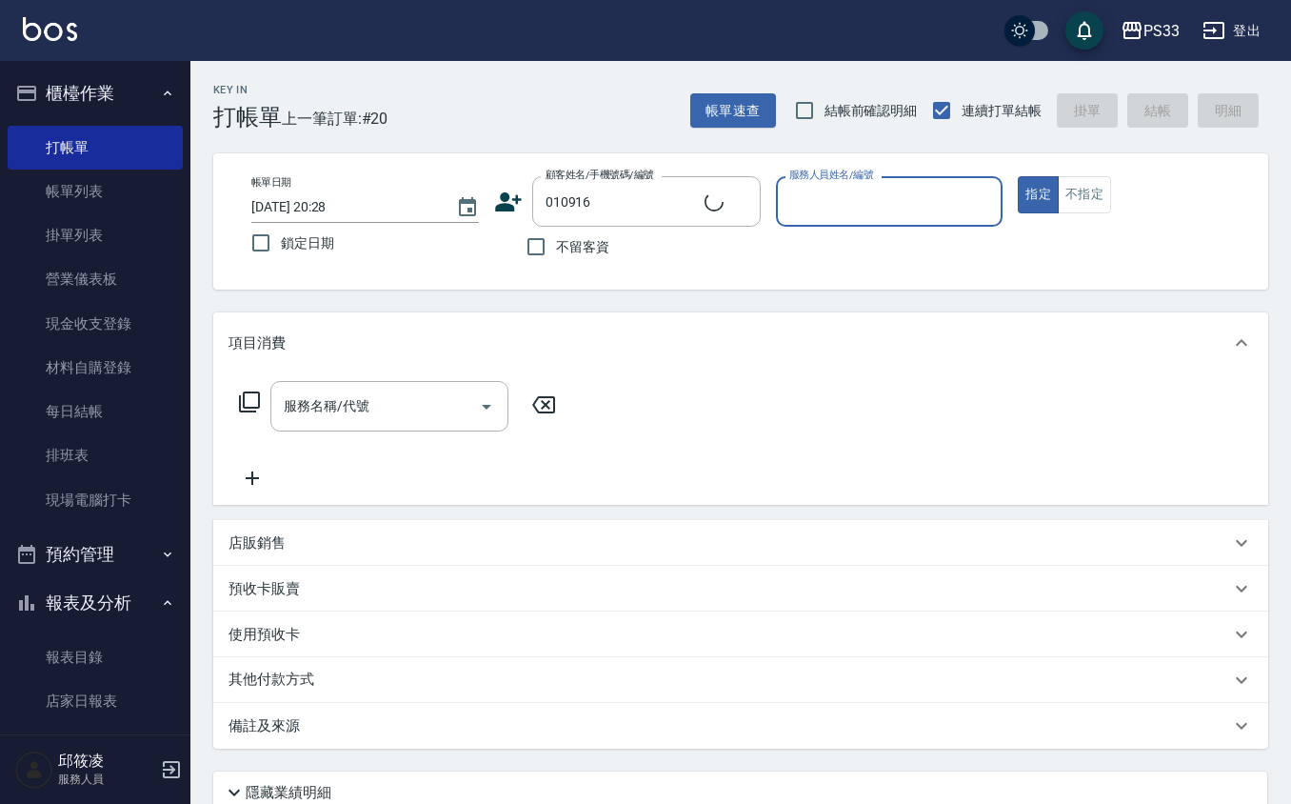
type input "[PERSON_NAME]/0902208377/010916"
click at [1018, 176] on button "指定" at bounding box center [1038, 194] width 41 height 37
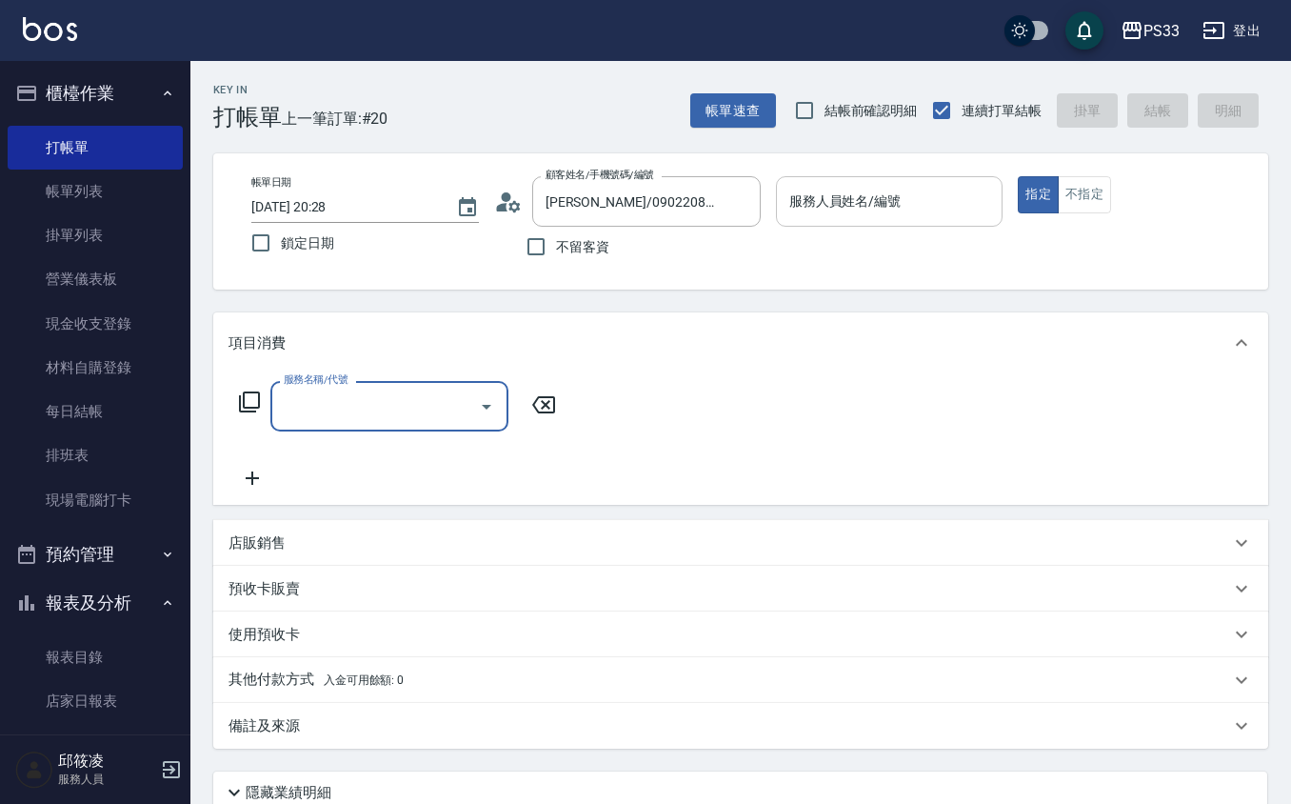
click at [857, 213] on input "服務人員姓名/編號" at bounding box center [890, 201] width 210 height 33
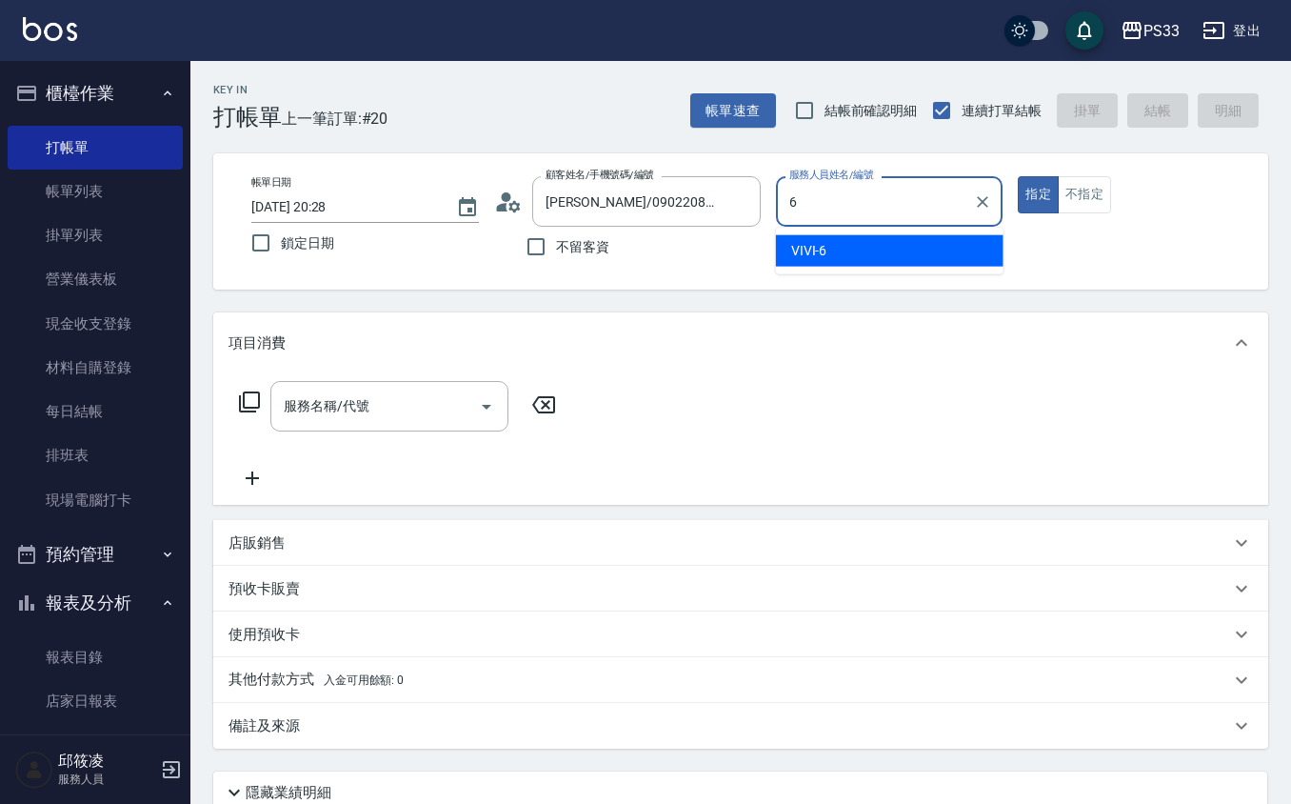
type input "VIVI-6"
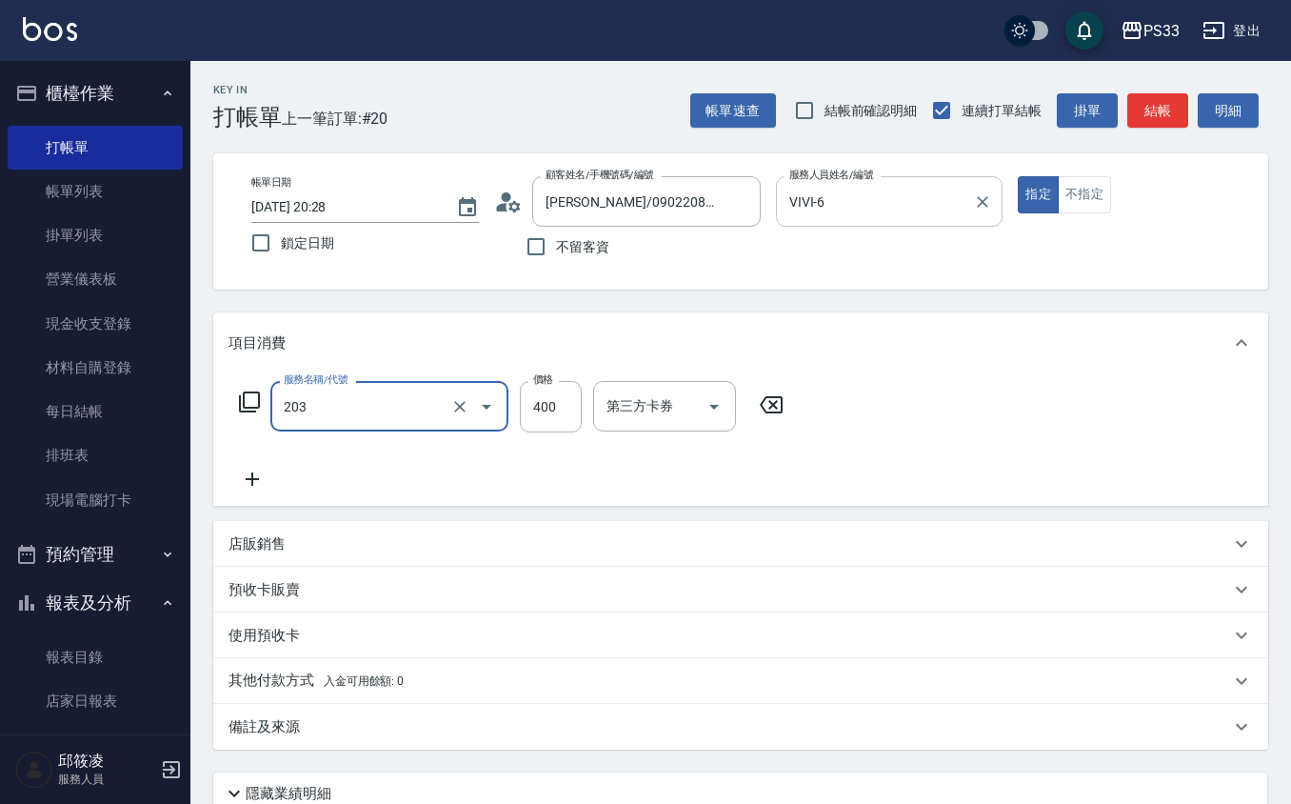
type input "指定單剪(203)"
type input "300"
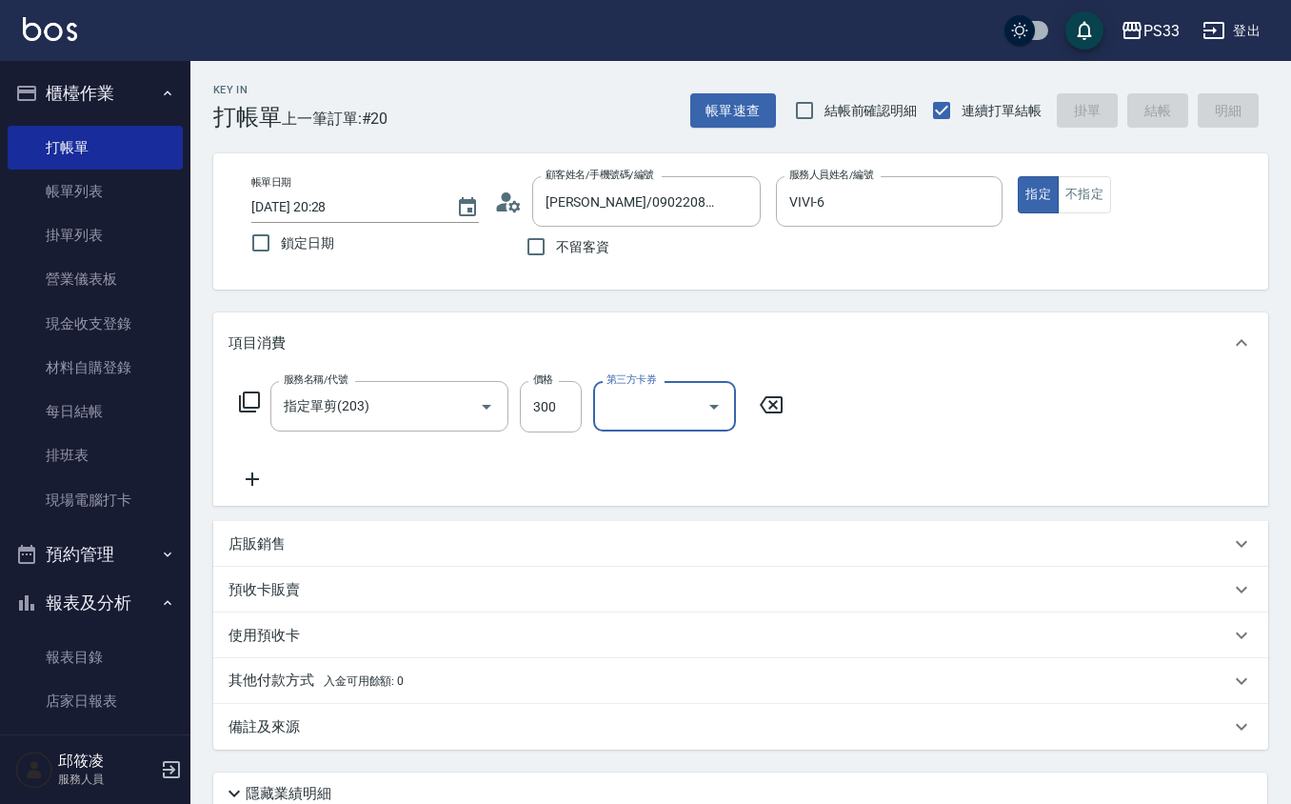
type input "[DATE] 20:29"
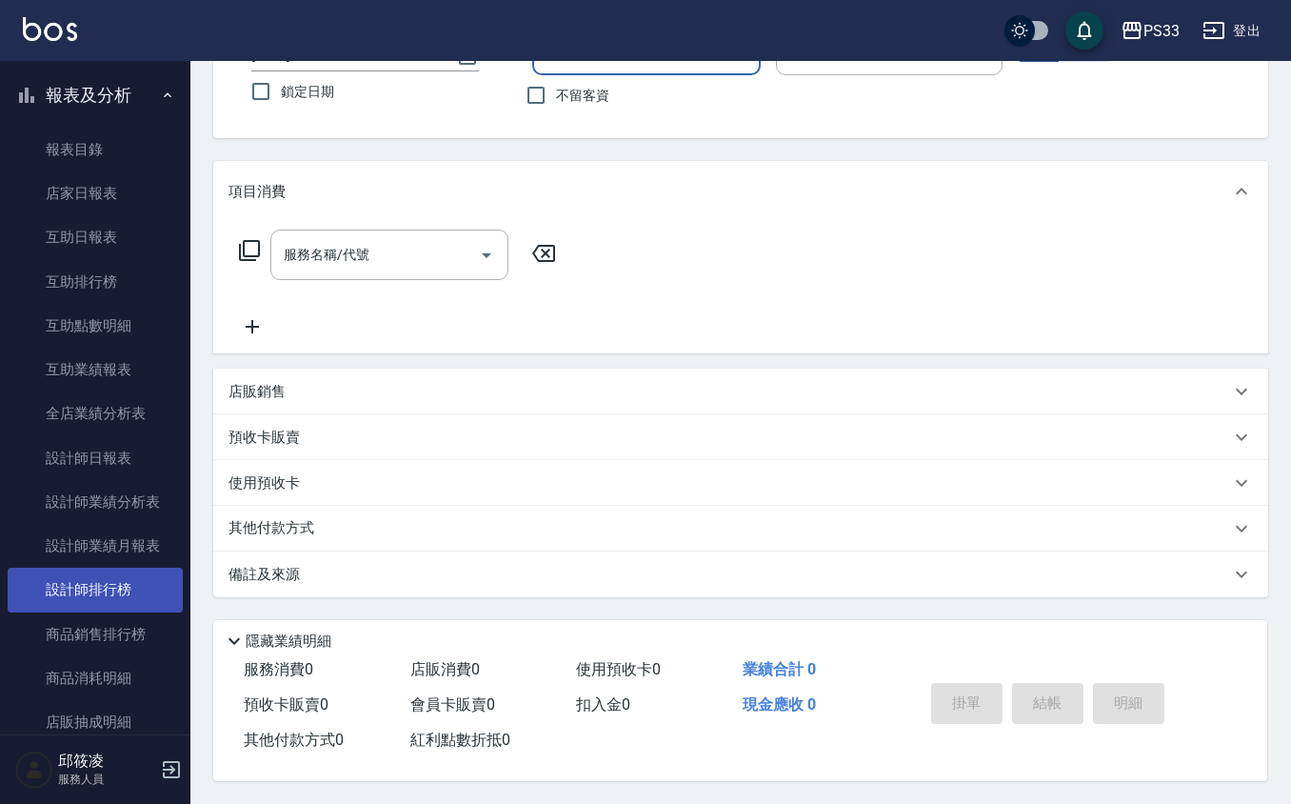
scroll to position [969, 0]
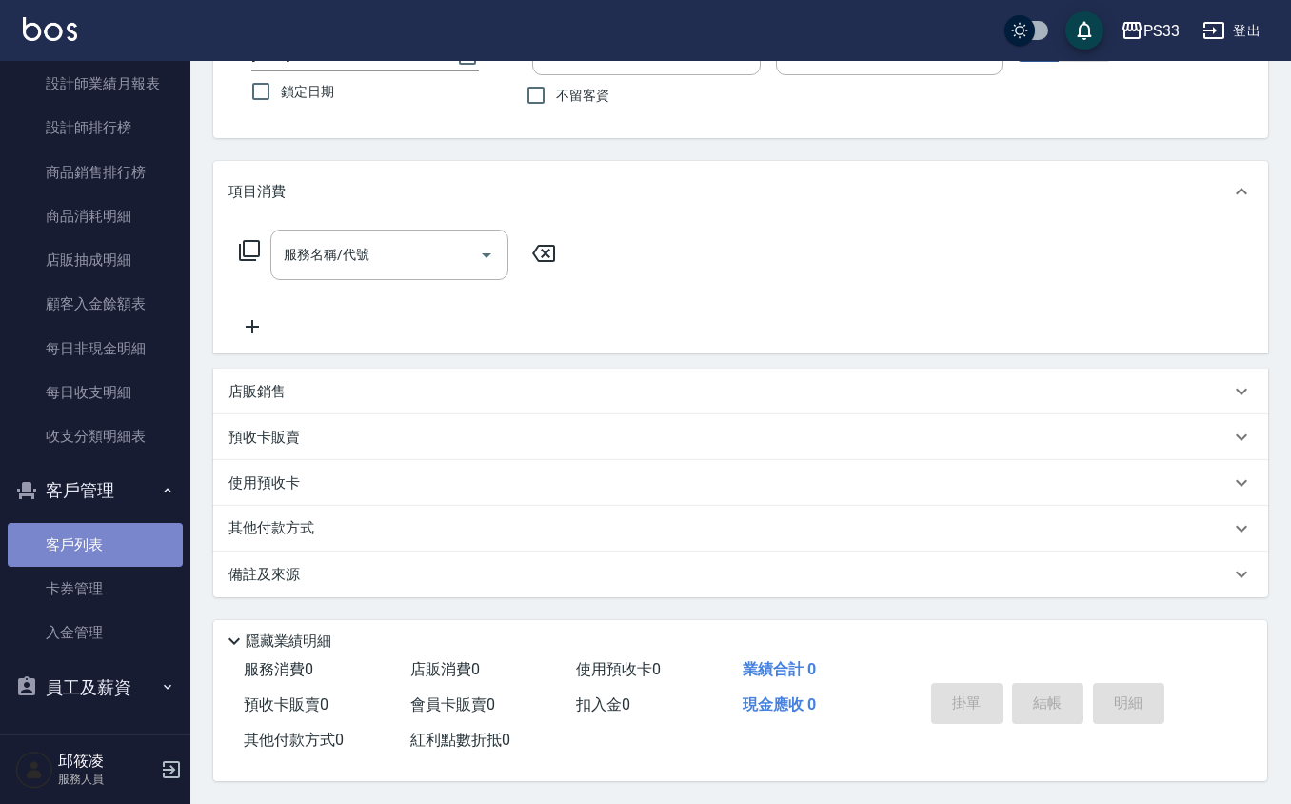
click at [107, 534] on link "客戶列表" at bounding box center [95, 545] width 175 height 44
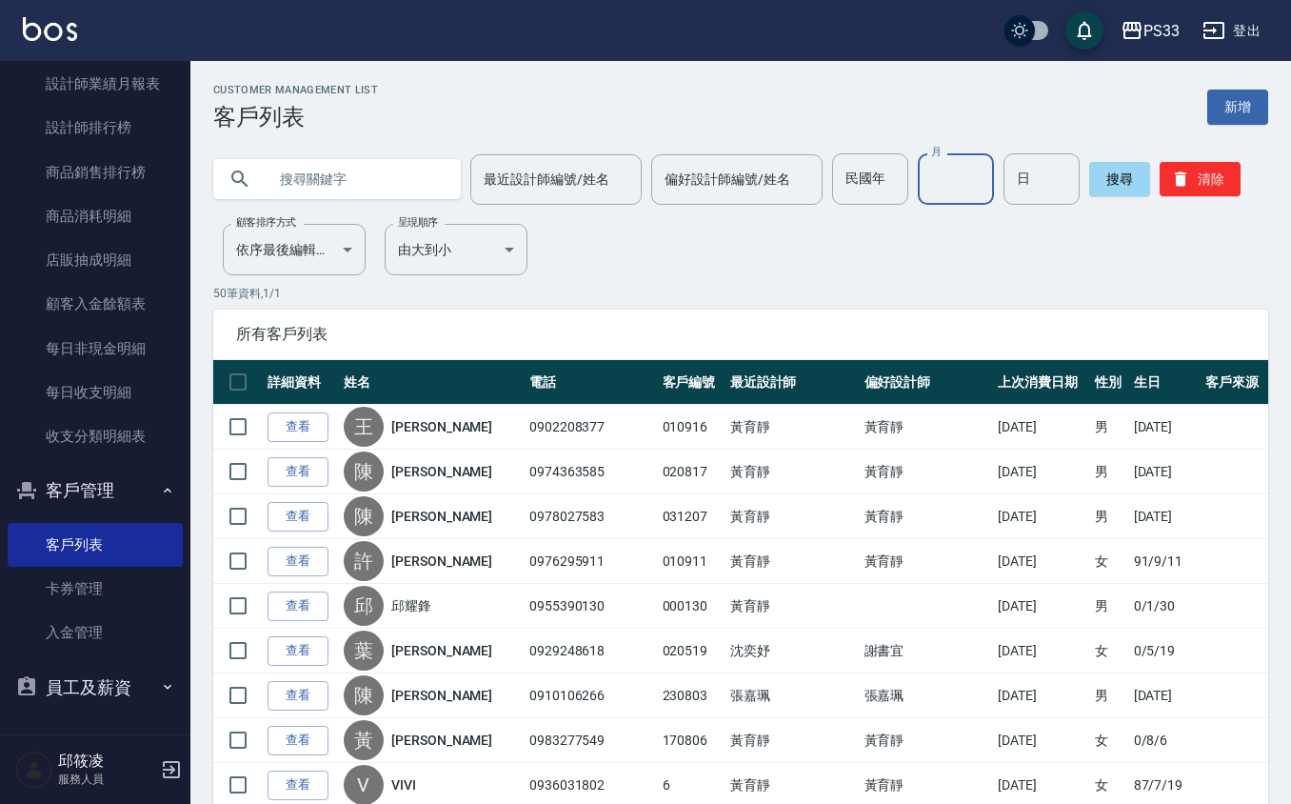
click at [958, 172] on input "月" at bounding box center [956, 178] width 76 height 51
click at [960, 179] on input "月" at bounding box center [956, 178] width 76 height 51
type input "2"
type input "7"
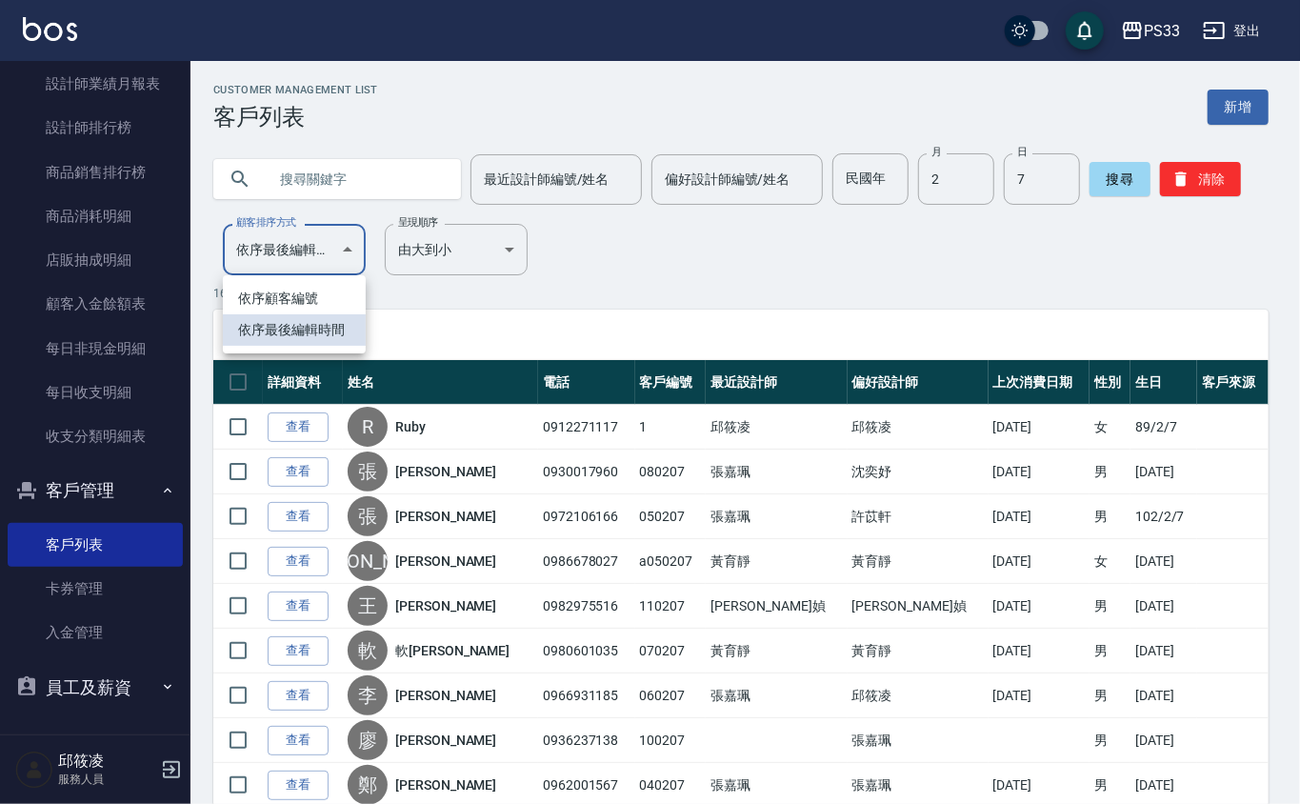
click at [257, 253] on body "PS33 登出 櫃檯作業 打帳單 帳單列表 掛單列表 營業儀表板 現金收支登錄 材料自購登錄 每日結帳 排班表 現場電腦打卡 預約管理 預約管理 單日預約紀錄…" at bounding box center [650, 605] width 1300 height 1210
click at [302, 295] on li "依序顧客編號" at bounding box center [294, 298] width 143 height 31
type input "NO"
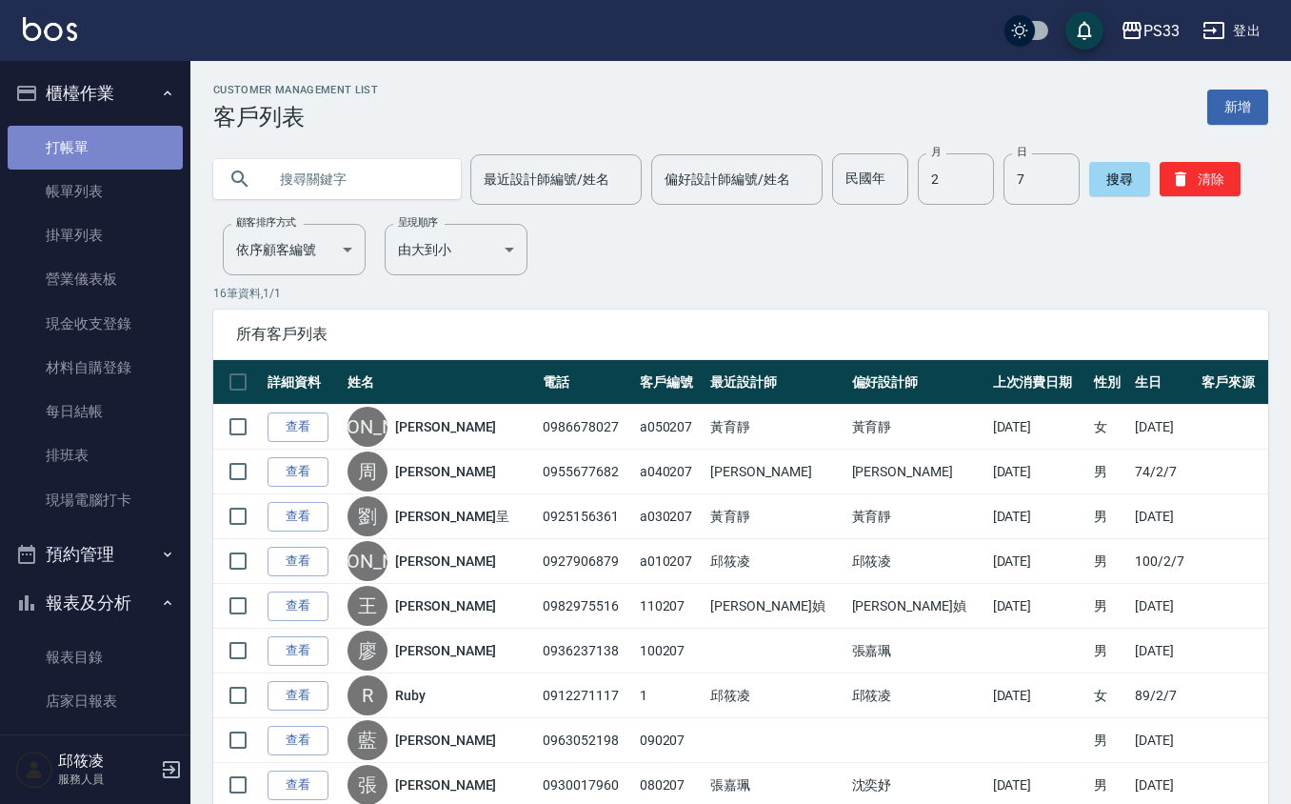
click at [130, 138] on link "打帳單" at bounding box center [95, 148] width 175 height 44
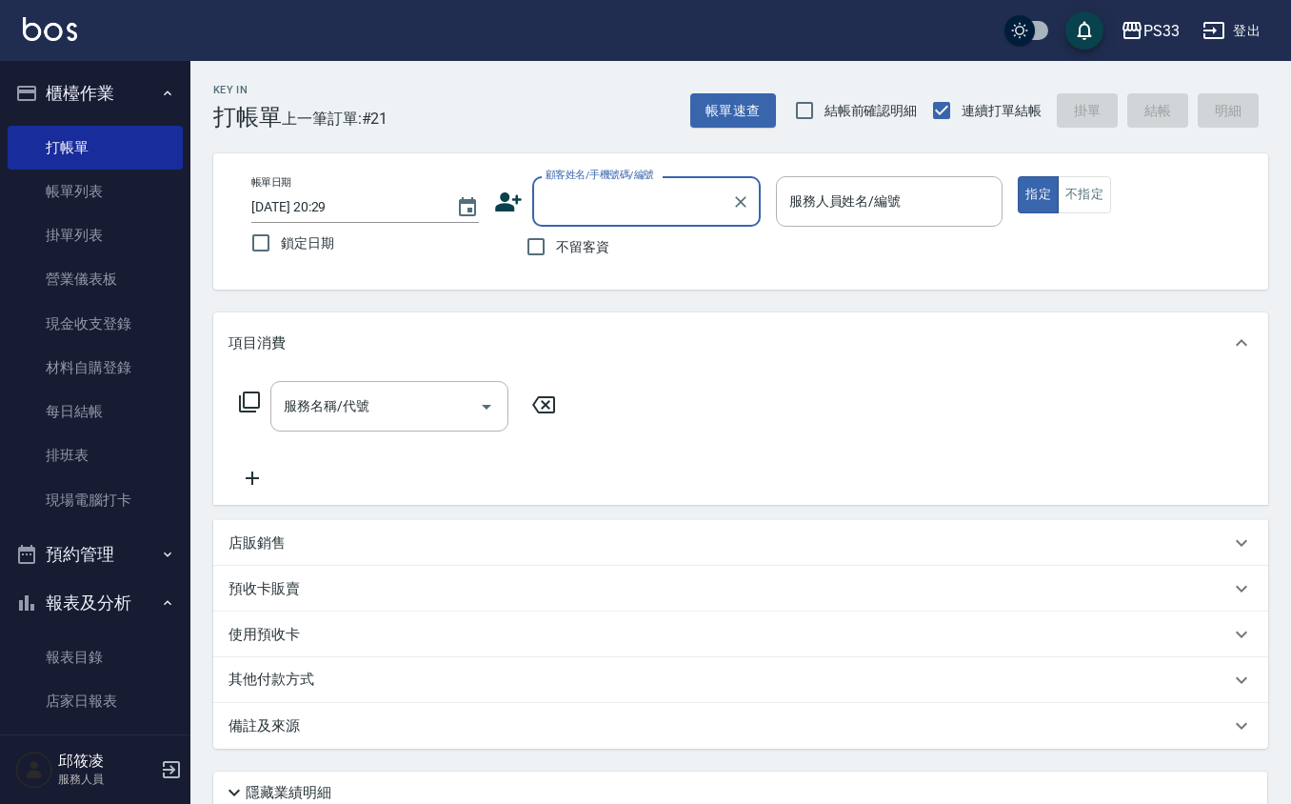
click at [497, 191] on icon at bounding box center [508, 202] width 29 height 29
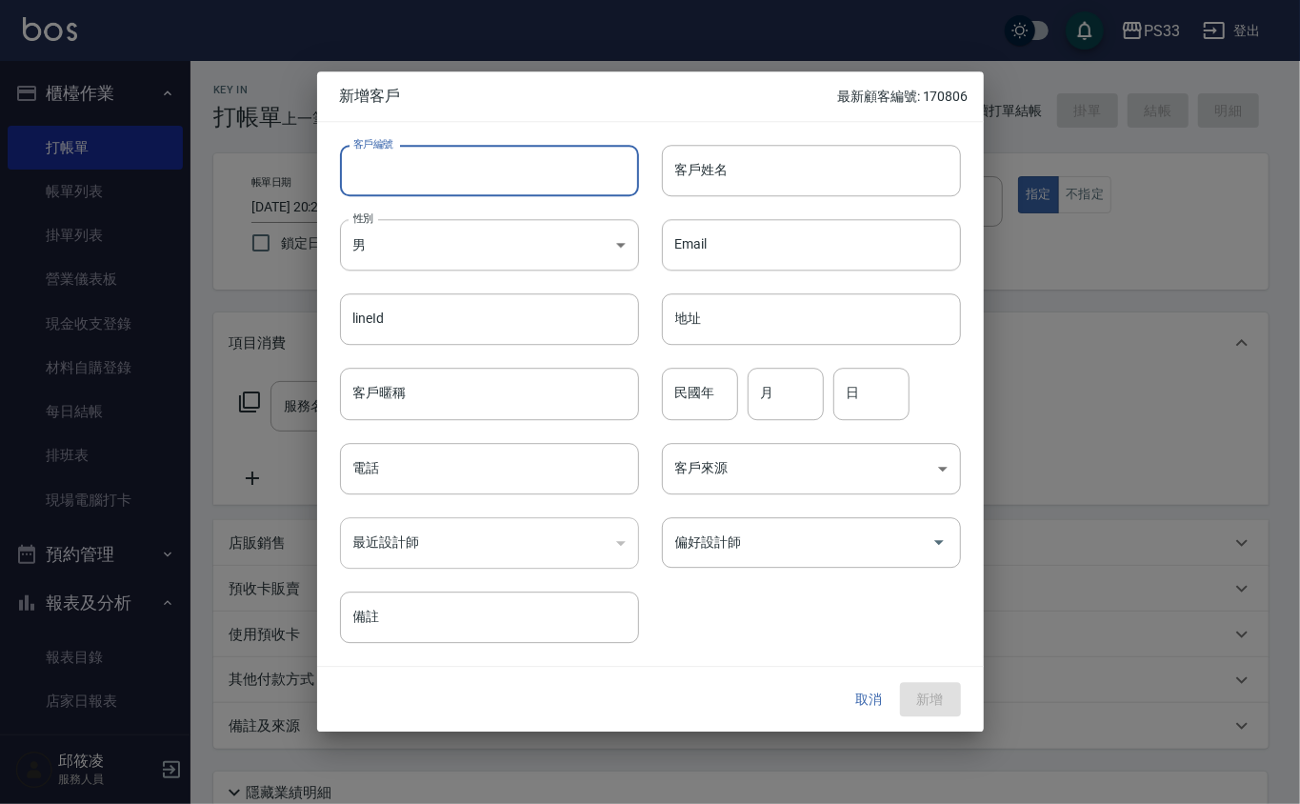
click at [489, 175] on input "客戶編號" at bounding box center [489, 170] width 299 height 51
type input "120207"
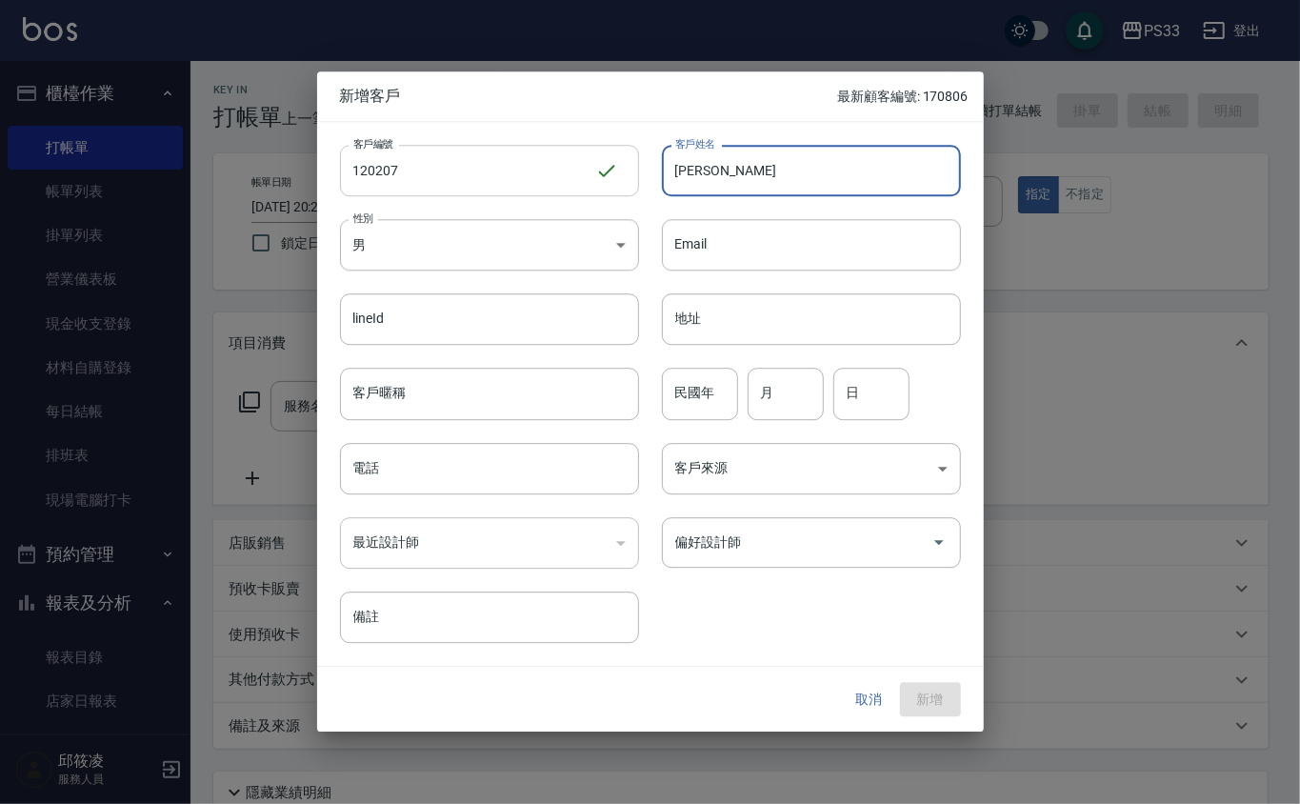
type input "[PERSON_NAME]"
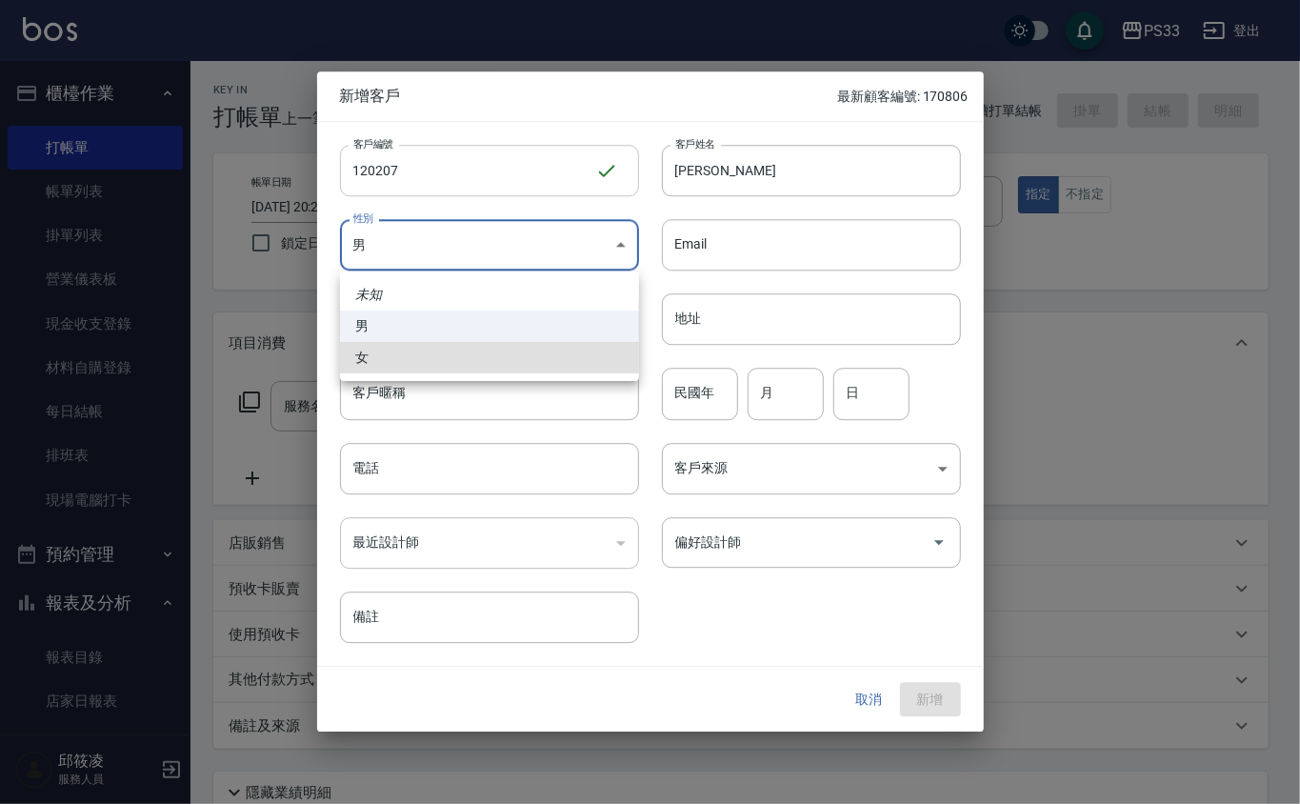
type input "[DEMOGRAPHIC_DATA]"
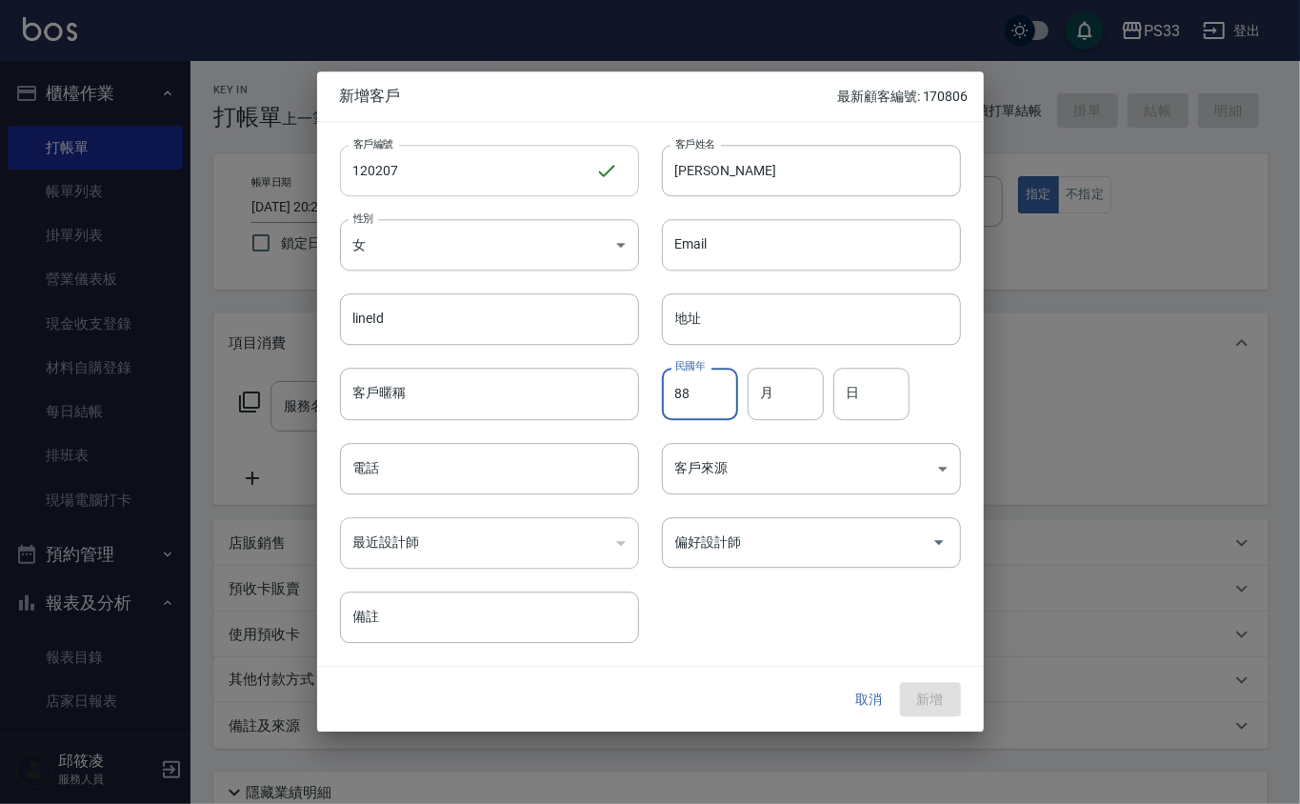
type input "88"
type input "02"
type input "07"
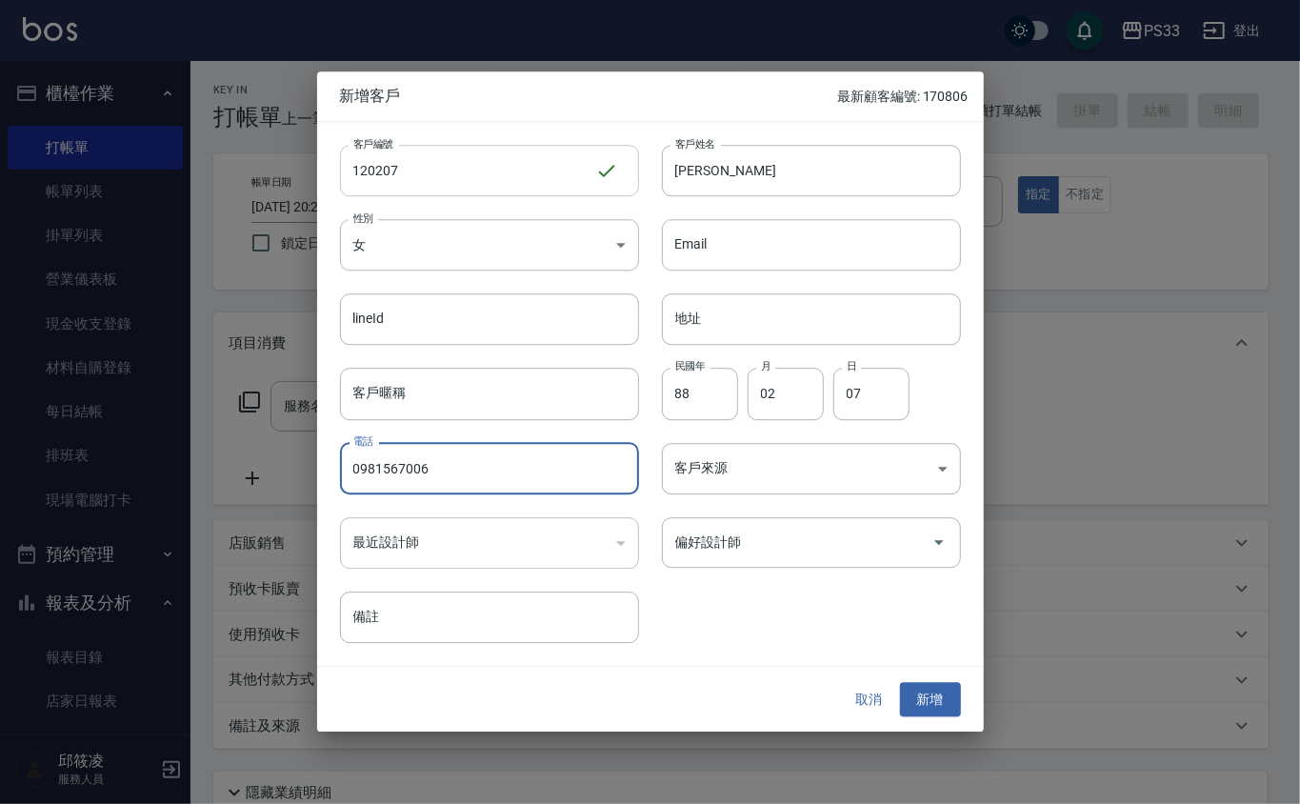
type input "0981567006"
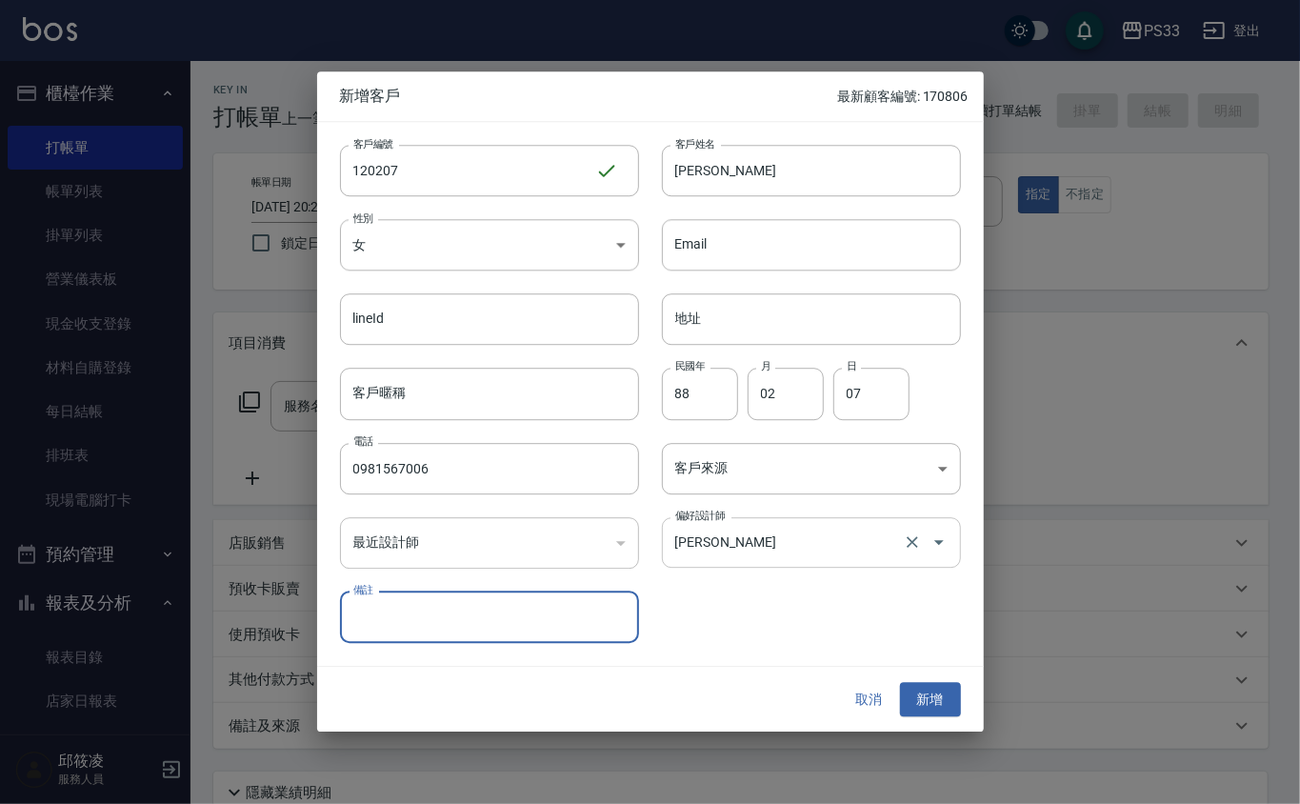
click at [744, 545] on input "[PERSON_NAME]" at bounding box center [784, 542] width 229 height 33
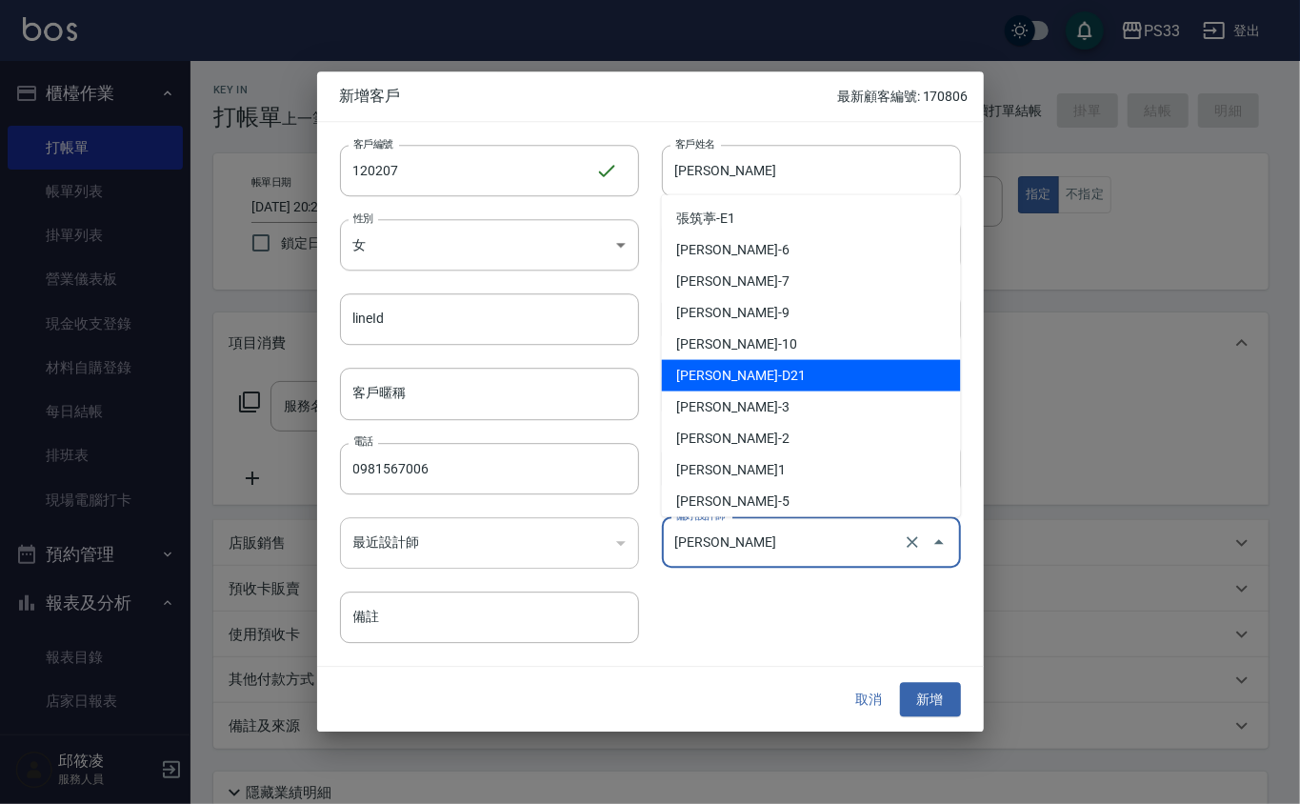
click at [744, 545] on input "[PERSON_NAME]" at bounding box center [784, 542] width 229 height 33
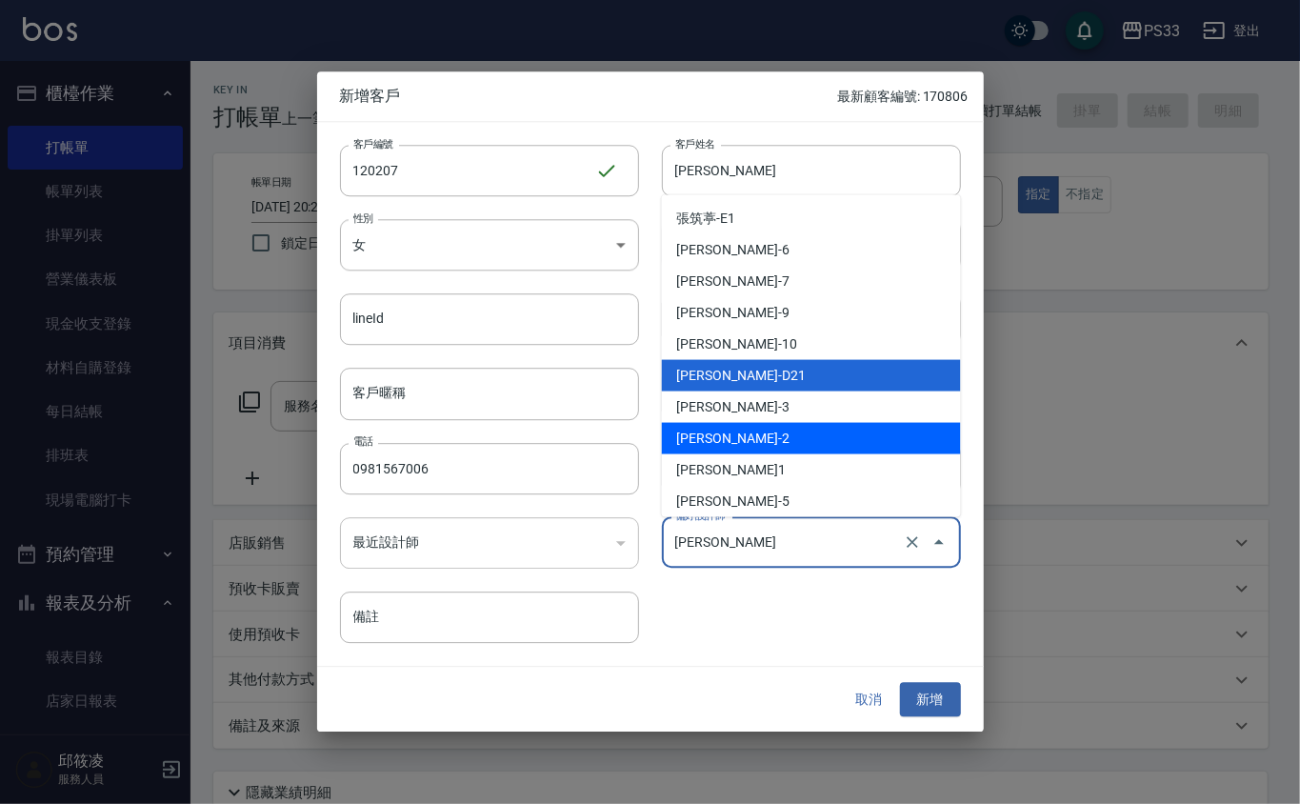
click at [766, 434] on li "[PERSON_NAME]-2" at bounding box center [811, 438] width 299 height 31
type input "沈奕妤"
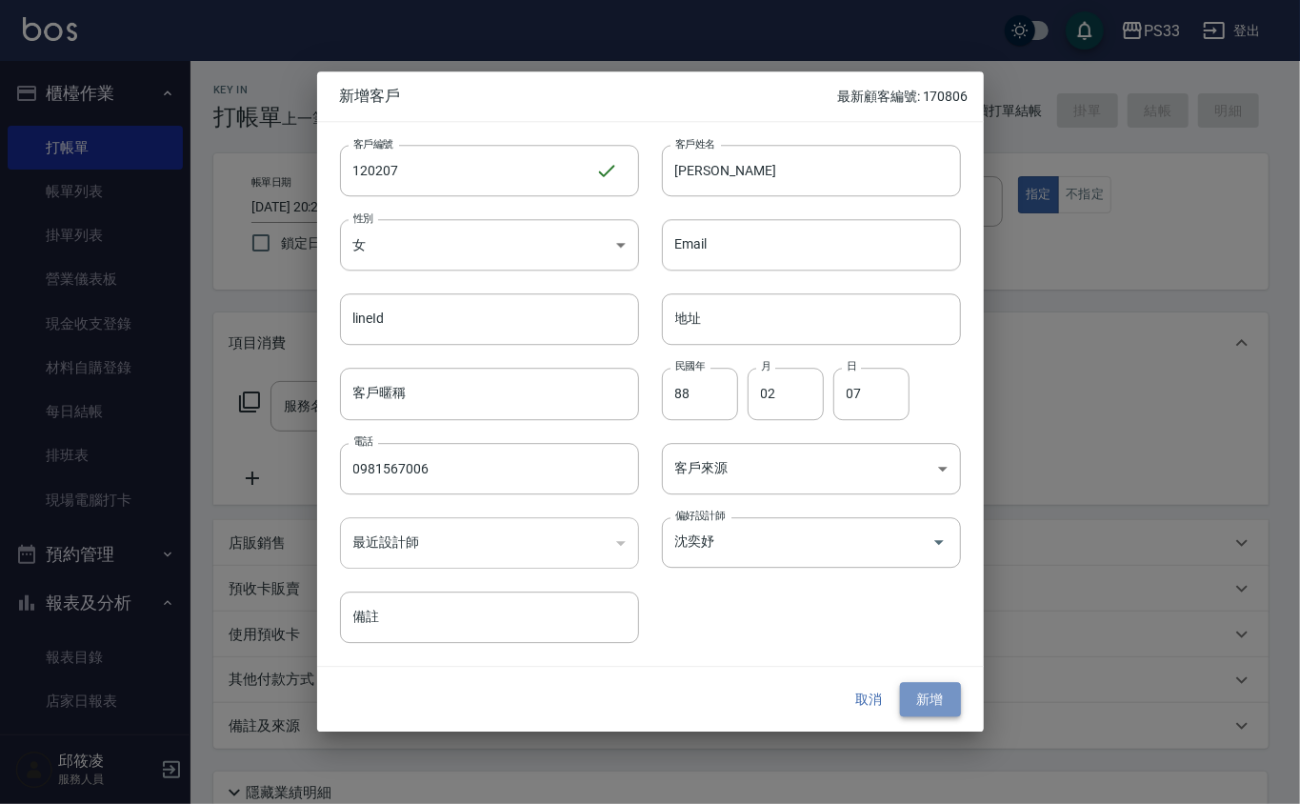
click at [953, 710] on button "新增" at bounding box center [930, 699] width 61 height 35
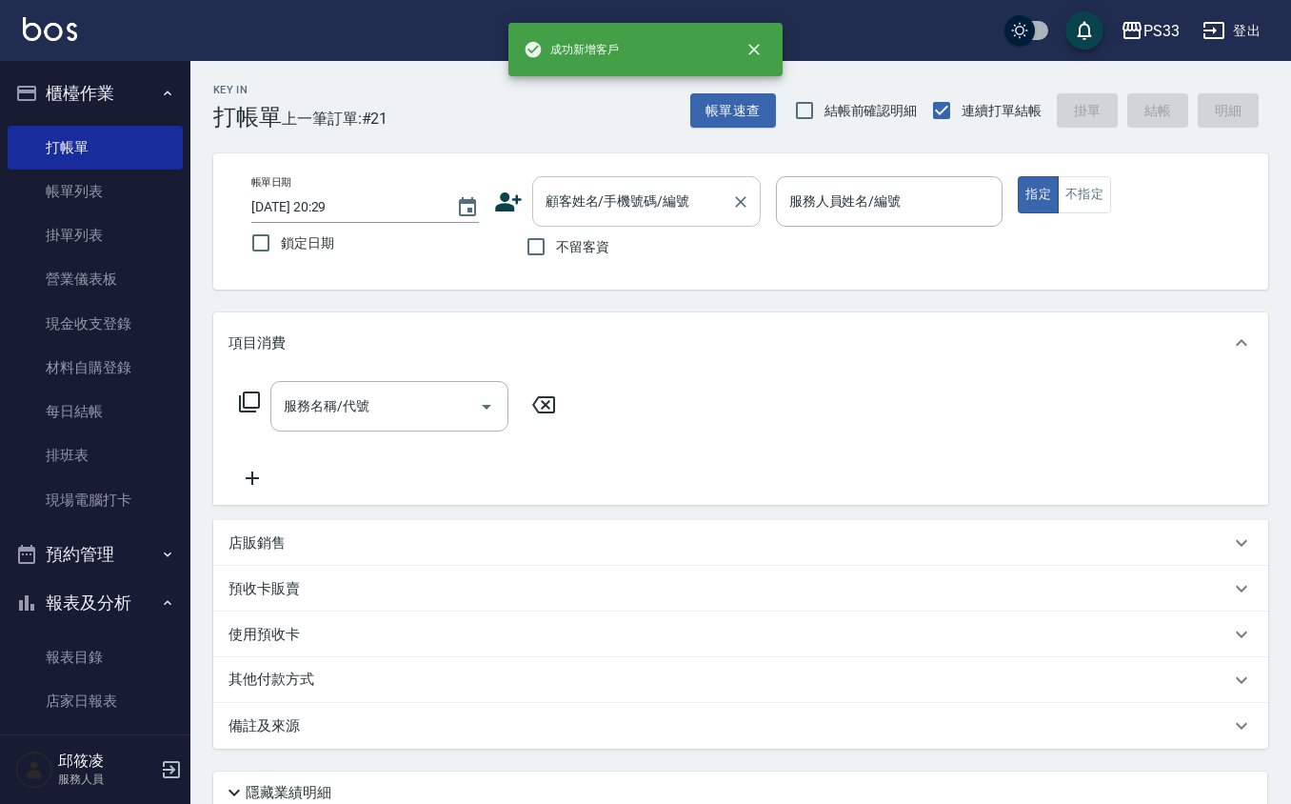
click at [594, 199] on input "顧客姓名/手機號碼/編號" at bounding box center [632, 201] width 183 height 33
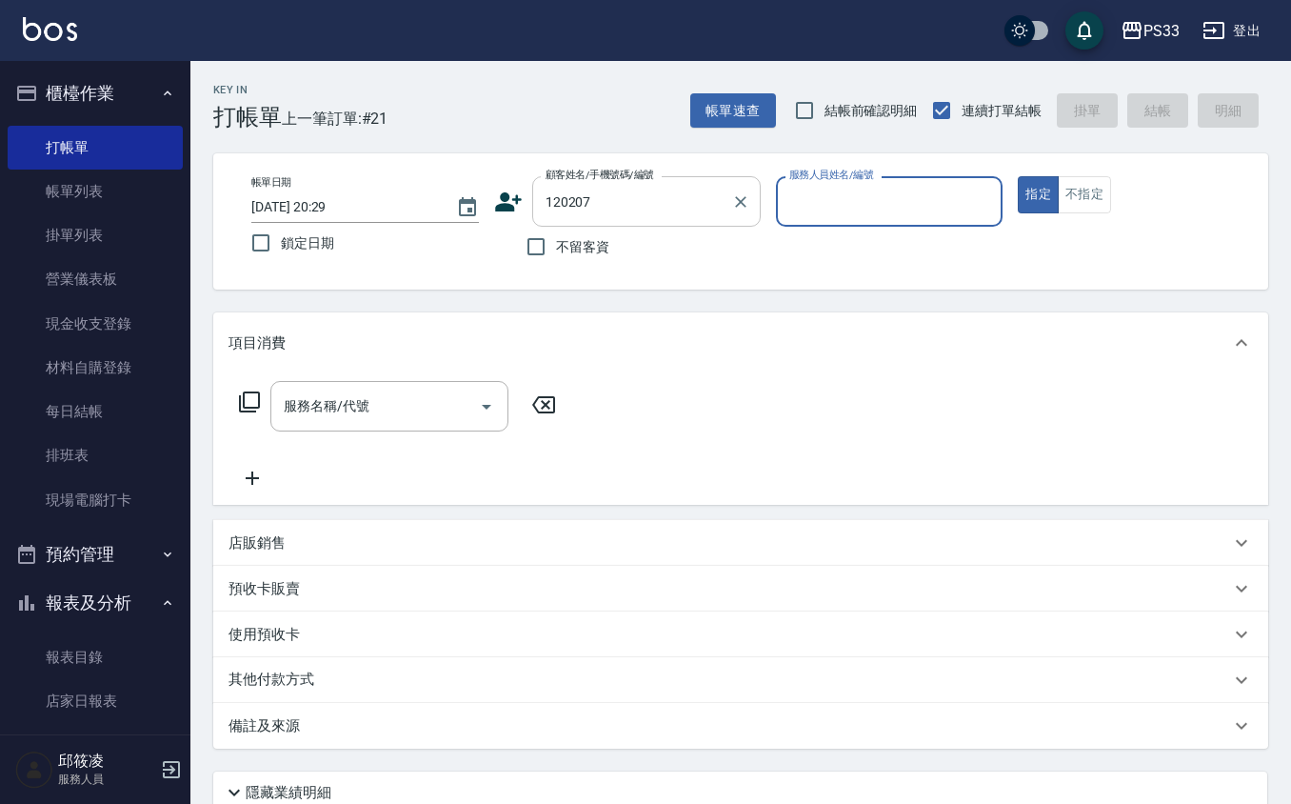
type input "[PERSON_NAME]/0981567006/120207"
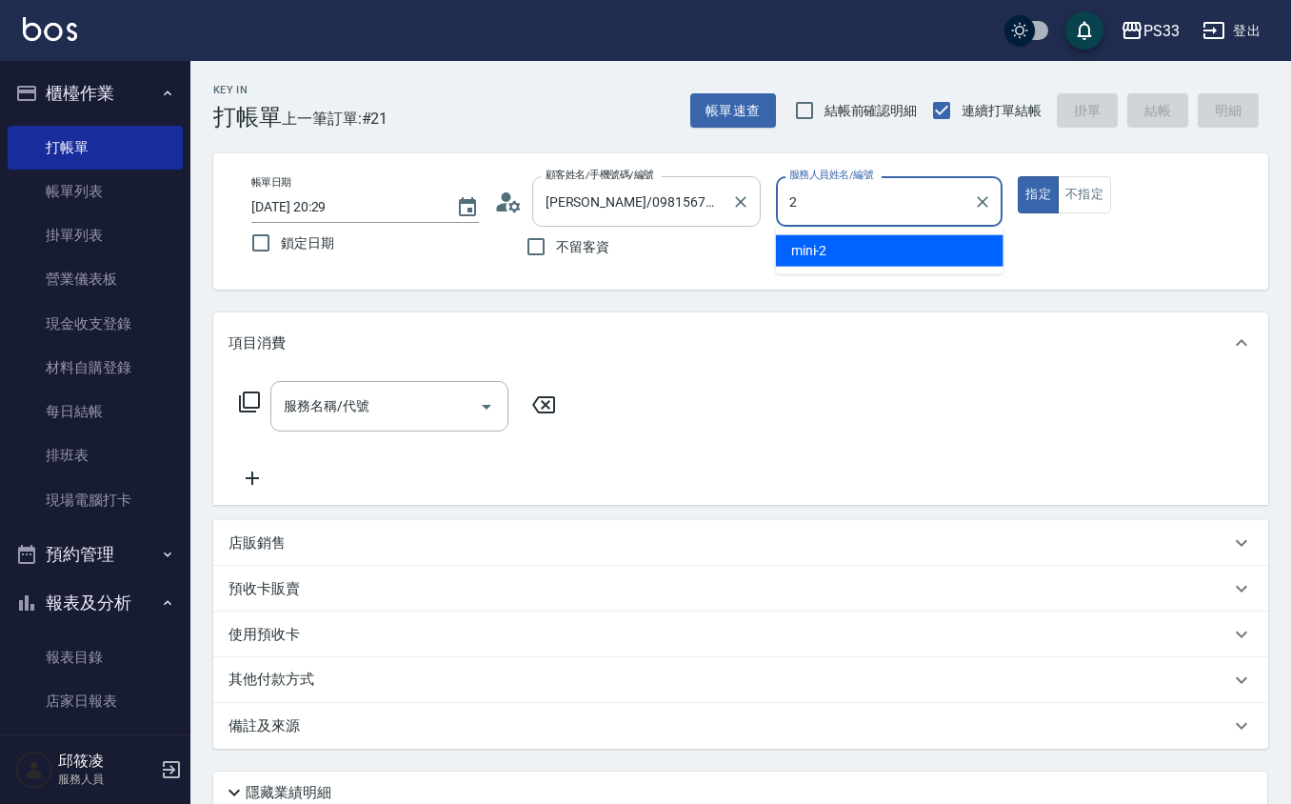
type input "mini-2"
type button "true"
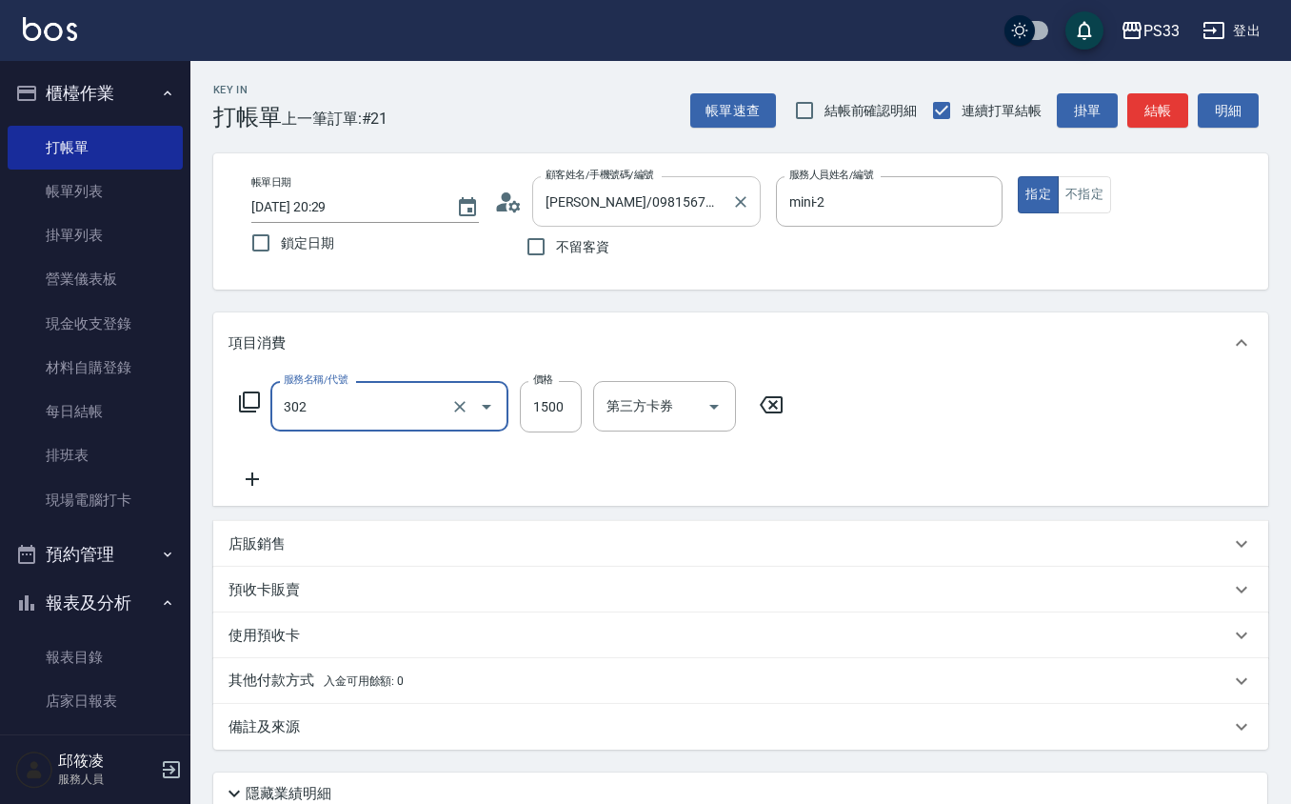
type input "設計燙髮(302)"
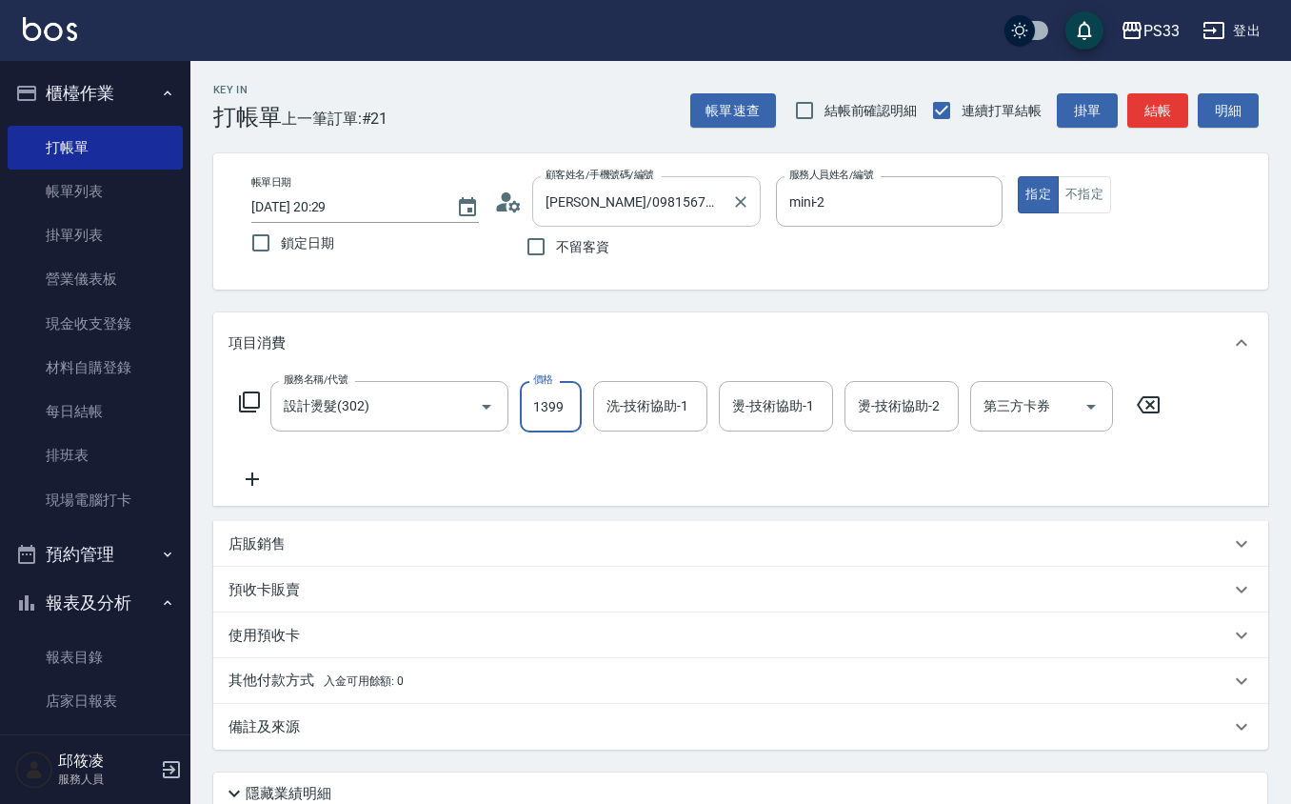
type input "1399"
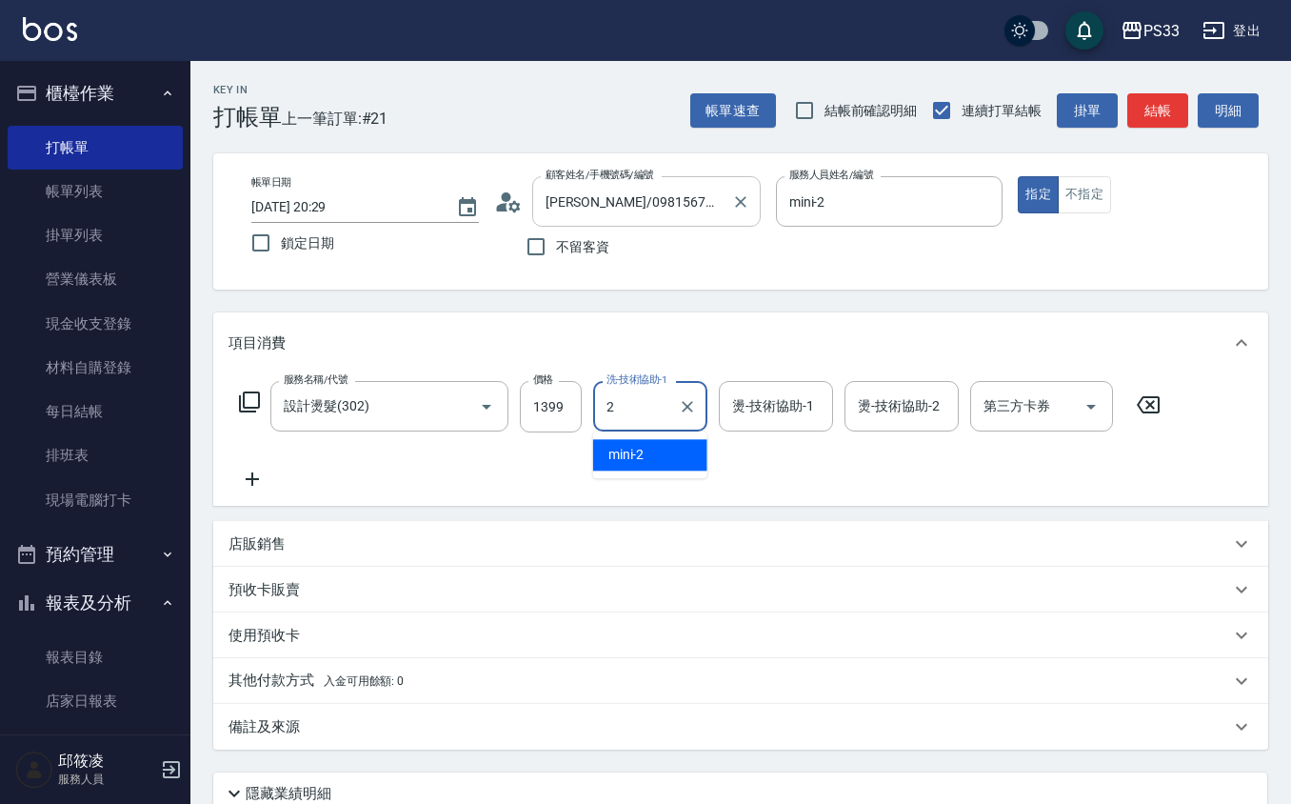
type input "mini-2"
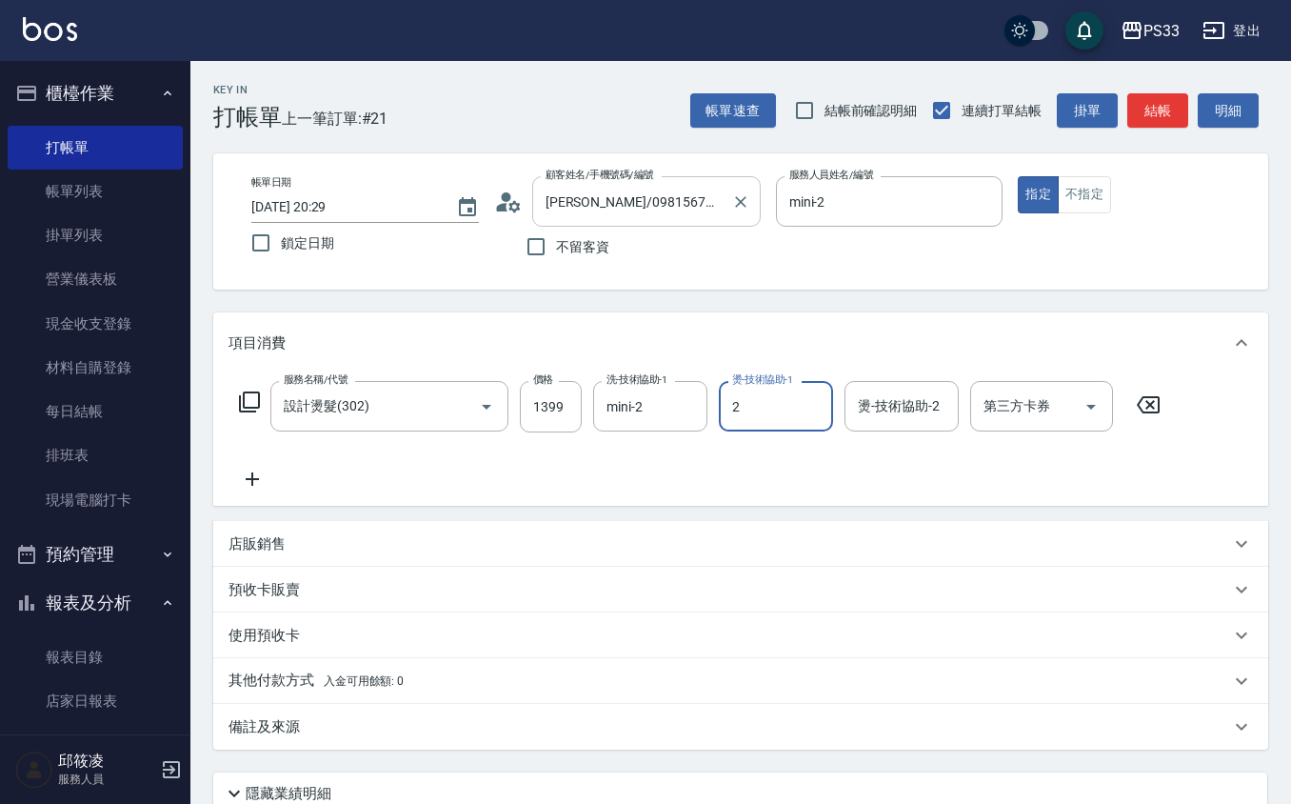
type input "mini-2"
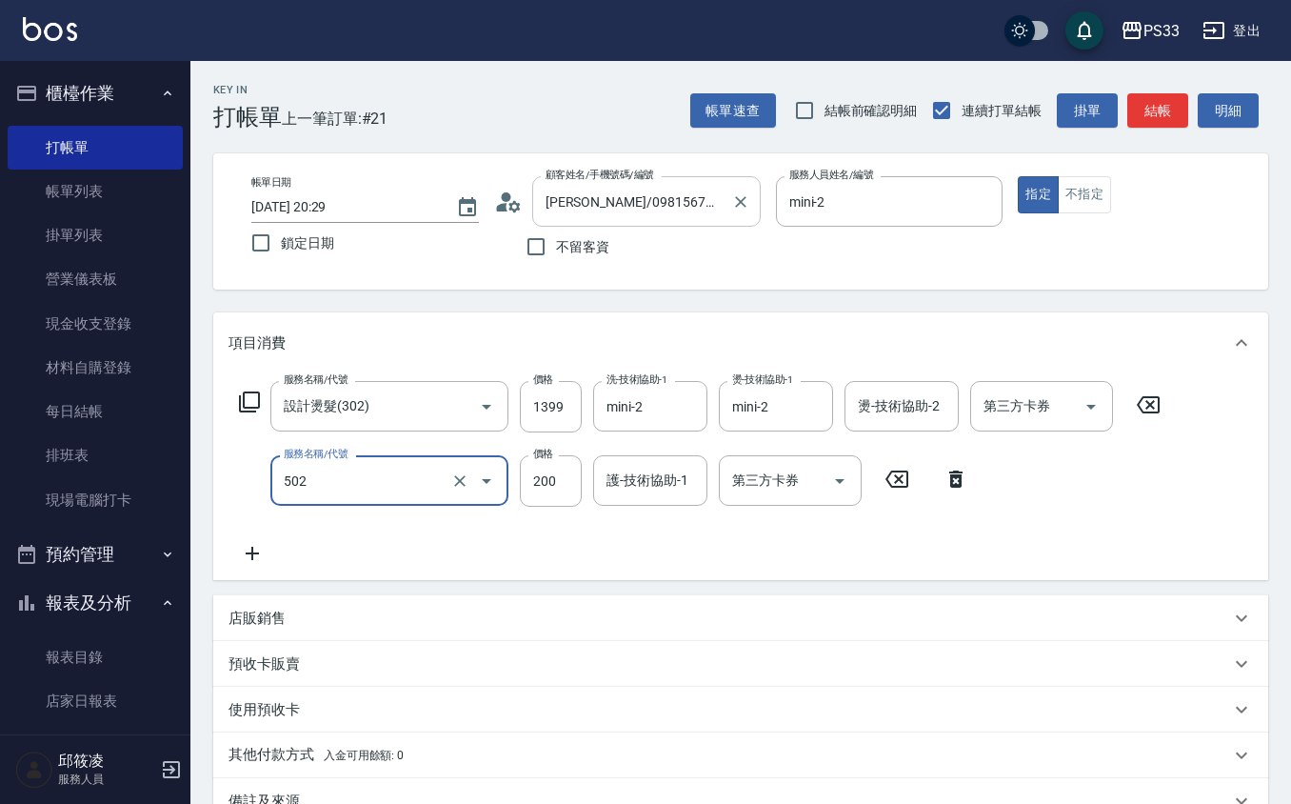
type input "自備護髮(502)"
type input "800"
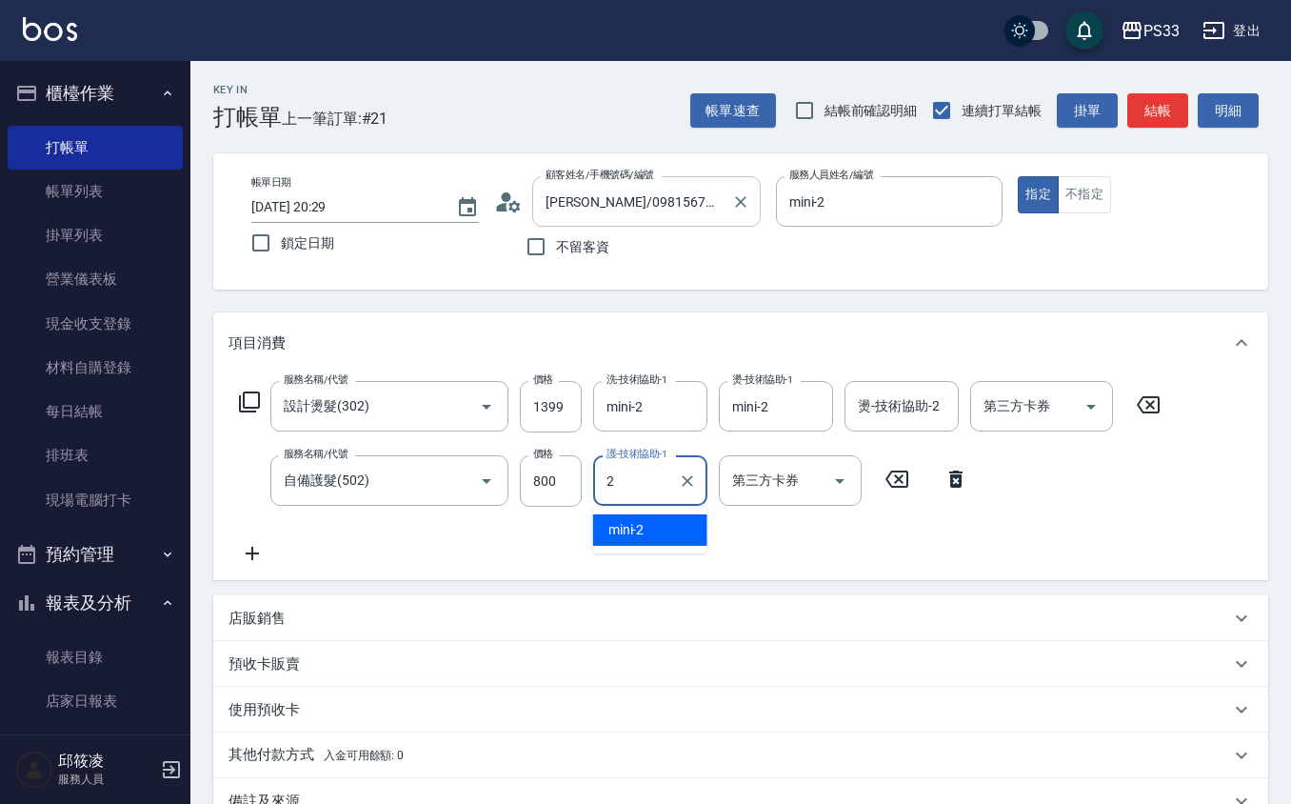
type input "mini-2"
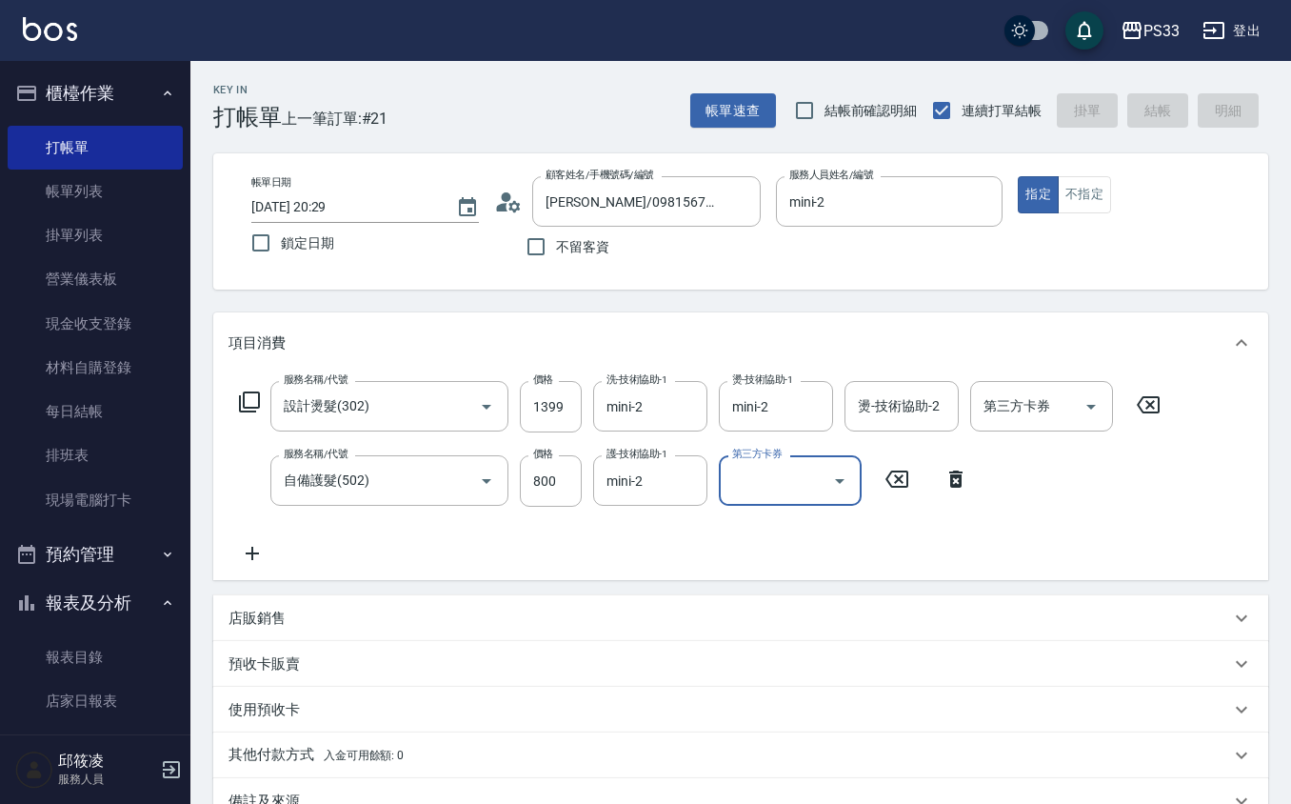
type input "[DATE] 20:30"
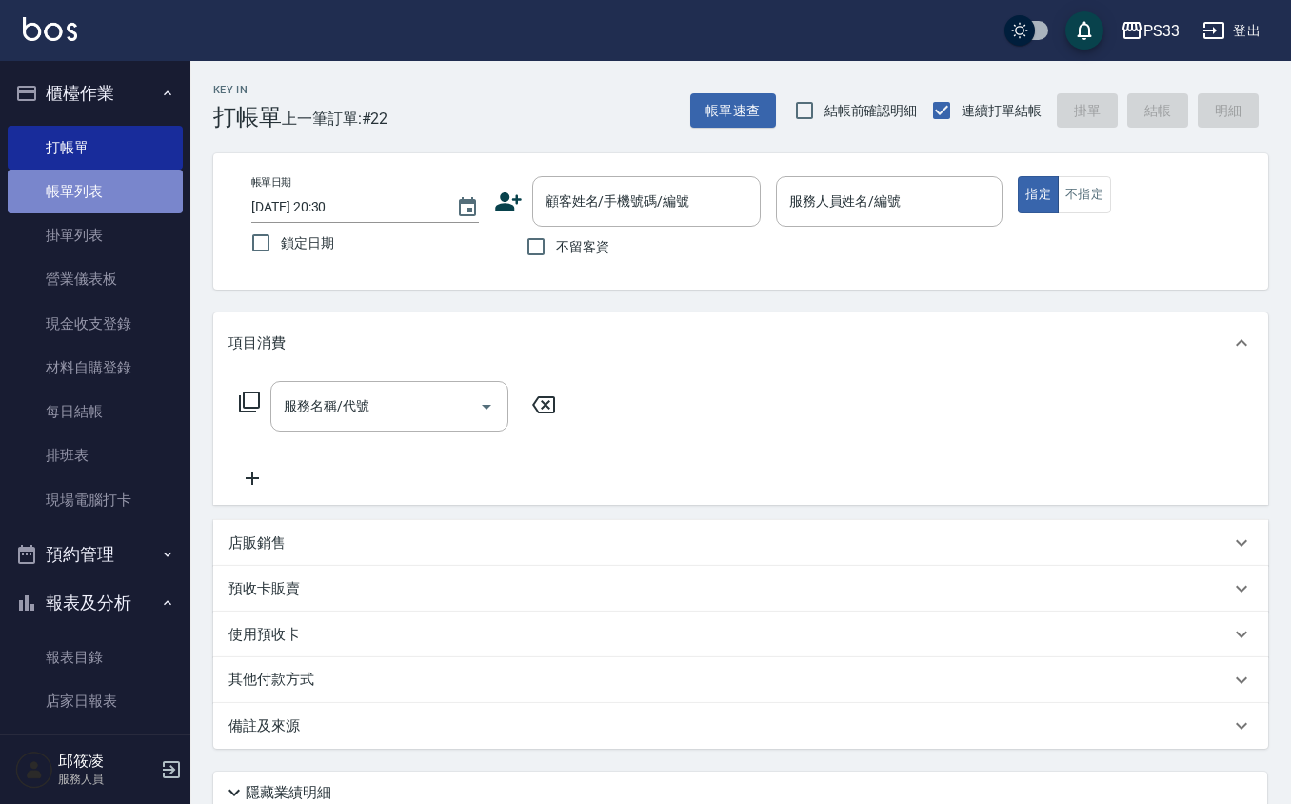
click at [169, 204] on link "帳單列表" at bounding box center [95, 192] width 175 height 44
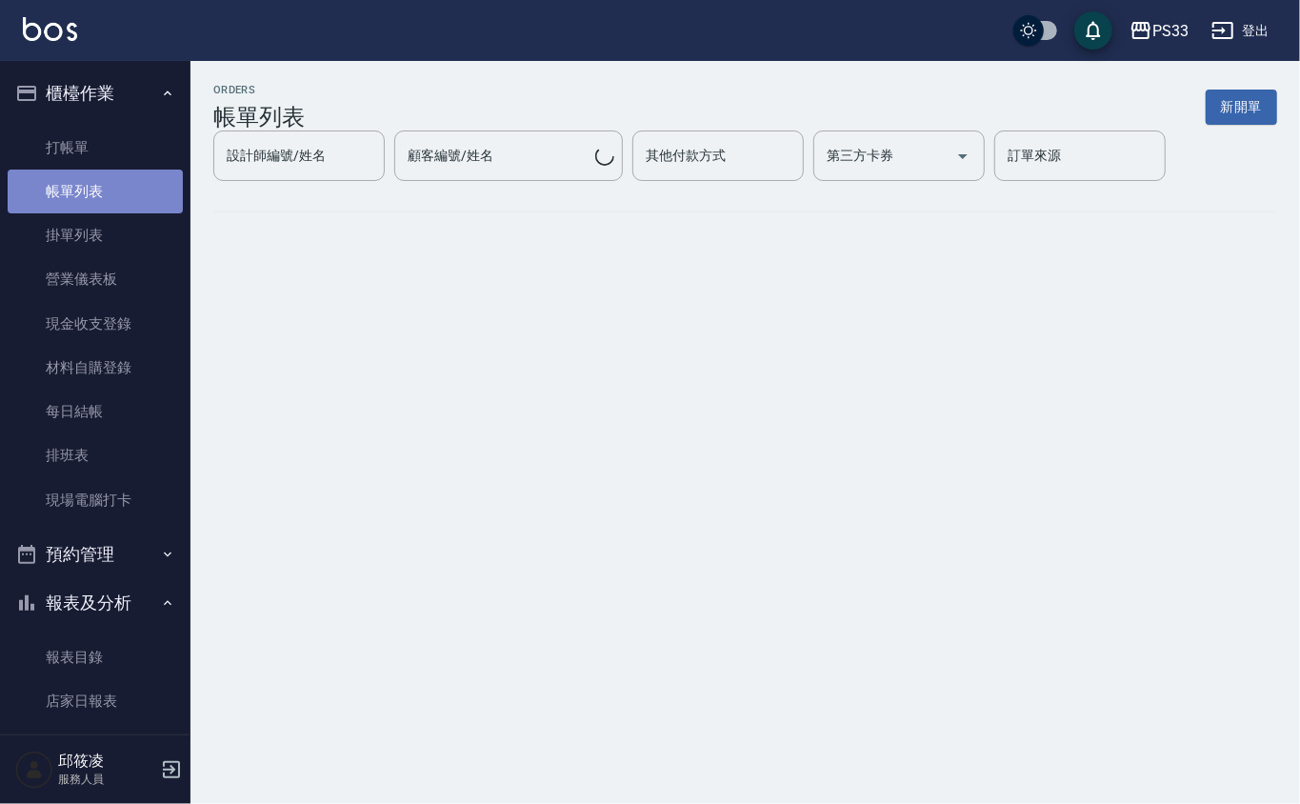
click at [158, 194] on link "帳單列表" at bounding box center [95, 192] width 175 height 44
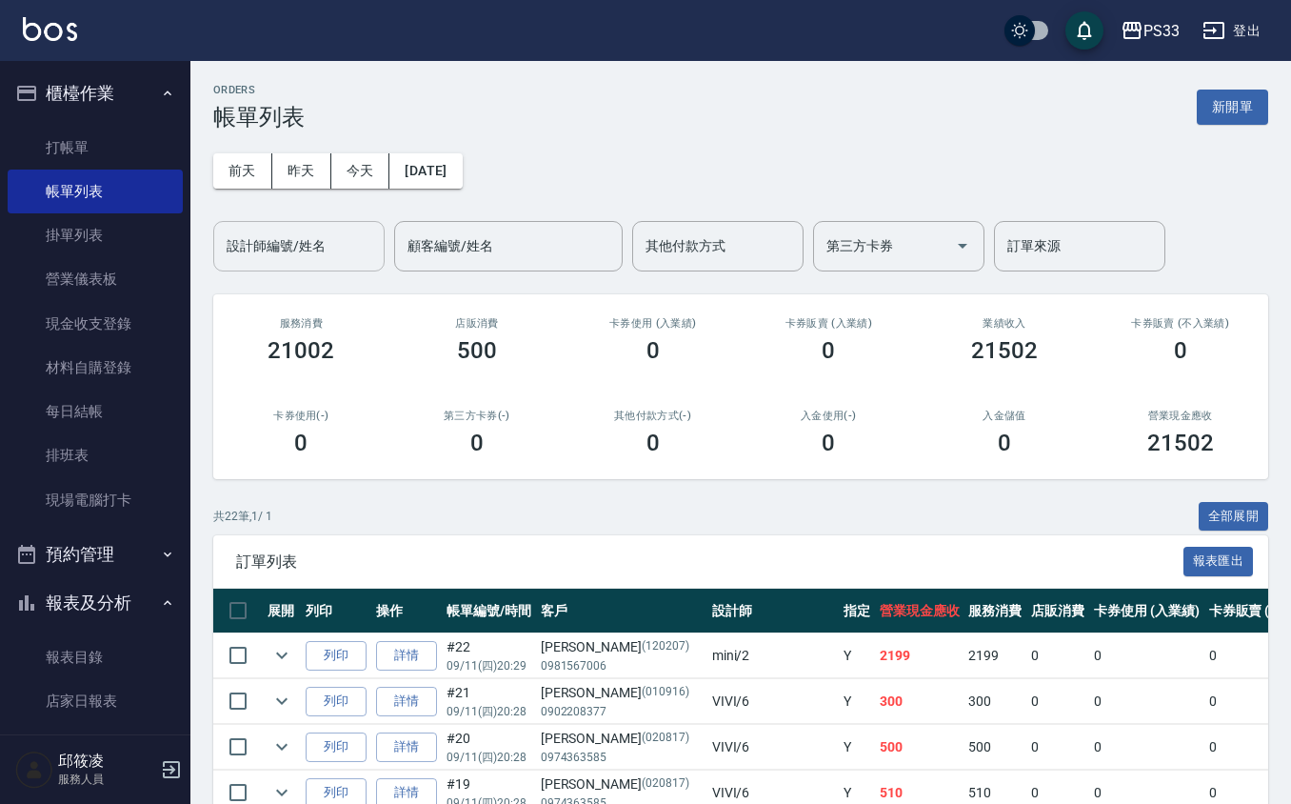
click at [282, 257] on input "設計師編號/姓名" at bounding box center [299, 246] width 154 height 33
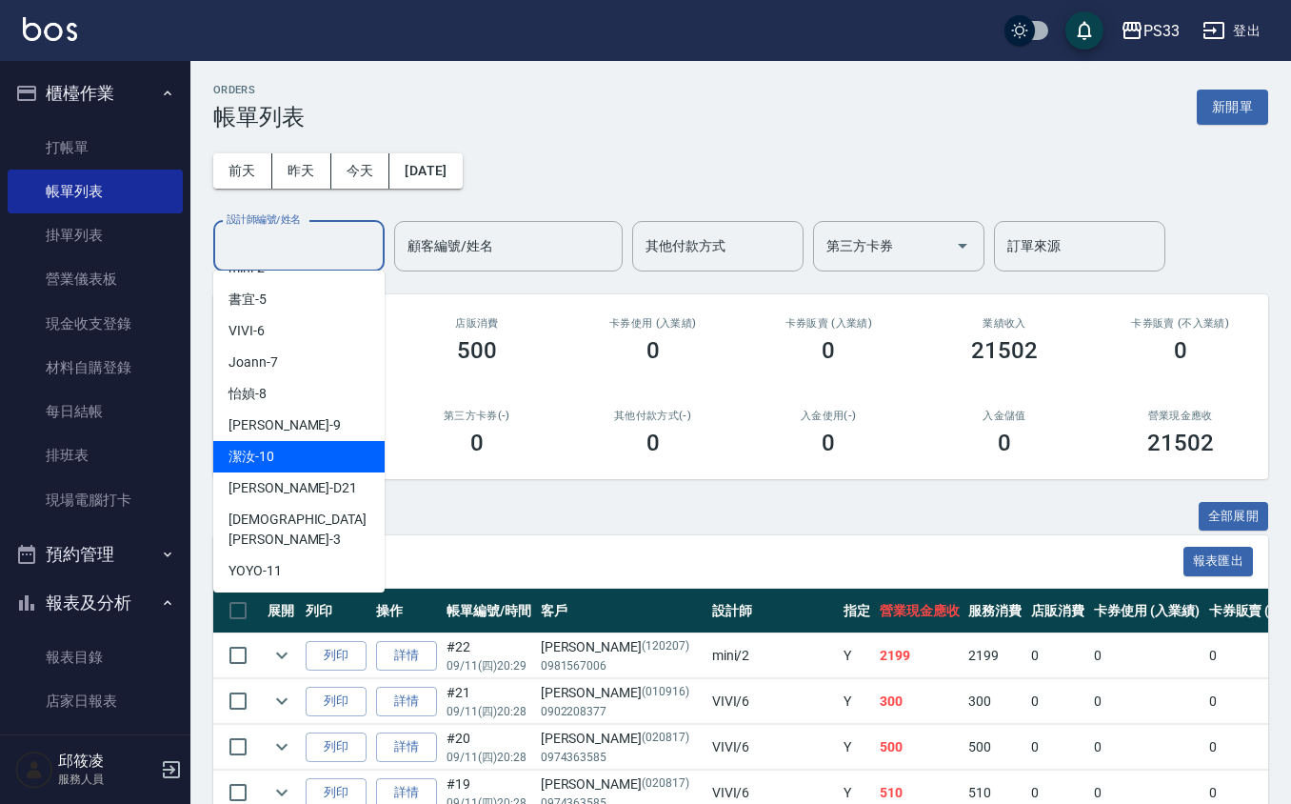
scroll to position [127, 0]
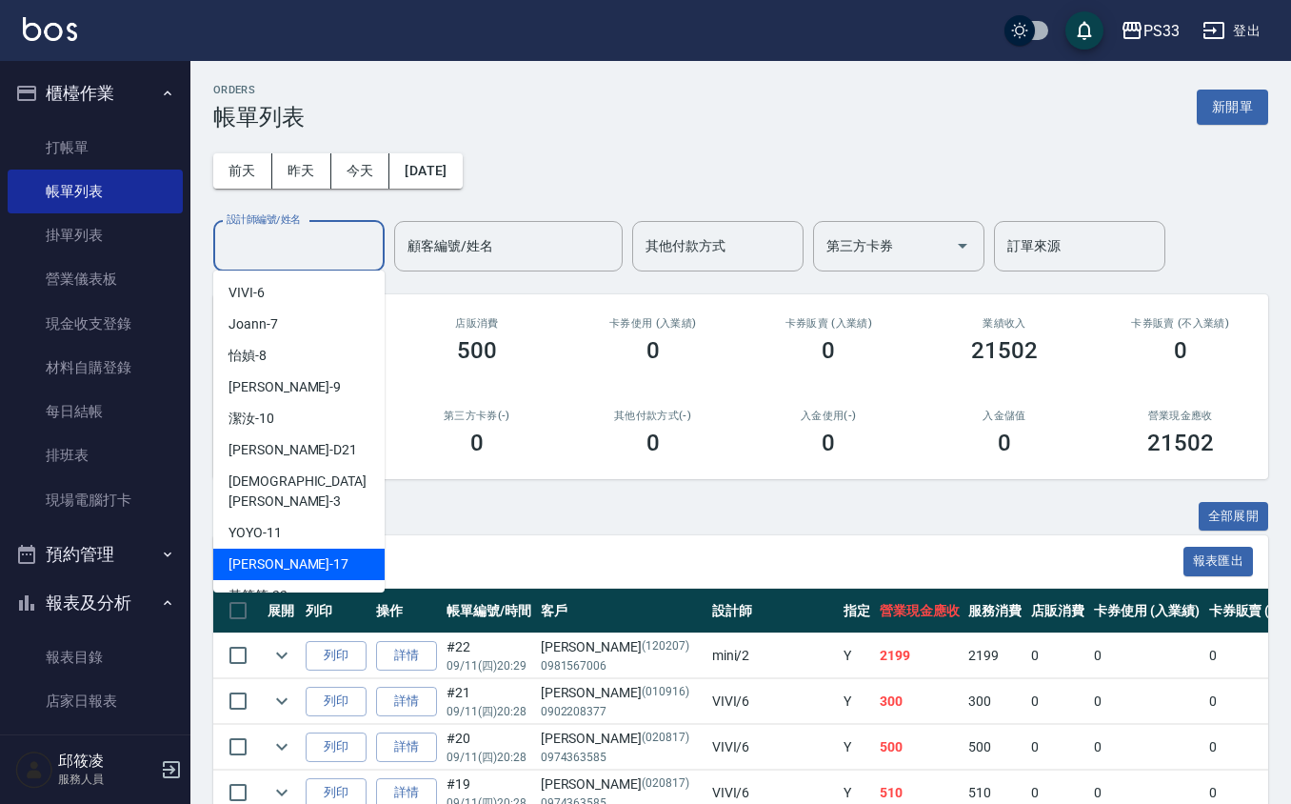
click at [307, 549] on div "[PERSON_NAME] -17" at bounding box center [298, 564] width 171 height 31
type input "[PERSON_NAME]-17"
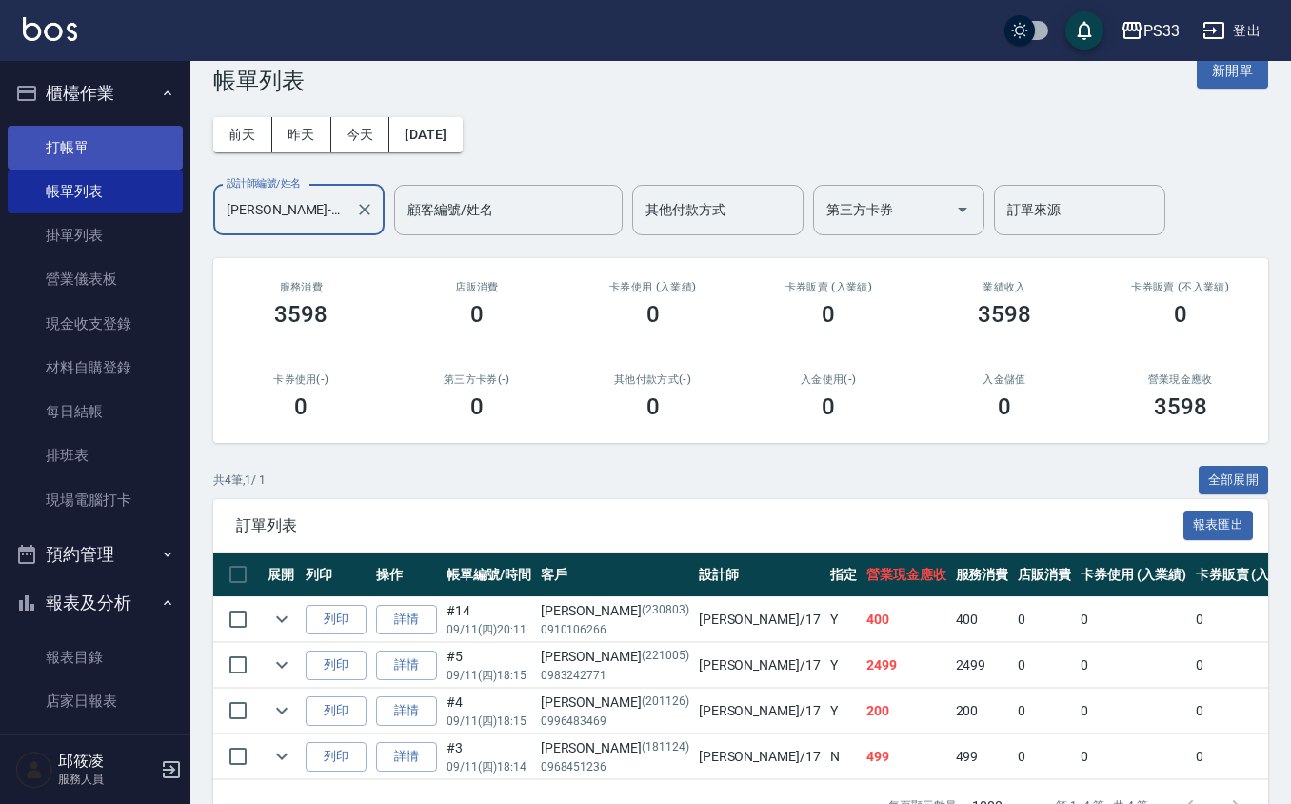
scroll to position [0, 0]
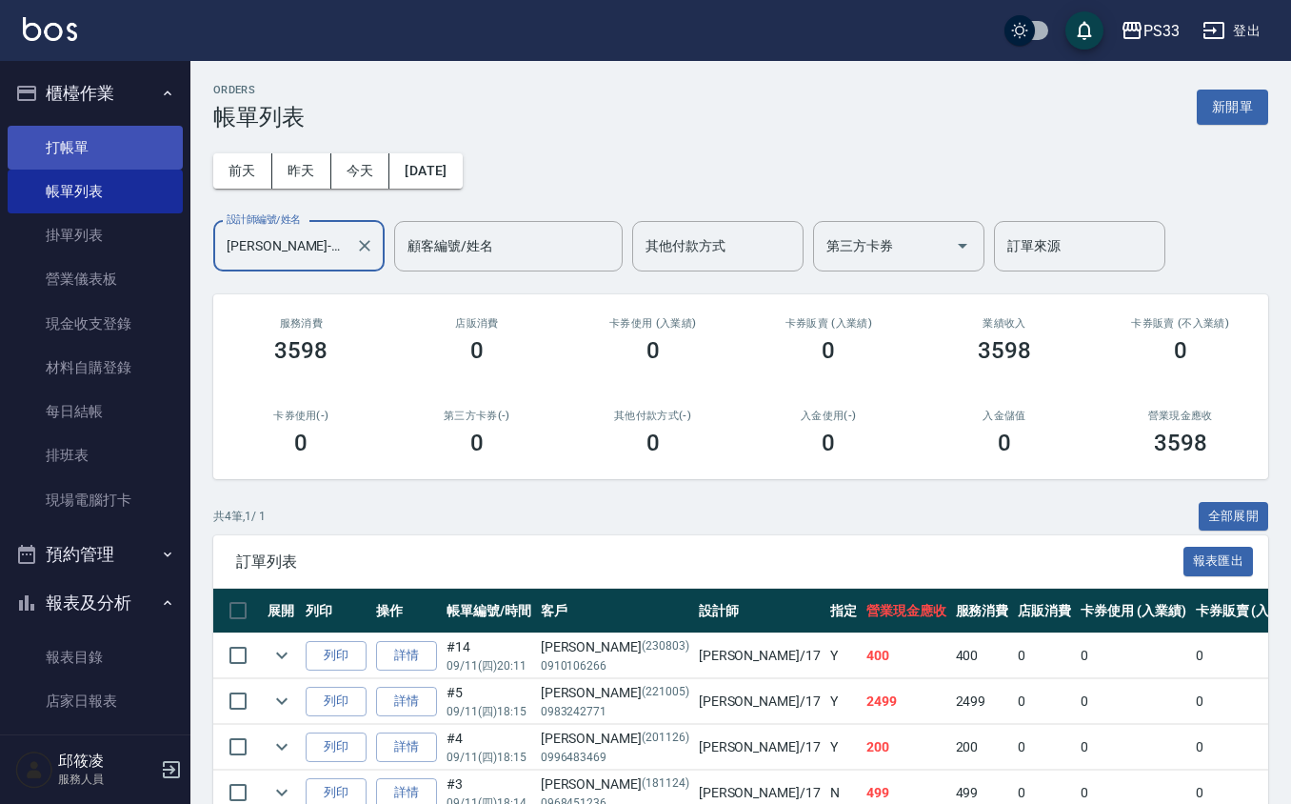
click at [107, 134] on link "打帳單" at bounding box center [95, 148] width 175 height 44
